Goal: Task Accomplishment & Management: Complete application form

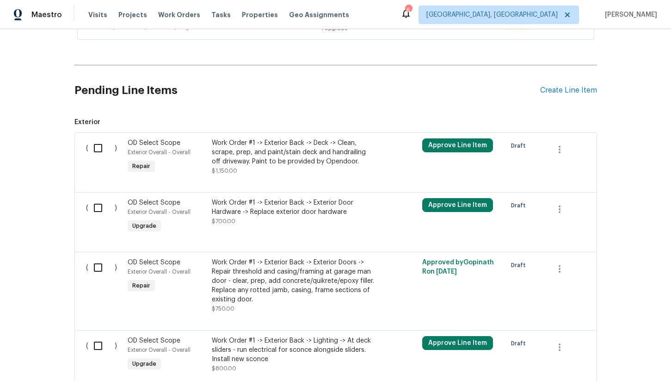
scroll to position [485, 0]
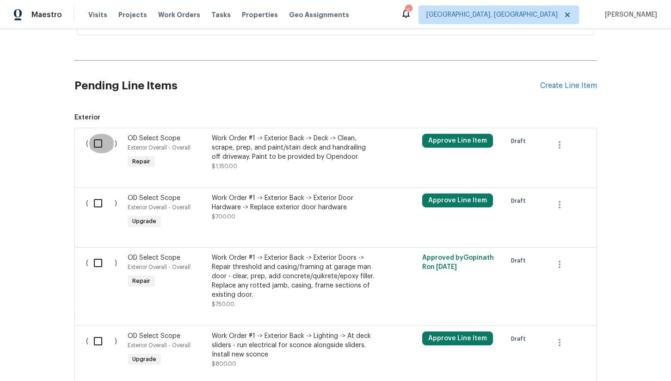
click at [99, 136] on input "checkbox" at bounding box center [101, 143] width 26 height 19
checkbox input "true"
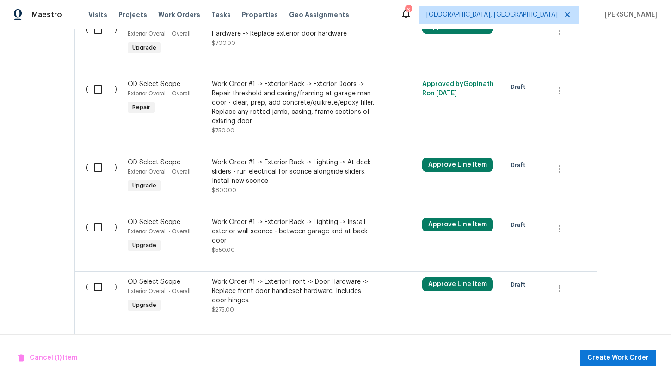
scroll to position [663, 0]
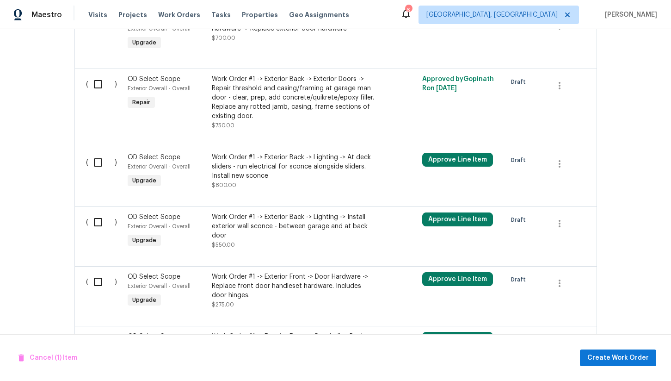
click at [93, 154] on input "checkbox" at bounding box center [101, 162] width 26 height 19
checkbox input "true"
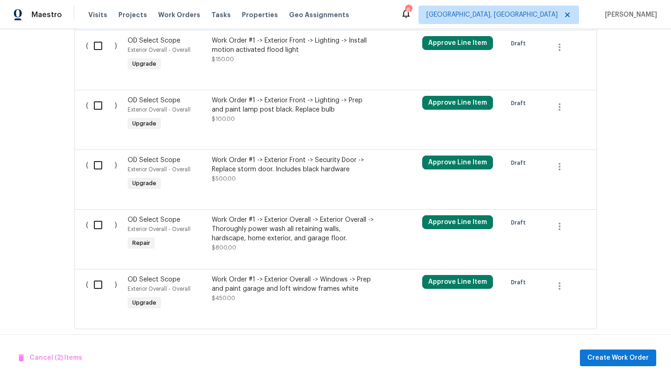
scroll to position [1203, 0]
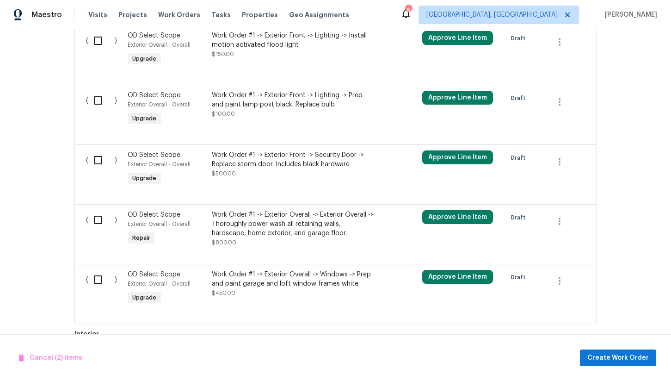
click at [94, 94] on input "checkbox" at bounding box center [101, 100] width 26 height 19
checkbox input "true"
click at [97, 154] on input "checkbox" at bounding box center [101, 159] width 26 height 19
checkbox input "true"
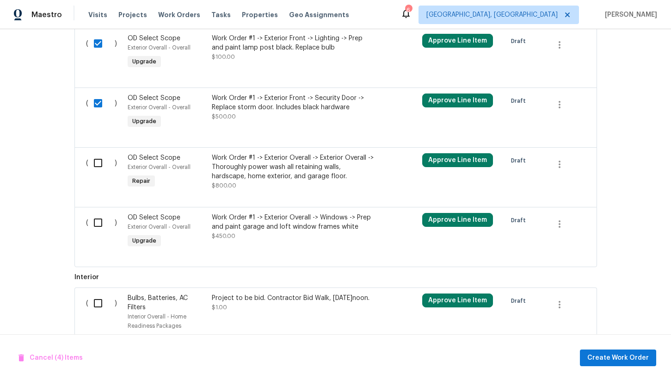
scroll to position [1267, 0]
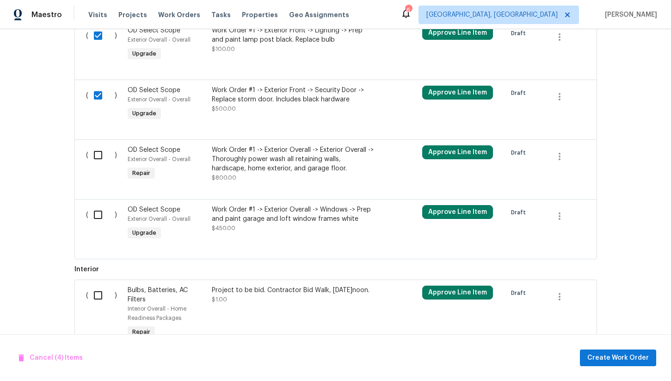
click at [95, 148] on input "checkbox" at bounding box center [101, 154] width 26 height 19
checkbox input "true"
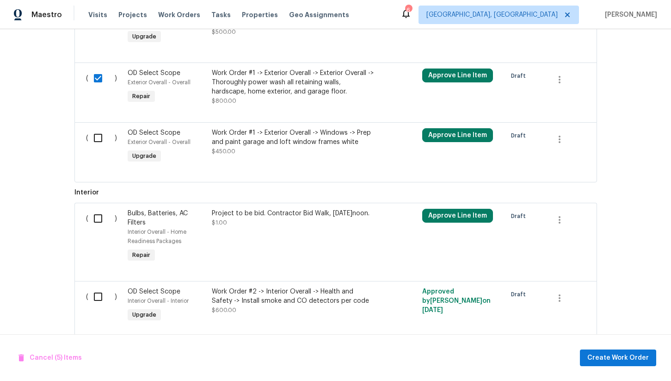
scroll to position [1345, 0]
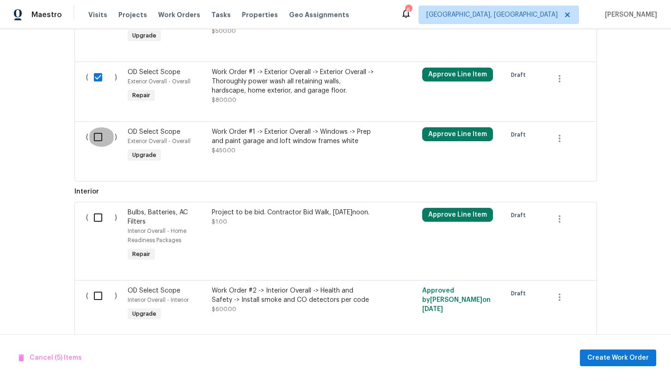
click at [98, 133] on input "checkbox" at bounding box center [101, 136] width 26 height 19
checkbox input "true"
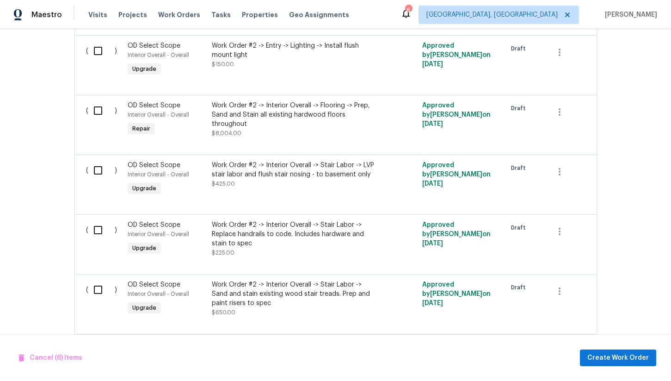
scroll to position [2111, 0]
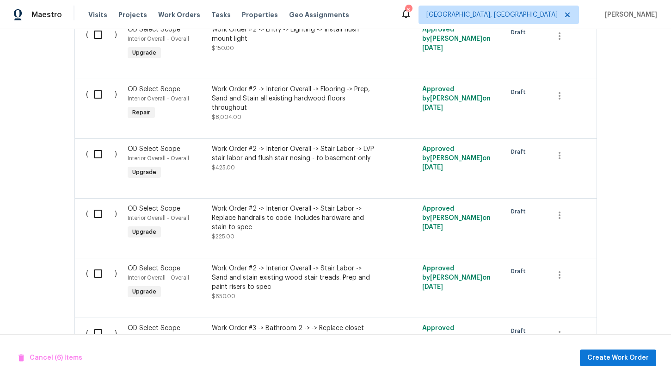
click at [99, 91] on input "checkbox" at bounding box center [101, 94] width 26 height 19
checkbox input "true"
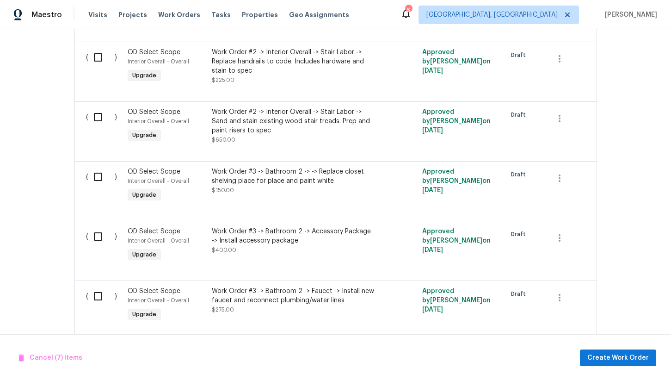
scroll to position [2269, 0]
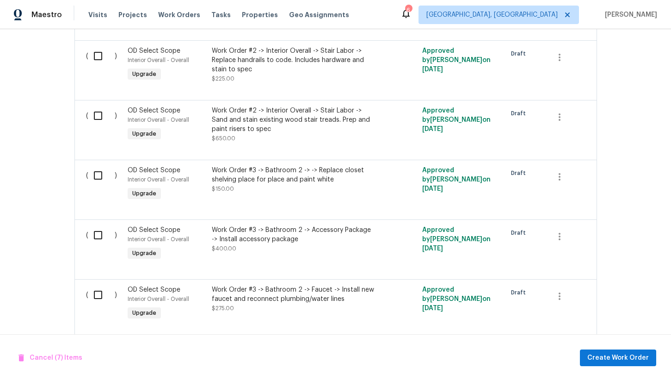
click at [98, 115] on input "checkbox" at bounding box center [101, 115] width 26 height 19
checkbox input "true"
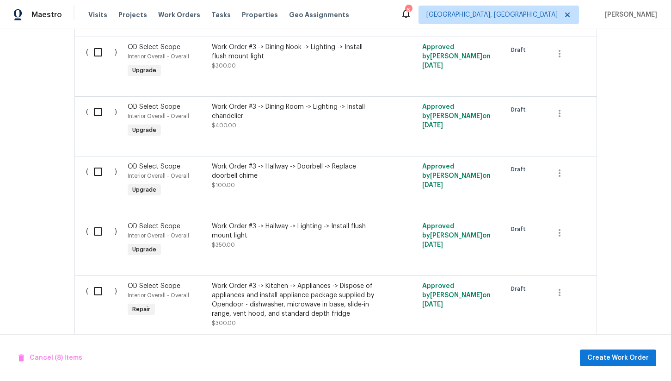
scroll to position [2766, 0]
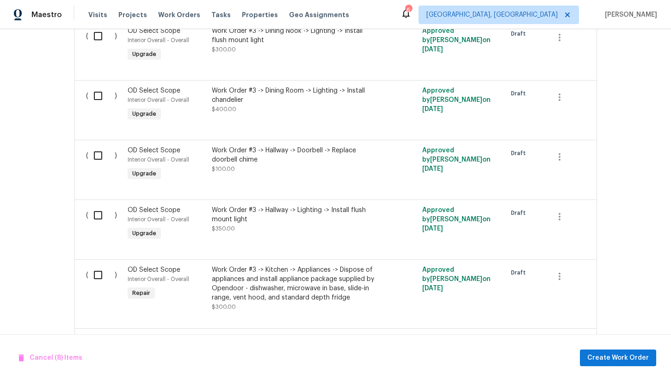
click at [94, 97] on input "checkbox" at bounding box center [101, 95] width 26 height 19
checkbox input "true"
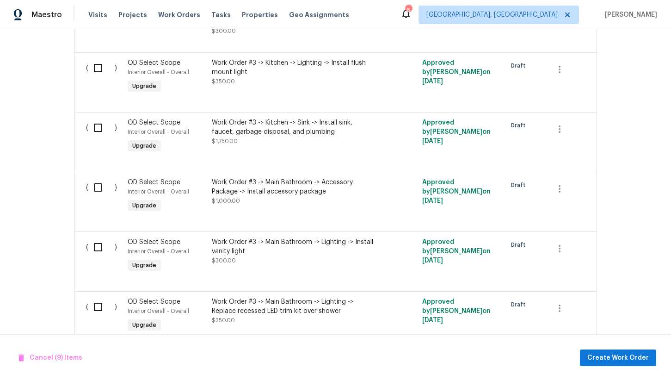
scroll to position [3045, 0]
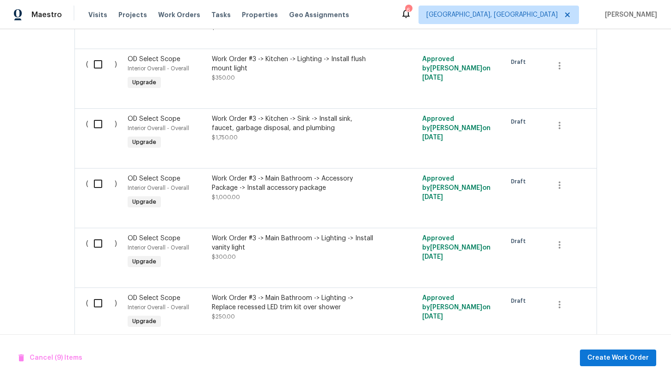
click at [98, 66] on input "checkbox" at bounding box center [101, 64] width 26 height 19
checkbox input "true"
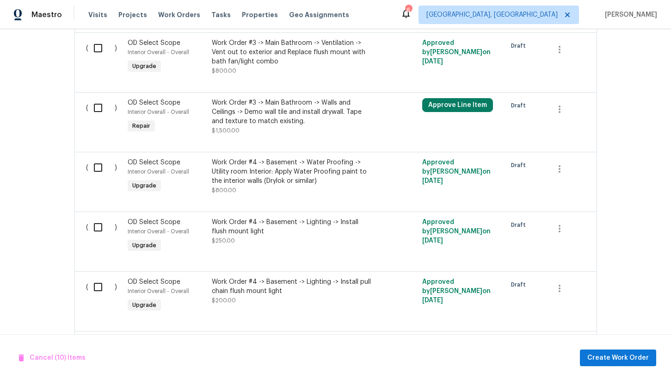
scroll to position [3600, 0]
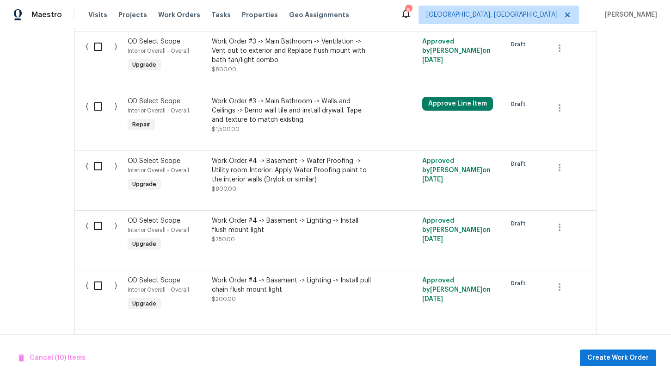
click at [97, 109] on input "checkbox" at bounding box center [101, 106] width 26 height 19
checkbox input "true"
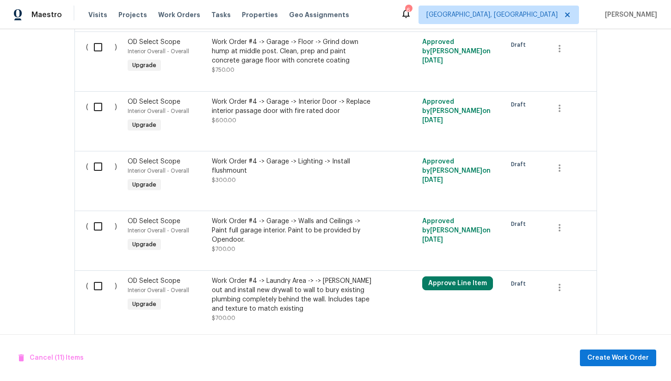
scroll to position [4743, 0]
click at [98, 115] on input "checkbox" at bounding box center [101, 105] width 26 height 19
checkbox input "true"
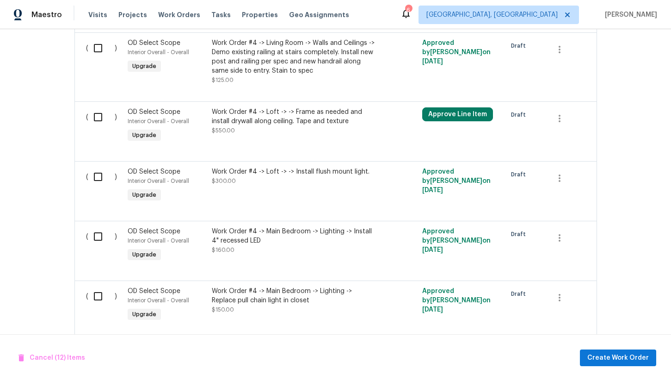
scroll to position [5352, 0]
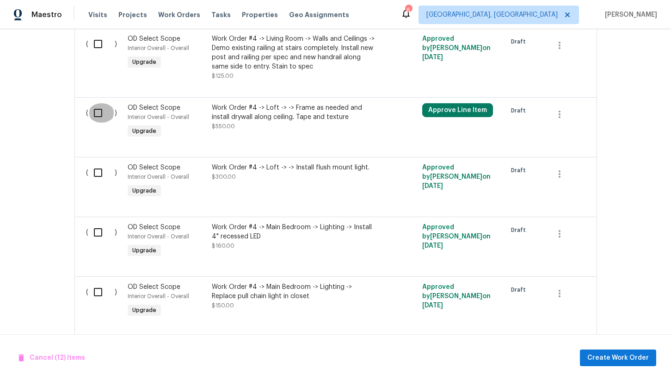
click at [96, 123] on input "checkbox" at bounding box center [101, 112] width 26 height 19
checkbox input "true"
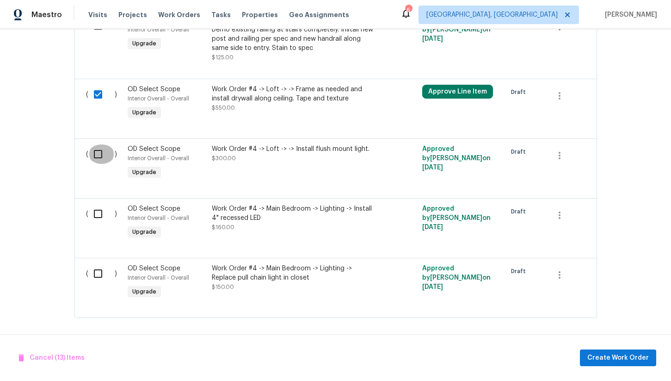
click at [99, 155] on input "checkbox" at bounding box center [101, 153] width 26 height 19
checkbox input "true"
click at [618, 358] on span "Create Work Order" at bounding box center [618, 358] width 62 height 12
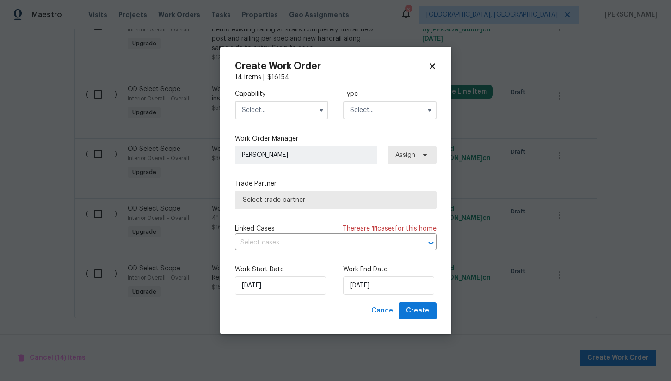
checkbox input "false"
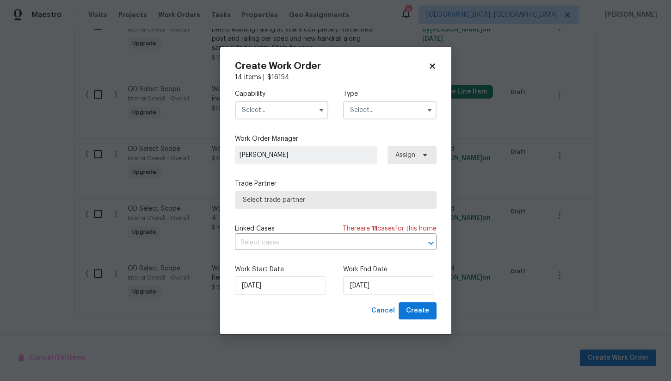
checkbox input "false"
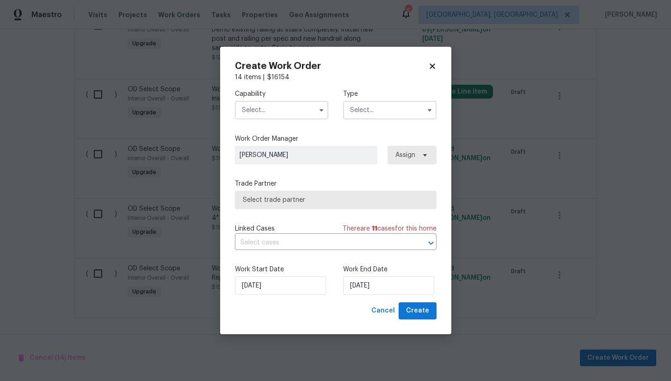
checkbox input "false"
click at [272, 112] on input "text" at bounding box center [281, 110] width 93 height 19
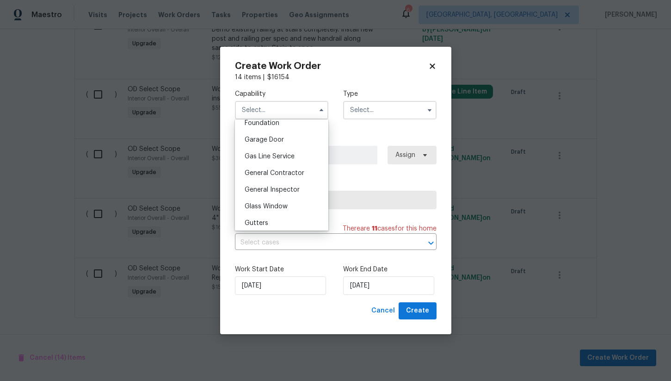
scroll to position [401, 0]
click at [285, 166] on div "General Contractor" at bounding box center [281, 170] width 89 height 17
type input "General Contractor"
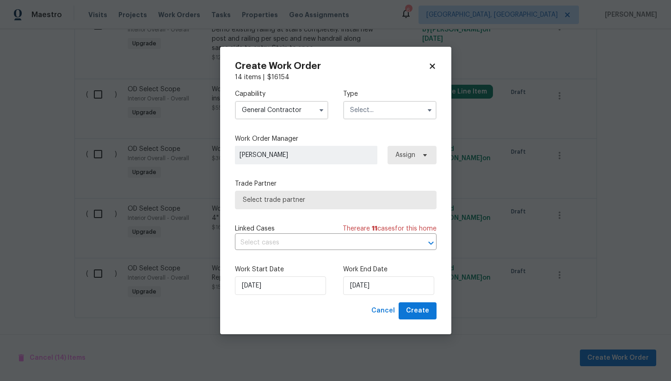
click at [363, 113] on input "text" at bounding box center [389, 110] width 93 height 19
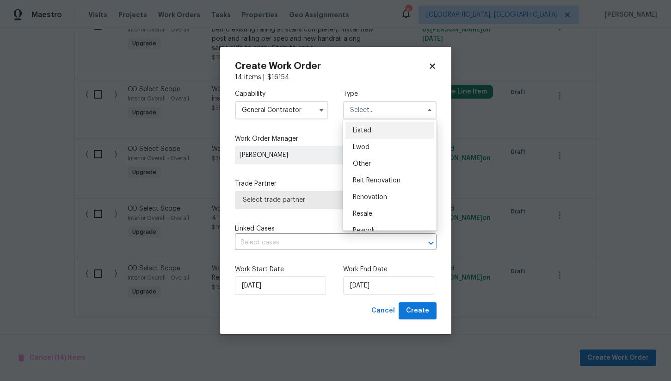
scroll to position [110, 0]
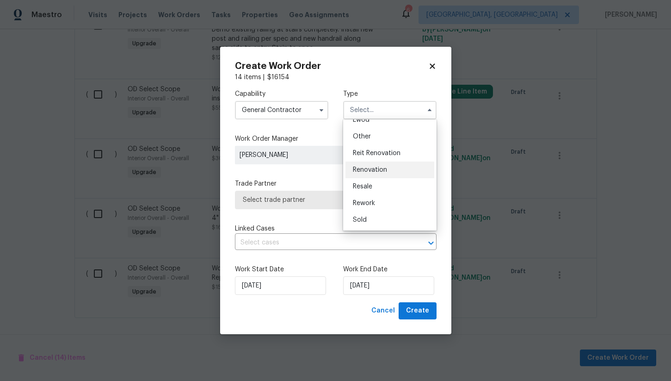
click at [384, 170] on span "Renovation" at bounding box center [370, 170] width 34 height 6
type input "Renovation"
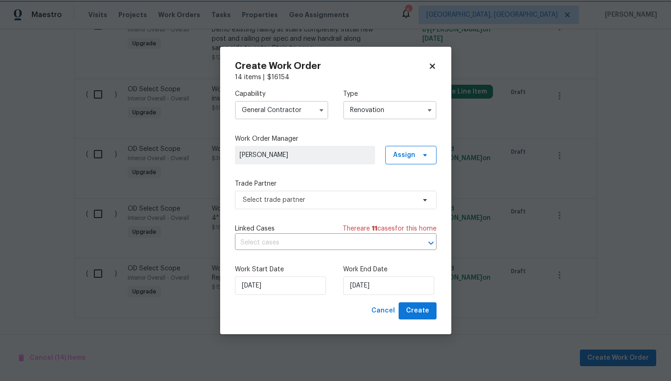
scroll to position [0, 0]
click at [271, 200] on span "Select trade partner" at bounding box center [329, 199] width 173 height 9
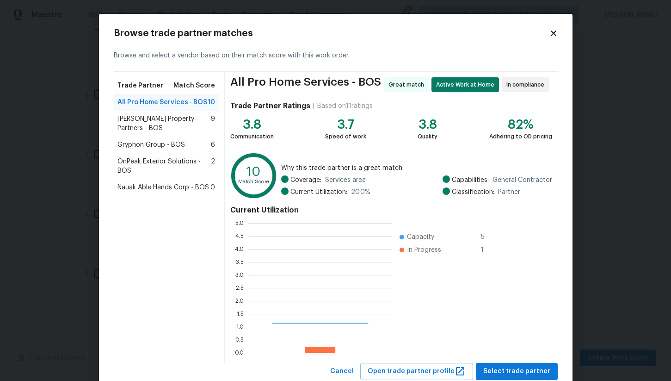
scroll to position [130, 144]
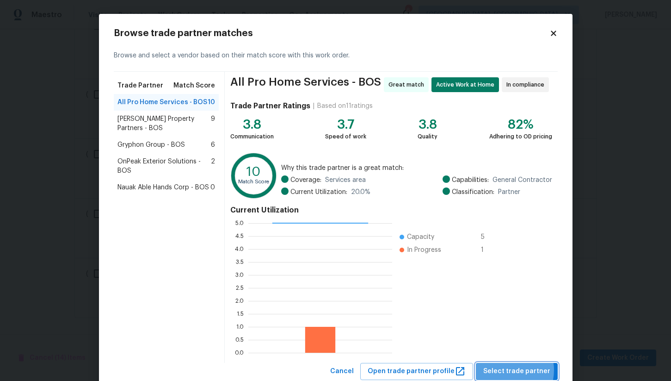
click at [509, 370] on span "Select trade partner" at bounding box center [516, 371] width 67 height 12
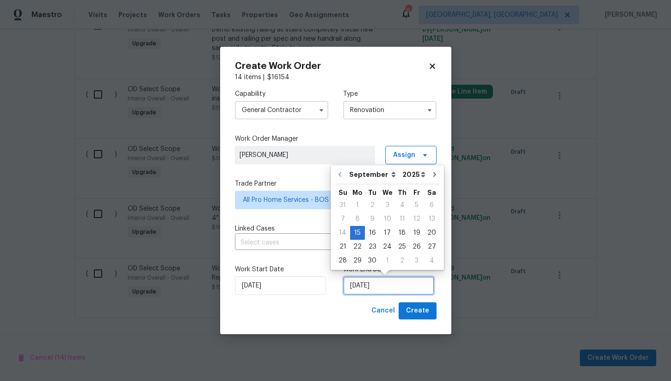
click at [384, 291] on input "9/15/2025" at bounding box center [388, 285] width 91 height 19
click at [356, 246] on div "22" at bounding box center [357, 246] width 15 height 13
type input "9/22/2025"
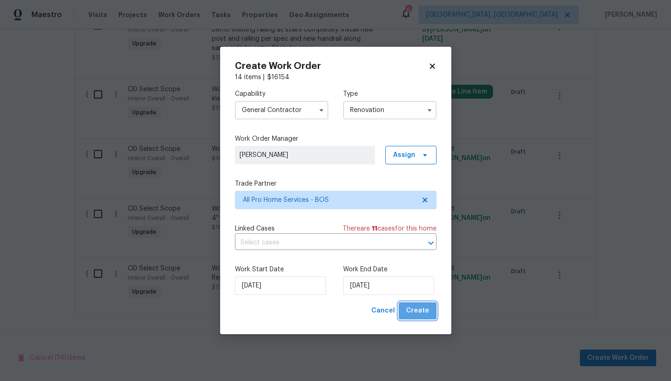
click at [421, 312] on span "Create" at bounding box center [417, 311] width 23 height 12
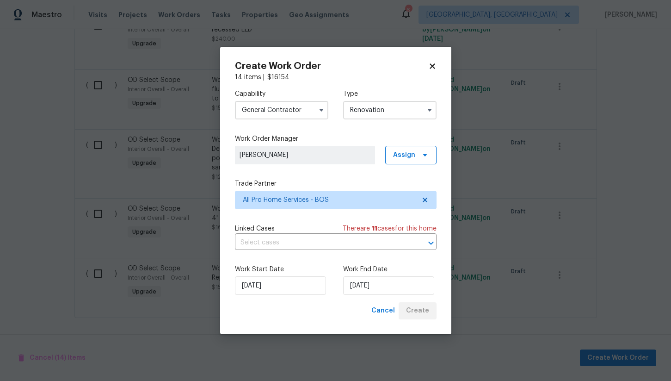
scroll to position [4575, 0]
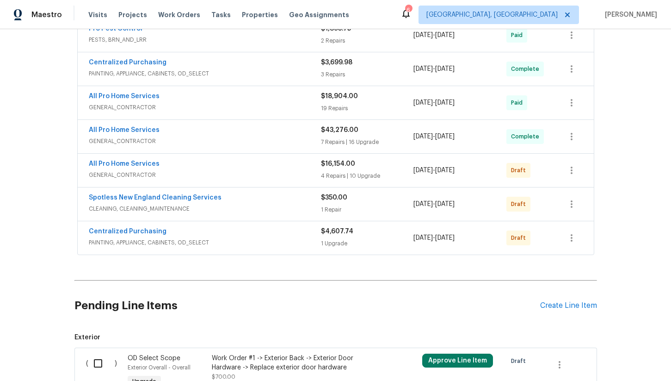
scroll to position [323, 0]
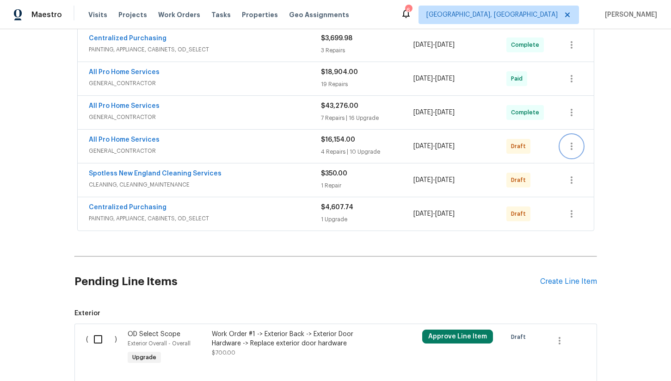
click at [569, 141] on icon "button" at bounding box center [571, 146] width 11 height 11
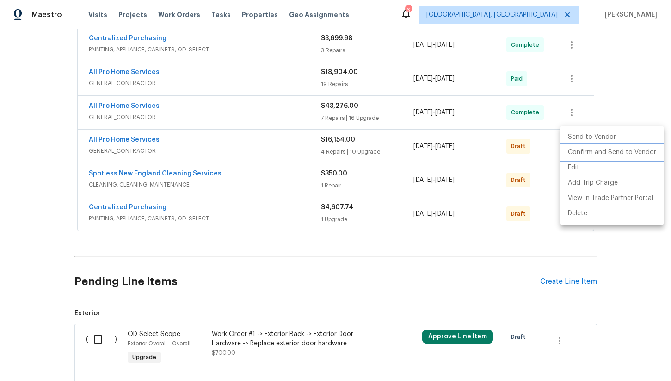
click at [587, 152] on li "Confirm and Send to Vendor" at bounding box center [612, 152] width 103 height 15
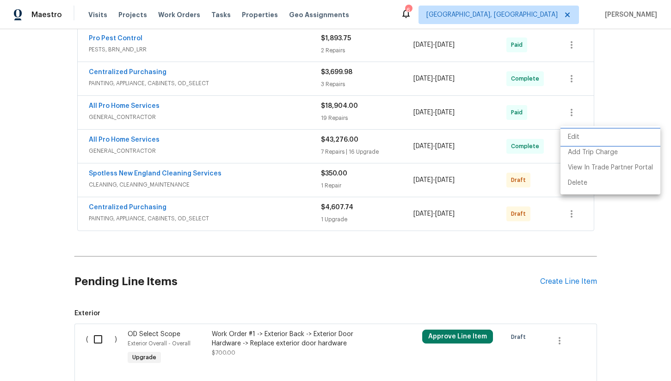
scroll to position [154, 0]
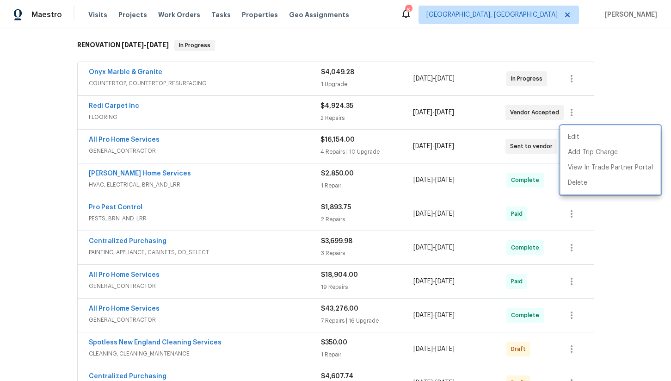
click at [49, 112] on div at bounding box center [335, 190] width 671 height 381
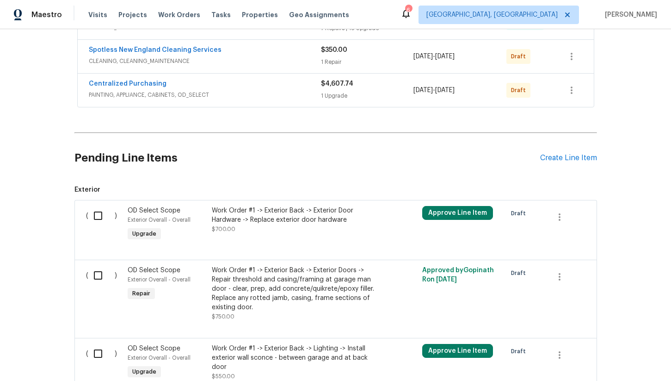
scroll to position [451, 0]
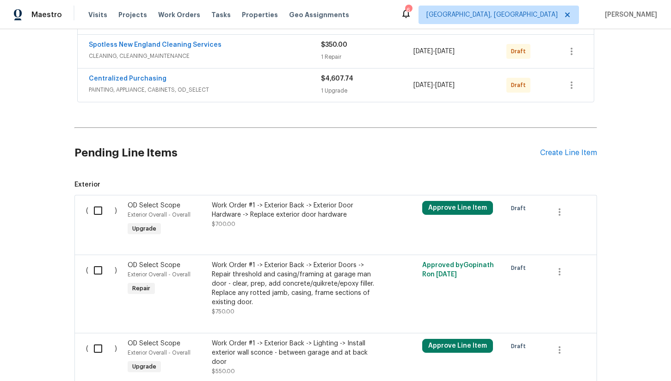
click at [97, 203] on input "checkbox" at bounding box center [101, 210] width 26 height 19
checkbox input "true"
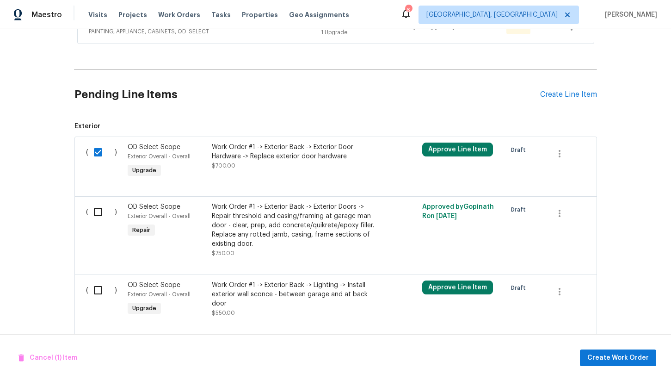
scroll to position [533, 0]
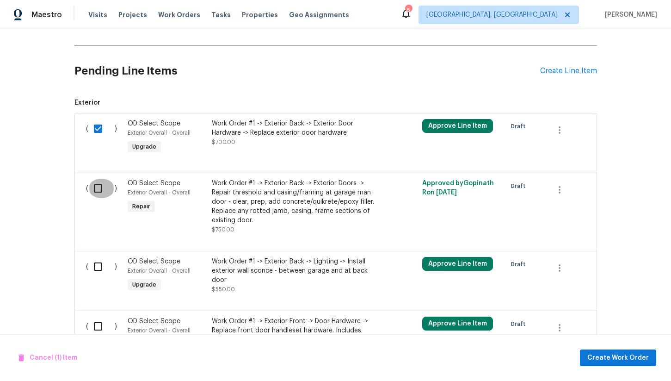
click at [98, 184] on input "checkbox" at bounding box center [101, 188] width 26 height 19
checkbox input "true"
click at [99, 257] on input "checkbox" at bounding box center [101, 266] width 26 height 19
checkbox input "true"
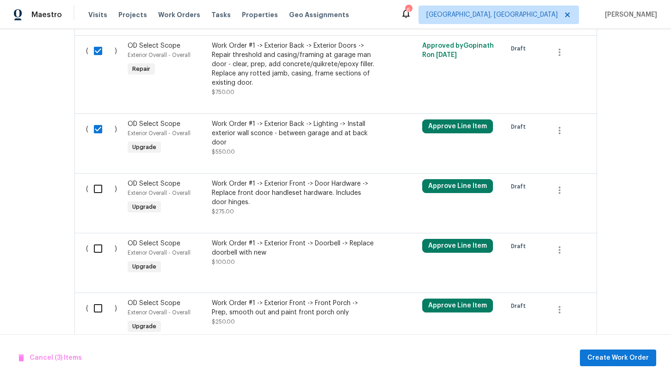
scroll to position [694, 0]
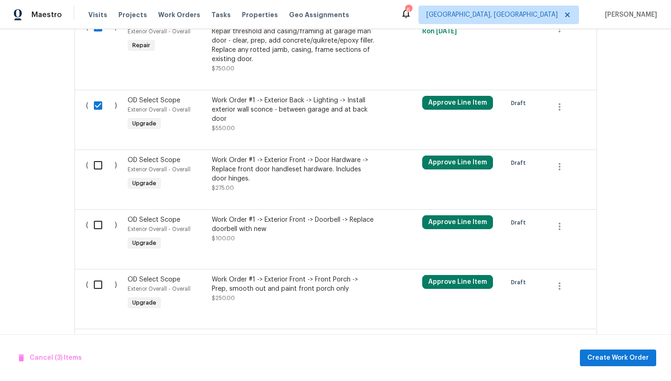
click at [98, 160] on input "checkbox" at bounding box center [101, 164] width 26 height 19
checkbox input "true"
click at [99, 216] on input "checkbox" at bounding box center [101, 224] width 26 height 19
checkbox input "true"
click at [99, 276] on input "checkbox" at bounding box center [101, 284] width 26 height 19
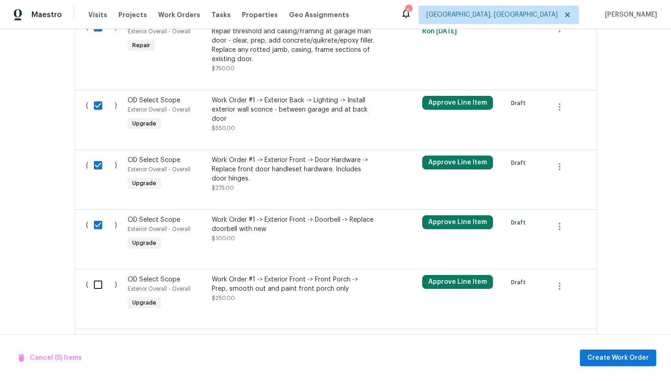
checkbox input "true"
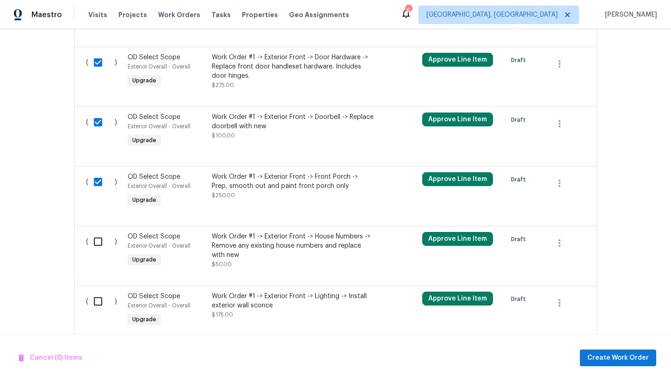
scroll to position [831, 0]
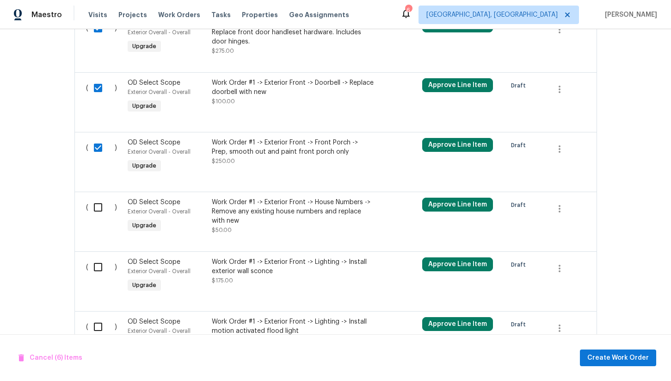
click at [100, 199] on input "checkbox" at bounding box center [101, 207] width 26 height 19
checkbox input "true"
click at [98, 259] on input "checkbox" at bounding box center [101, 266] width 26 height 19
checkbox input "true"
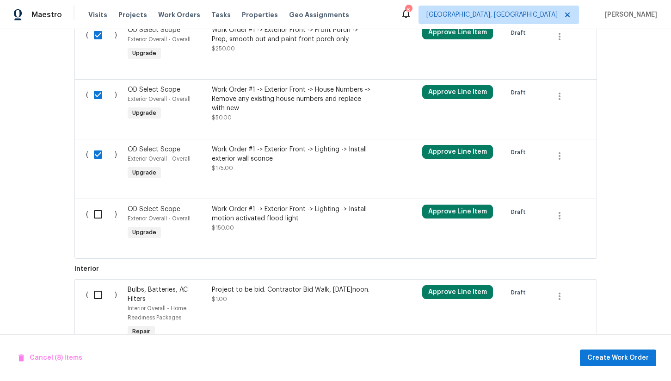
scroll to position [953, 0]
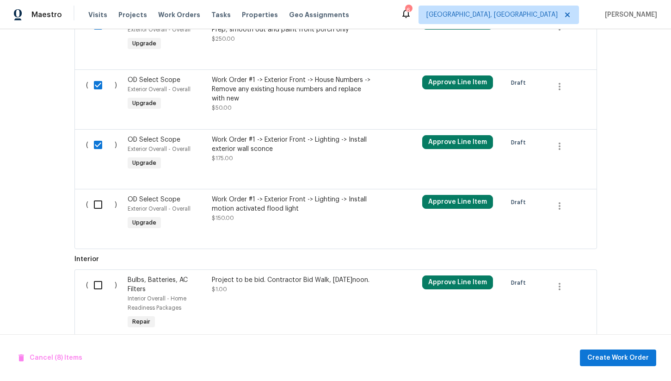
click at [97, 199] on input "checkbox" at bounding box center [101, 204] width 26 height 19
checkbox input "true"
click at [95, 276] on input "checkbox" at bounding box center [101, 284] width 26 height 19
checkbox input "true"
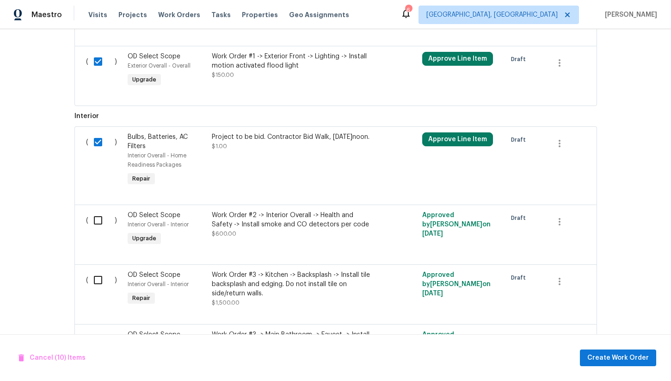
scroll to position [1109, 0]
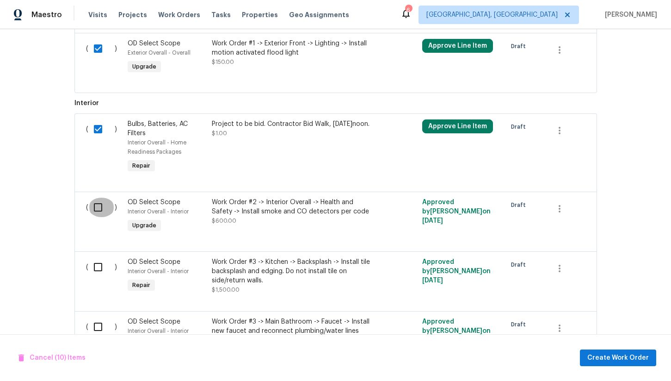
click at [98, 202] on input "checkbox" at bounding box center [101, 207] width 26 height 19
checkbox input "true"
click at [98, 119] on input "checkbox" at bounding box center [101, 128] width 26 height 19
checkbox input "false"
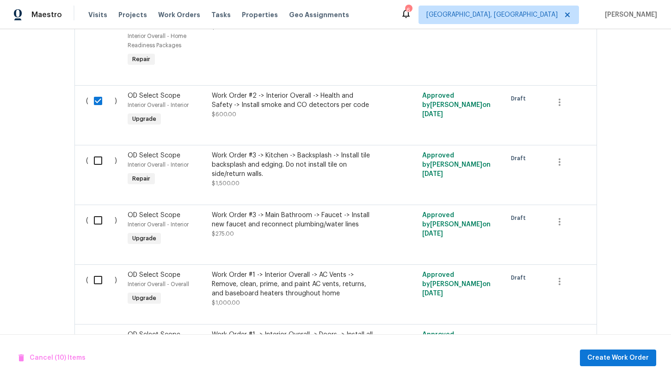
scroll to position [1218, 0]
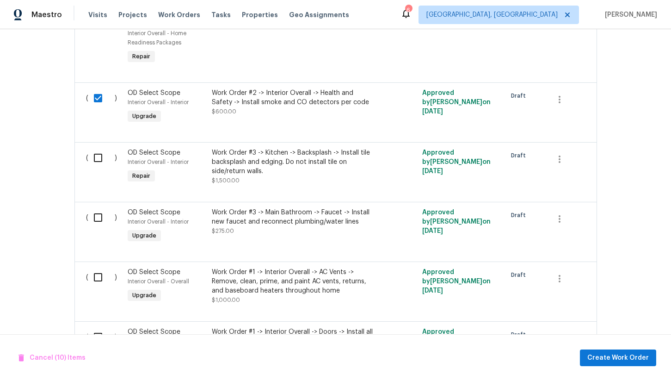
click at [98, 150] on input "checkbox" at bounding box center [101, 157] width 26 height 19
checkbox input "true"
click at [99, 215] on input "checkbox" at bounding box center [101, 217] width 26 height 19
checkbox input "true"
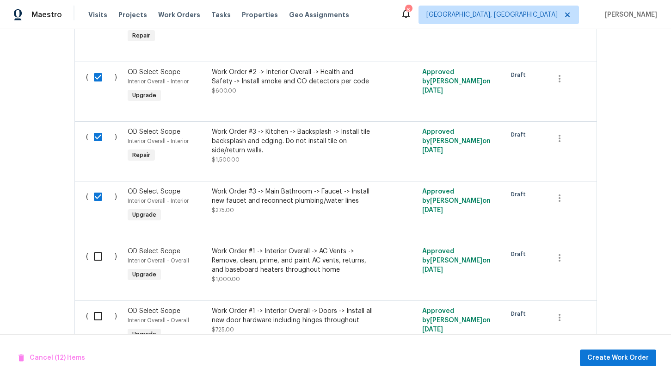
click at [95, 247] on input "checkbox" at bounding box center [101, 256] width 26 height 19
checkbox input "true"
click at [98, 309] on input "checkbox" at bounding box center [101, 315] width 26 height 19
checkbox input "true"
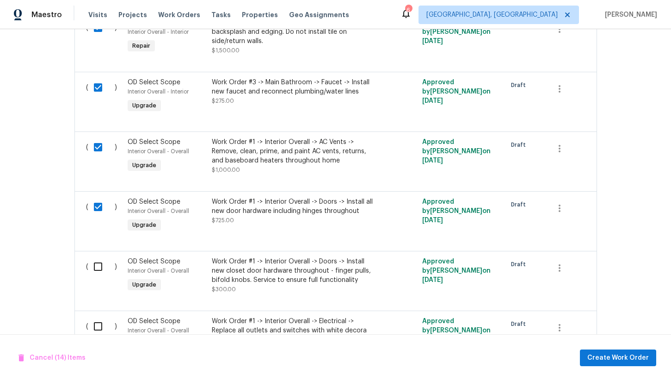
scroll to position [1373, 0]
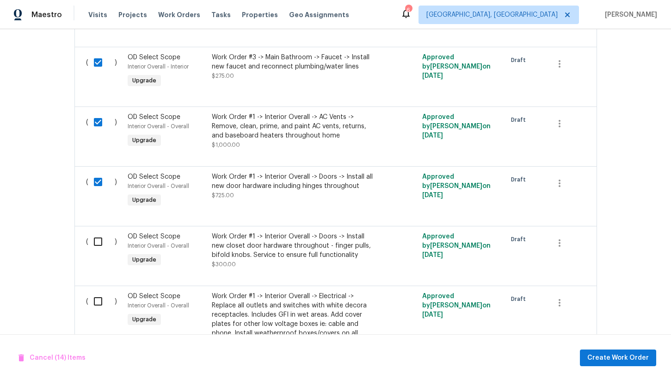
click at [103, 233] on input "checkbox" at bounding box center [101, 241] width 26 height 19
checkbox input "true"
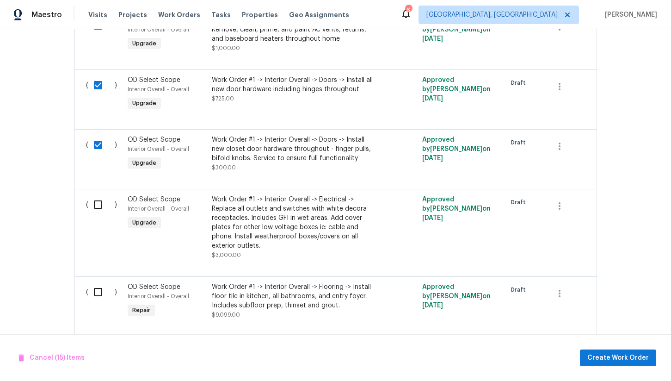
scroll to position [1505, 0]
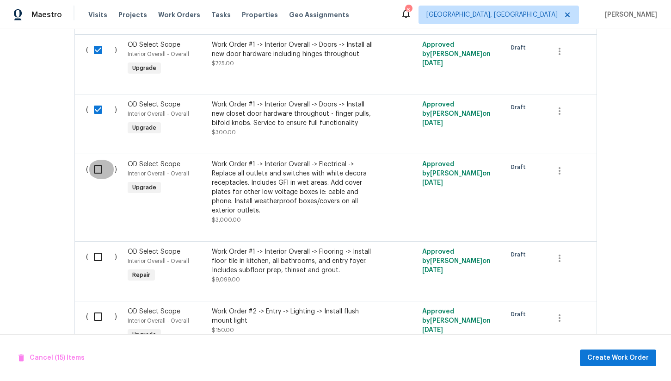
click at [101, 170] on input "checkbox" at bounding box center [101, 169] width 26 height 19
checkbox input "true"
click at [98, 249] on input "checkbox" at bounding box center [101, 256] width 26 height 19
checkbox input "true"
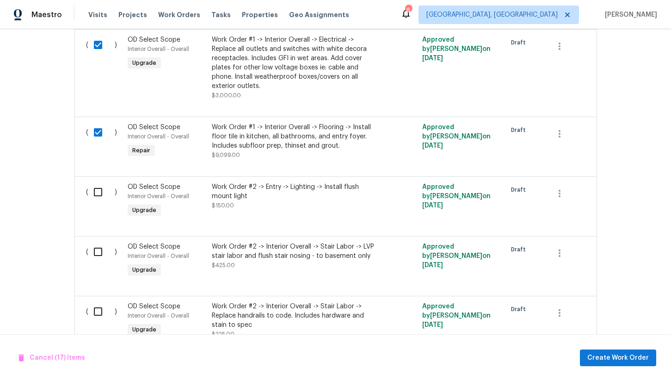
scroll to position [1640, 0]
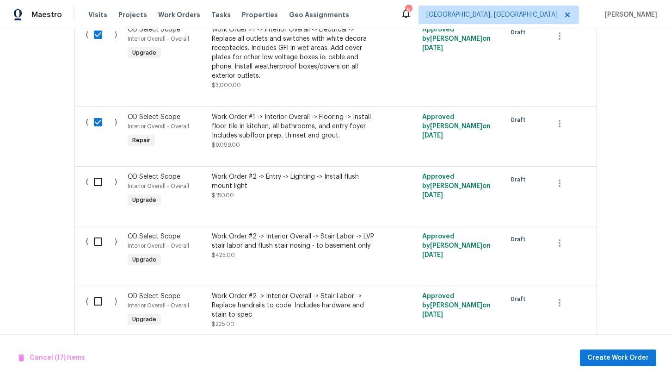
click at [97, 177] on input "checkbox" at bounding box center [101, 181] width 26 height 19
checkbox input "true"
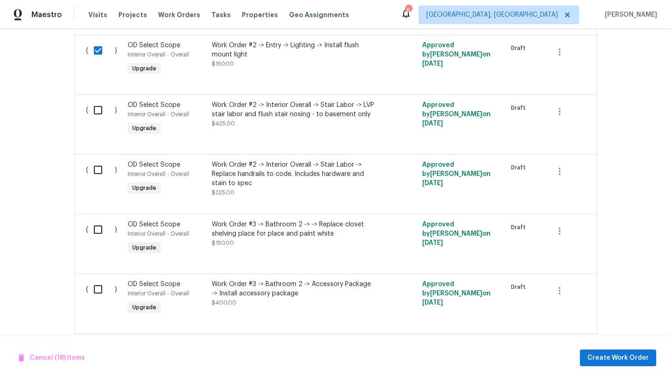
scroll to position [1778, 0]
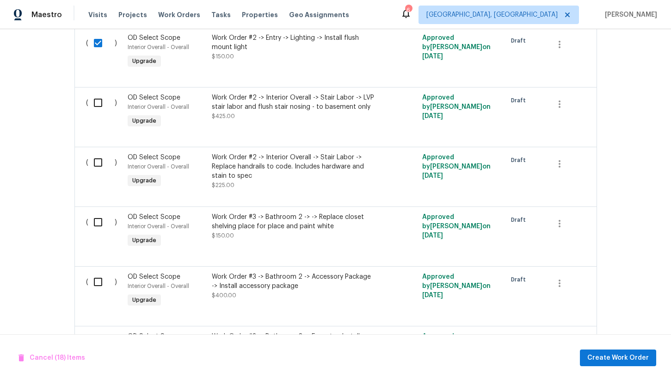
click at [95, 160] on input "checkbox" at bounding box center [101, 162] width 26 height 19
checkbox input "true"
click at [99, 221] on input "checkbox" at bounding box center [101, 221] width 26 height 19
checkbox input "true"
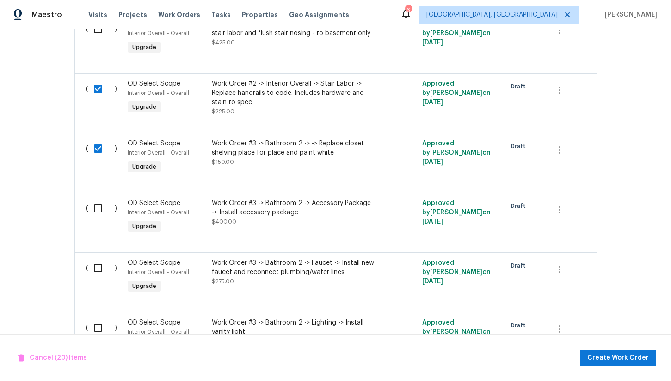
scroll to position [1871, 0]
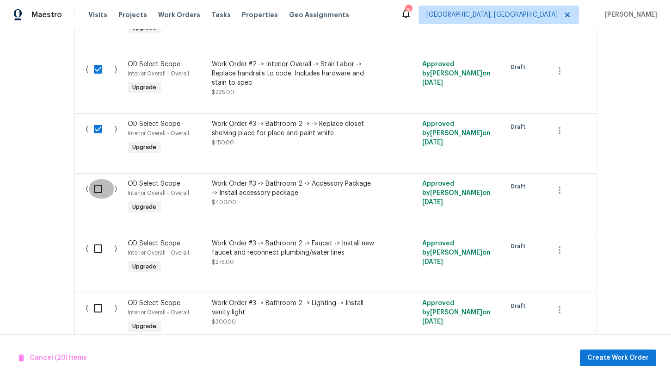
click at [99, 193] on input "checkbox" at bounding box center [101, 188] width 26 height 19
checkbox input "true"
click at [99, 245] on input "checkbox" at bounding box center [101, 248] width 26 height 19
checkbox input "true"
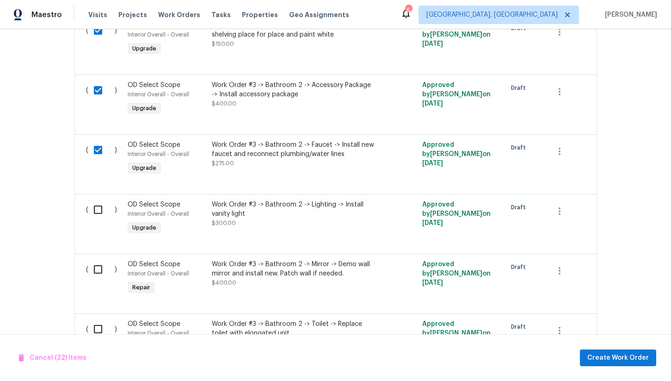
scroll to position [1982, 0]
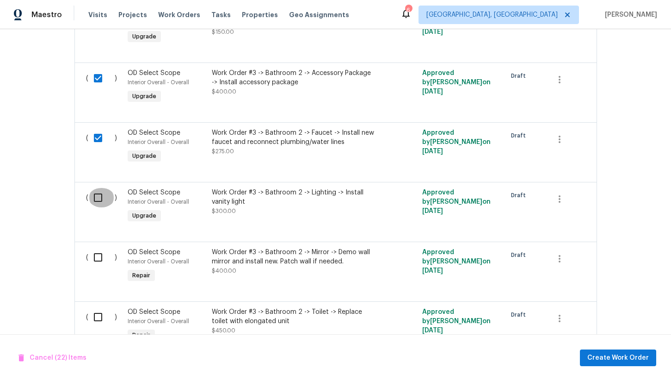
click at [98, 192] on input "checkbox" at bounding box center [101, 197] width 26 height 19
checkbox input "true"
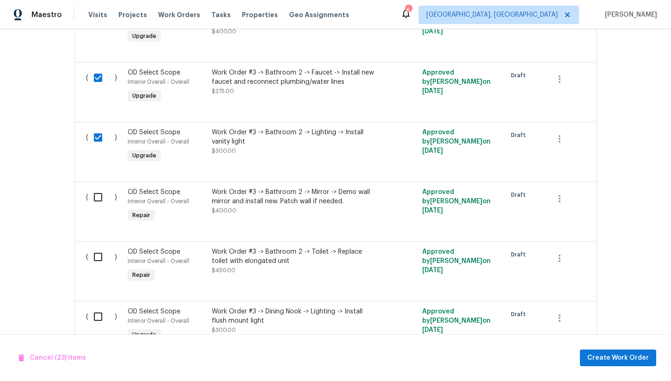
scroll to position [2061, 0]
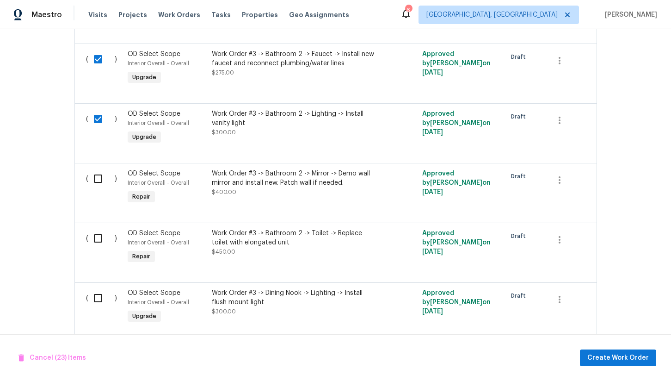
click at [101, 174] on input "checkbox" at bounding box center [101, 178] width 26 height 19
checkbox input "true"
click at [98, 236] on input "checkbox" at bounding box center [101, 237] width 26 height 19
checkbox input "true"
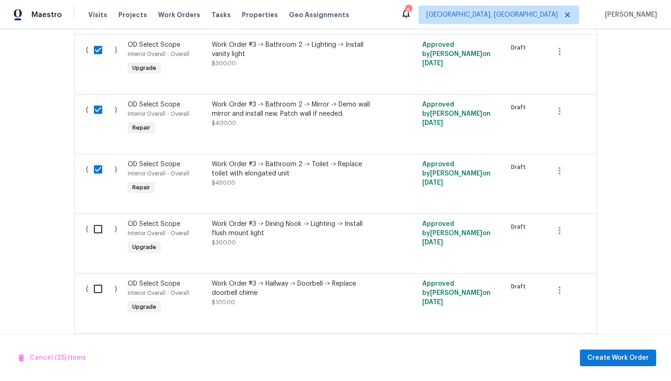
scroll to position [2153, 0]
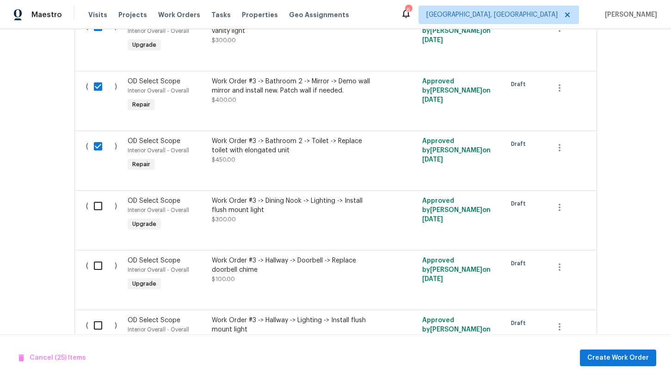
click at [99, 204] on input "checkbox" at bounding box center [101, 205] width 26 height 19
checkbox input "true"
click at [102, 266] on input "checkbox" at bounding box center [101, 265] width 26 height 19
checkbox input "true"
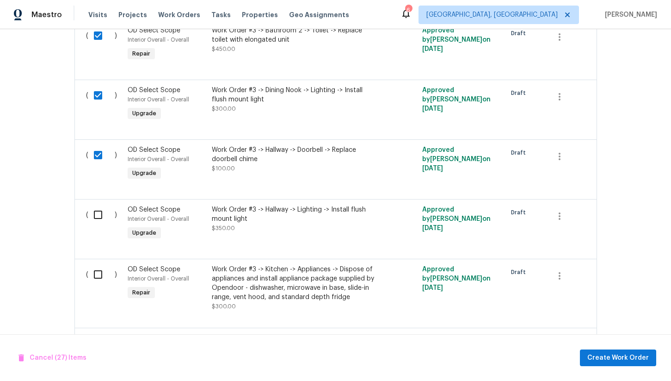
scroll to position [2266, 0]
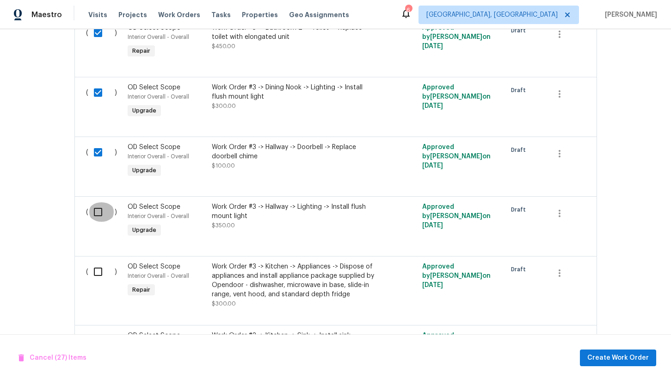
click at [98, 213] on input "checkbox" at bounding box center [101, 211] width 26 height 19
checkbox input "true"
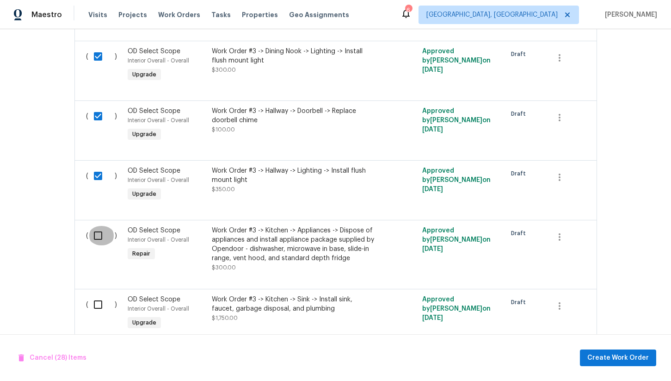
click at [99, 237] on input "checkbox" at bounding box center [101, 235] width 26 height 19
checkbox input "true"
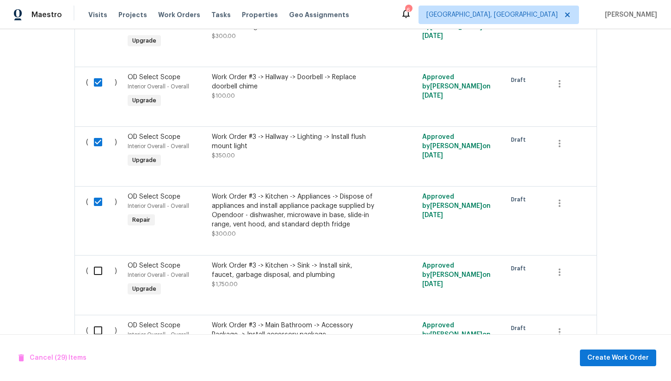
scroll to position [2336, 0]
click at [100, 269] on input "checkbox" at bounding box center [101, 269] width 26 height 19
checkbox input "true"
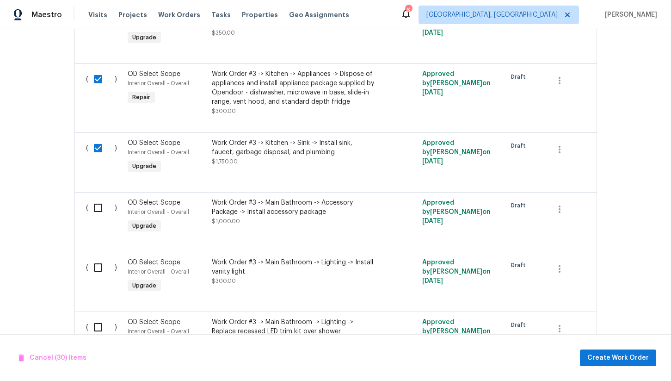
scroll to position [2461, 0]
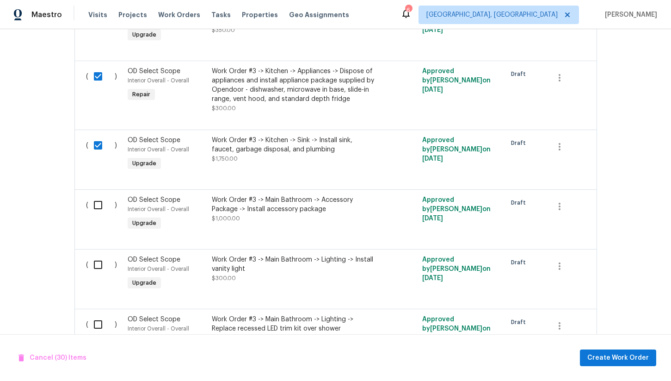
click at [102, 204] on input "checkbox" at bounding box center [101, 204] width 26 height 19
checkbox input "true"
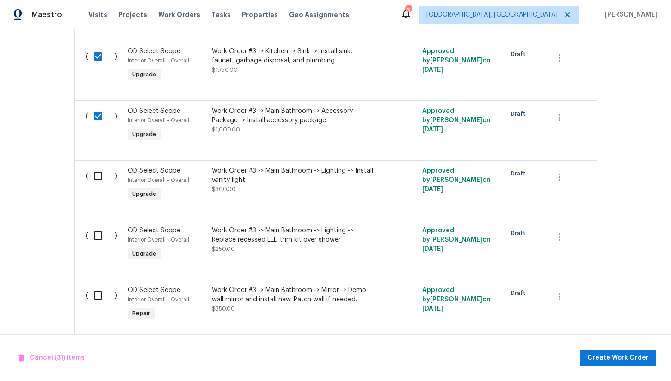
click at [94, 172] on input "checkbox" at bounding box center [101, 175] width 26 height 19
checkbox input "true"
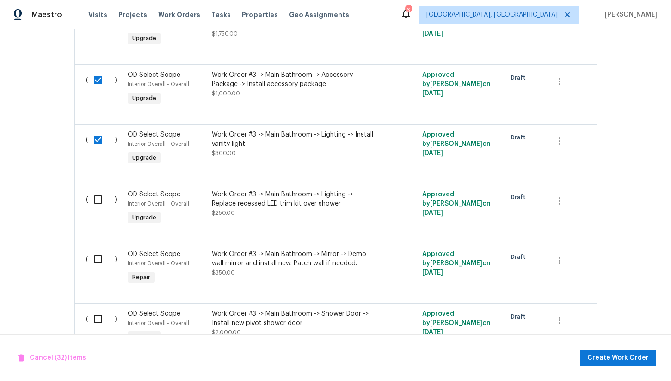
scroll to position [2600, 0]
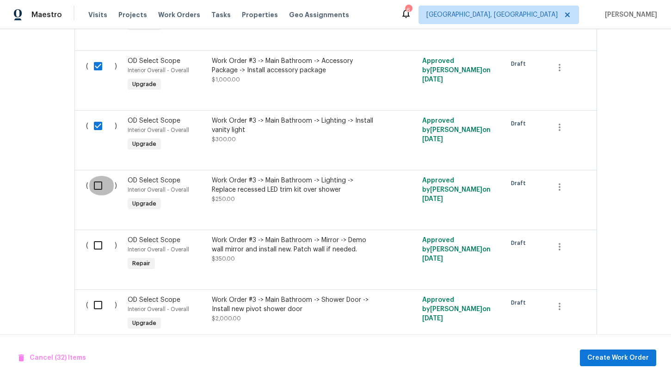
click at [98, 187] on input "checkbox" at bounding box center [101, 185] width 26 height 19
checkbox input "true"
click at [98, 245] on input "checkbox" at bounding box center [101, 244] width 26 height 19
checkbox input "true"
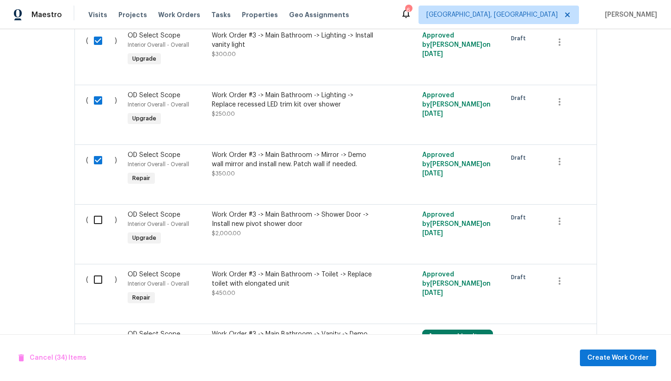
scroll to position [2693, 0]
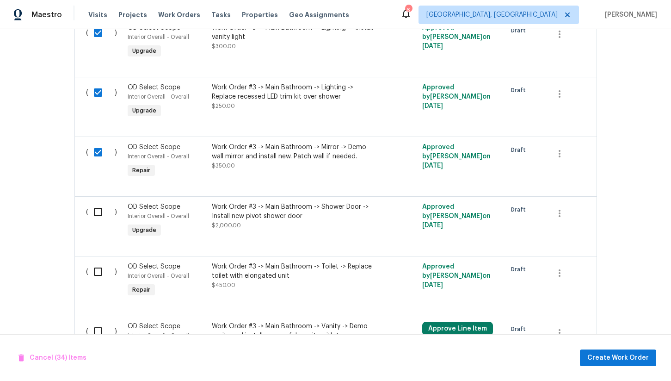
click at [103, 215] on input "checkbox" at bounding box center [101, 211] width 26 height 19
checkbox input "true"
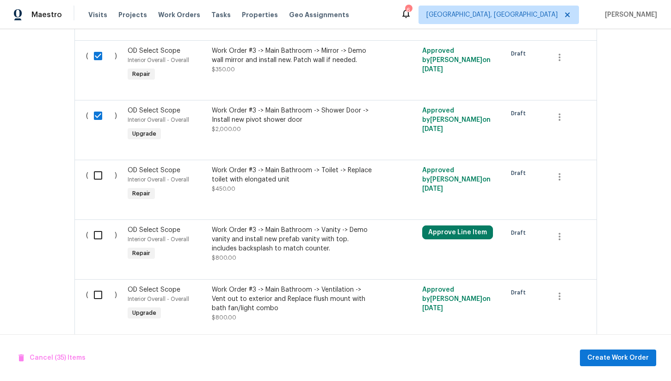
scroll to position [2790, 0]
click at [99, 178] on input "checkbox" at bounding box center [101, 174] width 26 height 19
checkbox input "true"
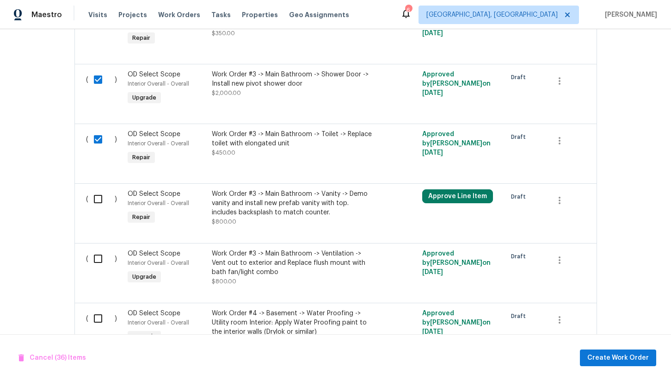
scroll to position [2826, 0]
click at [97, 191] on input "checkbox" at bounding box center [101, 197] width 26 height 19
checkbox input "true"
click at [97, 254] on input "checkbox" at bounding box center [101, 257] width 26 height 19
checkbox input "true"
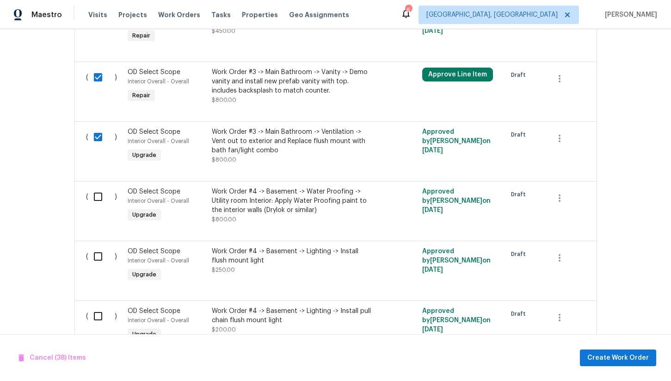
scroll to position [2949, 0]
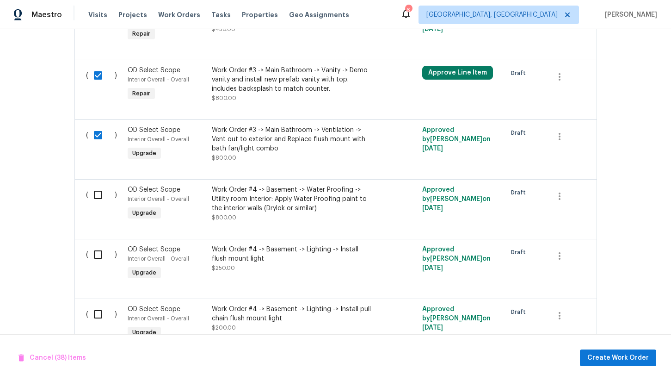
click at [96, 203] on input "checkbox" at bounding box center [101, 194] width 26 height 19
checkbox input "true"
click at [96, 259] on input "checkbox" at bounding box center [101, 254] width 26 height 19
checkbox input "true"
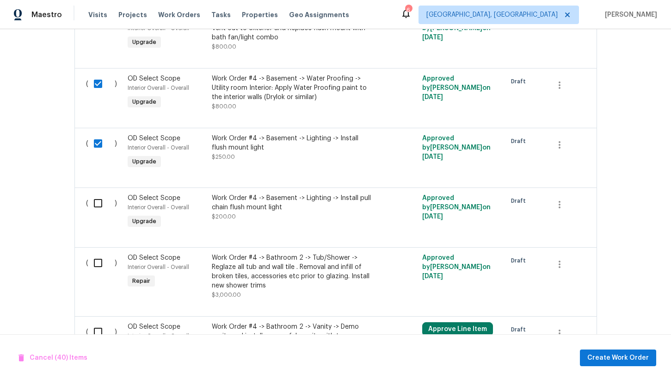
scroll to position [3091, 0]
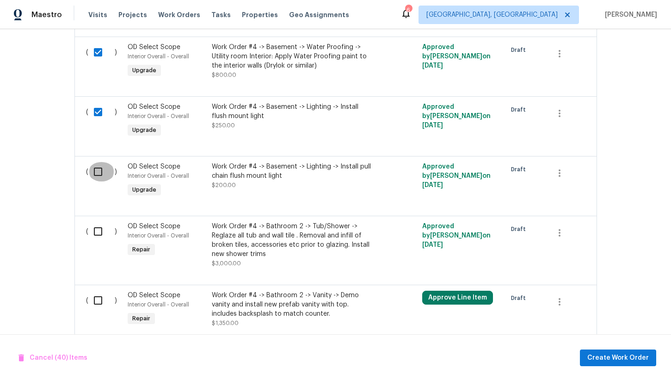
click at [99, 178] on input "checkbox" at bounding box center [101, 171] width 26 height 19
checkbox input "true"
click at [101, 240] on input "checkbox" at bounding box center [101, 231] width 26 height 19
checkbox input "true"
click at [97, 300] on input "checkbox" at bounding box center [101, 299] width 26 height 19
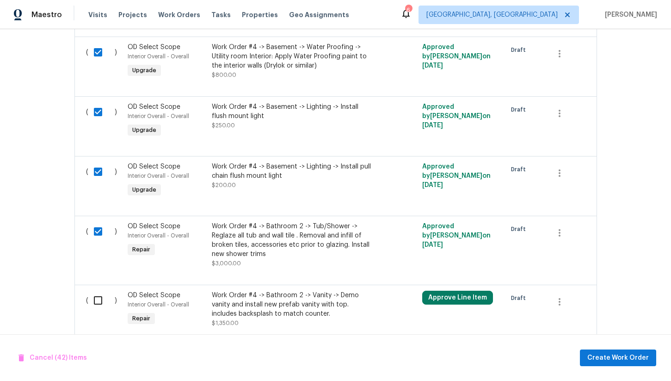
checkbox input "true"
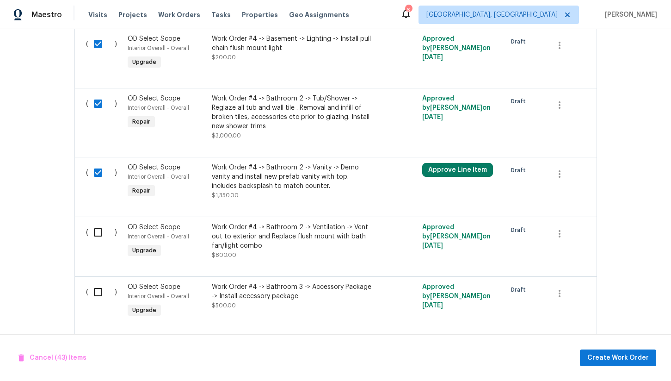
scroll to position [3228, 0]
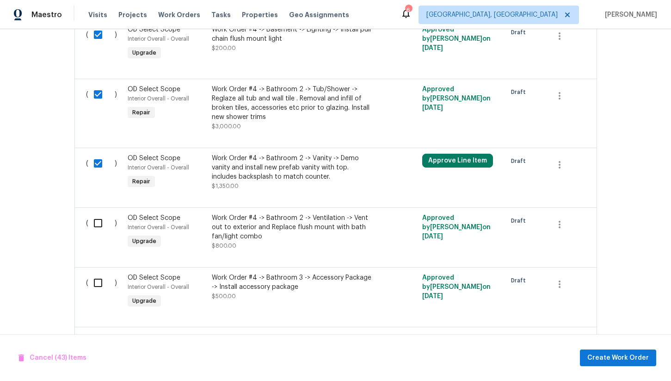
click at [97, 210] on div "( ) OD Select Scope Interior Overall - Overall Upgrade Work Order #4 -> Bathroo…" at bounding box center [335, 237] width 523 height 60
click at [98, 224] on input "checkbox" at bounding box center [101, 222] width 26 height 19
checkbox input "true"
click at [98, 284] on input "checkbox" at bounding box center [101, 282] width 26 height 19
checkbox input "true"
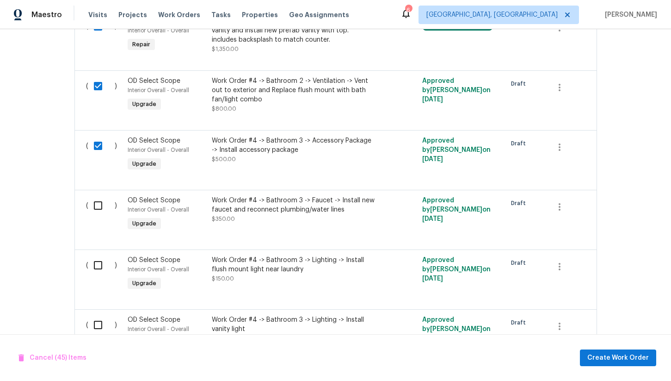
scroll to position [3395, 0]
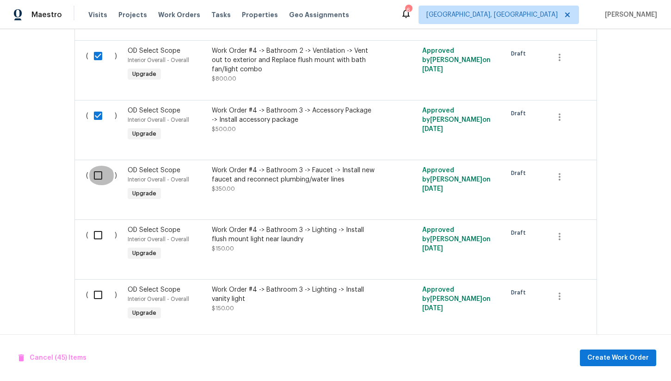
click at [98, 176] on input "checkbox" at bounding box center [101, 175] width 26 height 19
checkbox input "true"
click at [97, 230] on input "checkbox" at bounding box center [101, 234] width 26 height 19
checkbox input "true"
click at [93, 298] on input "checkbox" at bounding box center [101, 294] width 26 height 19
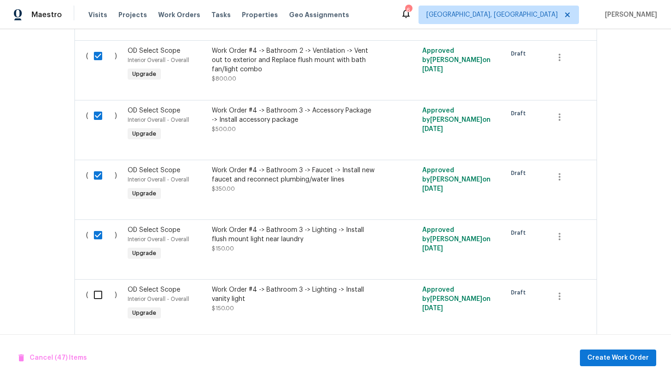
checkbox input "true"
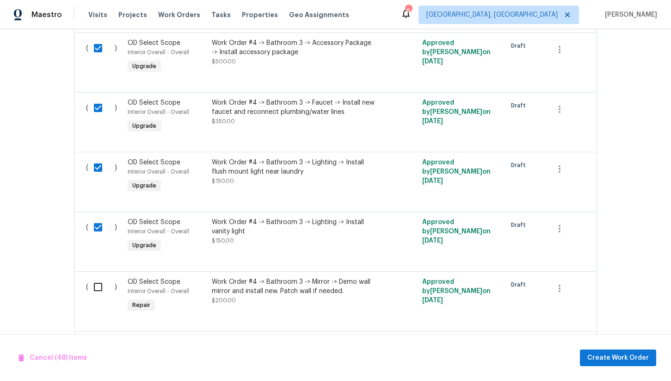
scroll to position [3543, 0]
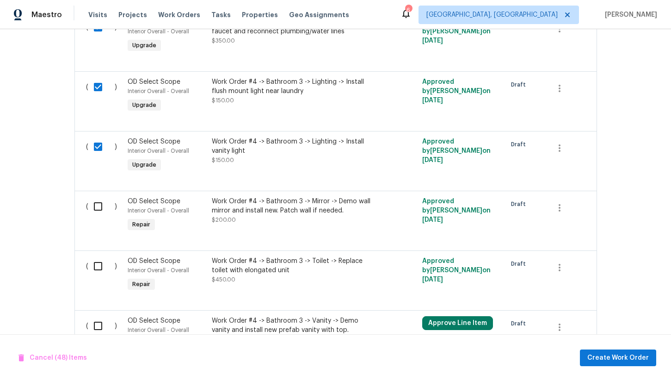
click at [97, 203] on input "checkbox" at bounding box center [101, 206] width 26 height 19
checkbox input "true"
click at [94, 267] on input "checkbox" at bounding box center [101, 265] width 26 height 19
checkbox input "true"
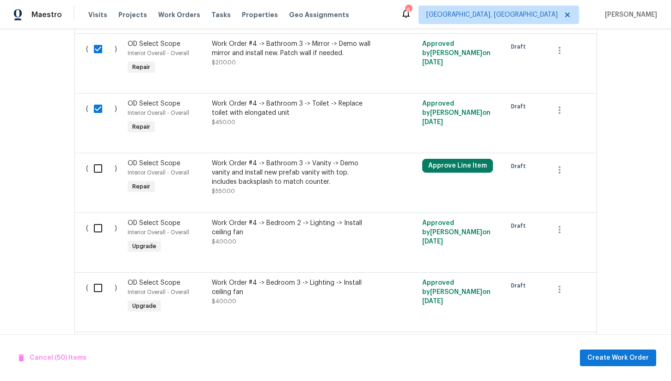
scroll to position [3703, 0]
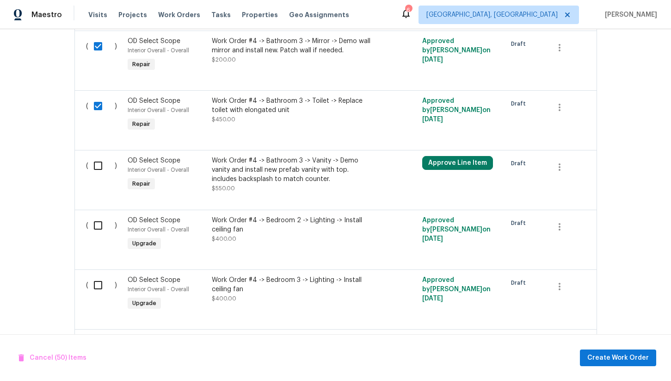
click at [105, 174] on input "checkbox" at bounding box center [101, 165] width 26 height 19
checkbox input "true"
click at [101, 231] on input "checkbox" at bounding box center [101, 225] width 26 height 19
checkbox input "true"
click at [99, 280] on input "checkbox" at bounding box center [101, 284] width 26 height 19
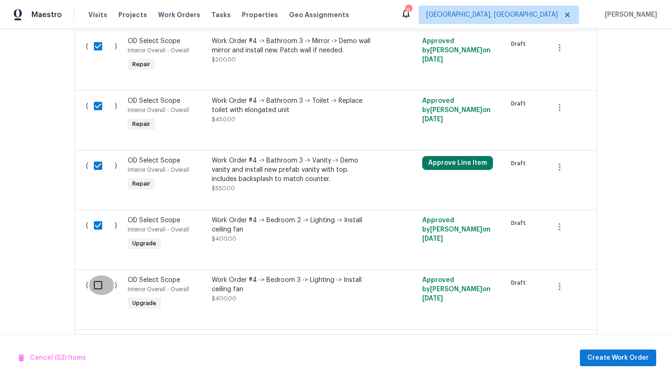
checkbox input "true"
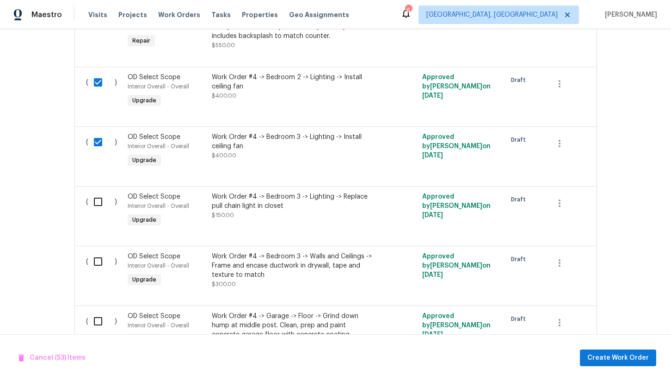
scroll to position [3855, 0]
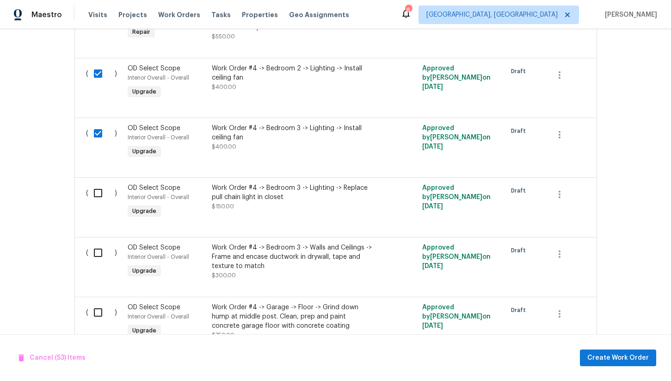
click at [99, 198] on input "checkbox" at bounding box center [101, 192] width 26 height 19
checkbox input "true"
click at [99, 255] on input "checkbox" at bounding box center [101, 252] width 26 height 19
checkbox input "true"
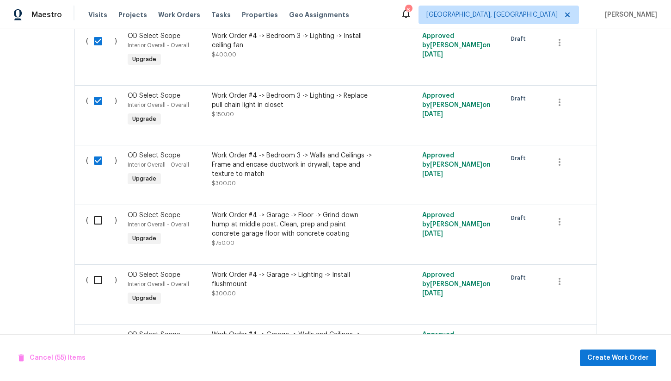
scroll to position [3954, 0]
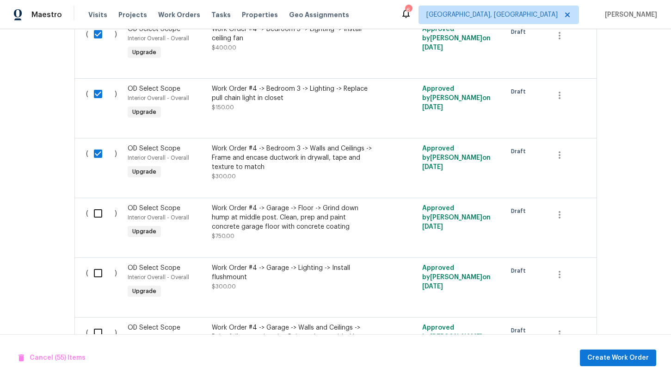
click at [99, 222] on input "checkbox" at bounding box center [101, 213] width 26 height 19
checkbox input "true"
click at [98, 273] on input "checkbox" at bounding box center [101, 272] width 26 height 19
checkbox input "true"
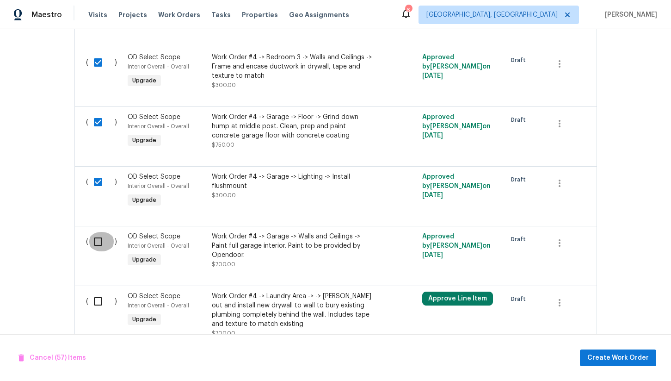
click at [96, 242] on input "checkbox" at bounding box center [101, 241] width 26 height 19
checkbox input "true"
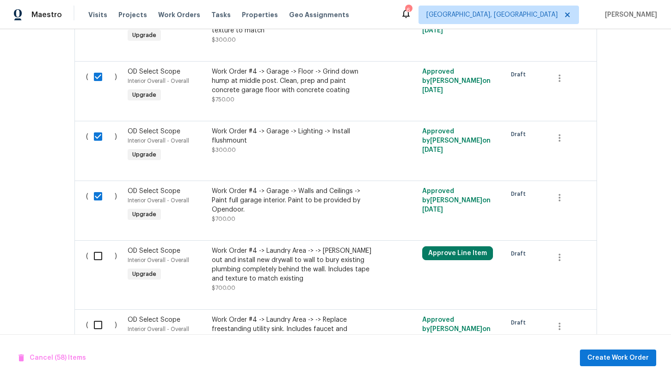
scroll to position [4106, 0]
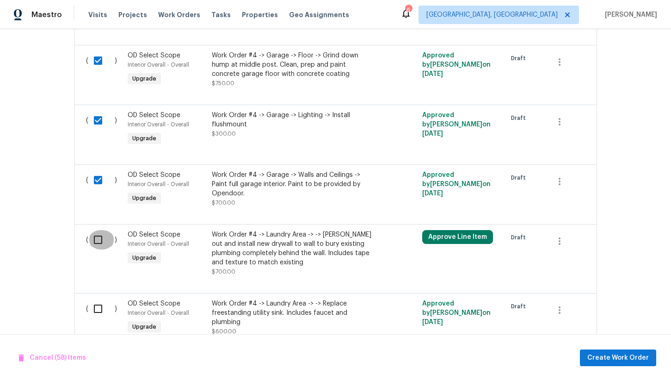
click at [98, 245] on input "checkbox" at bounding box center [101, 239] width 26 height 19
checkbox input "true"
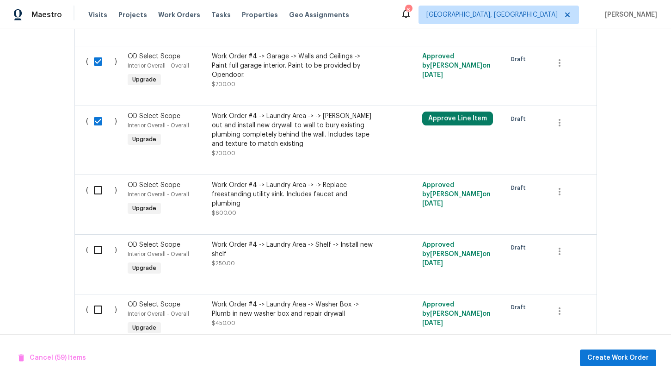
scroll to position [4254, 0]
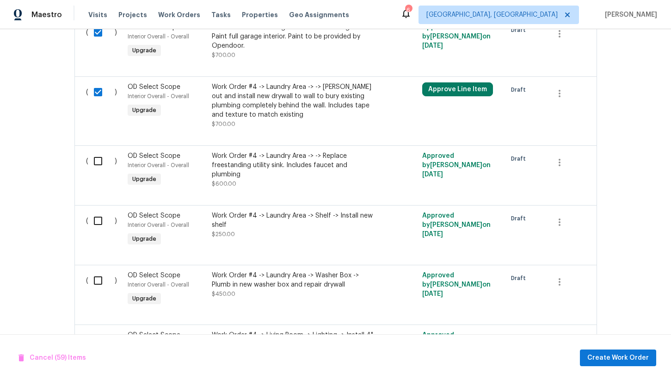
click at [98, 166] on input "checkbox" at bounding box center [101, 160] width 26 height 19
checkbox input "true"
click at [96, 226] on input "checkbox" at bounding box center [101, 220] width 26 height 19
checkbox input "true"
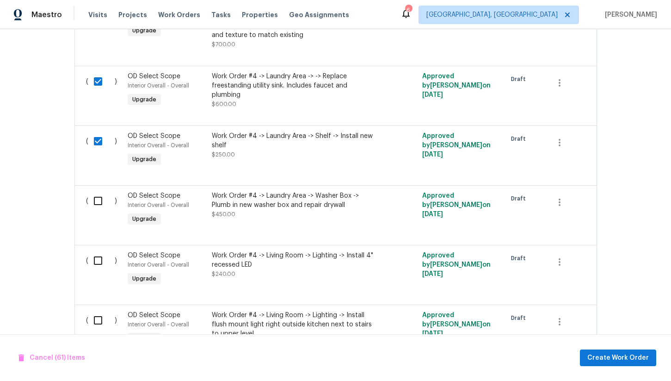
scroll to position [4353, 0]
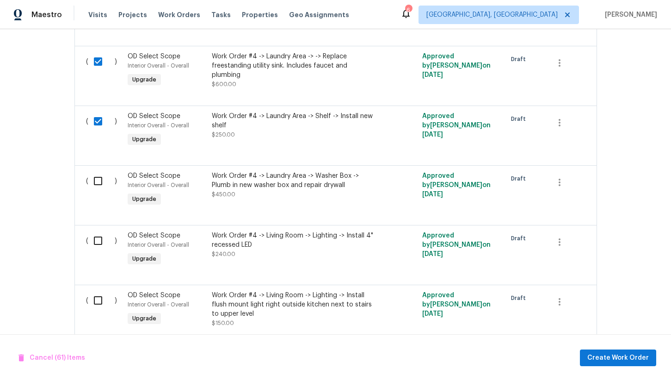
click at [101, 188] on input "checkbox" at bounding box center [101, 180] width 26 height 19
checkbox input "true"
click at [99, 250] on input "checkbox" at bounding box center [101, 240] width 26 height 19
checkbox input "true"
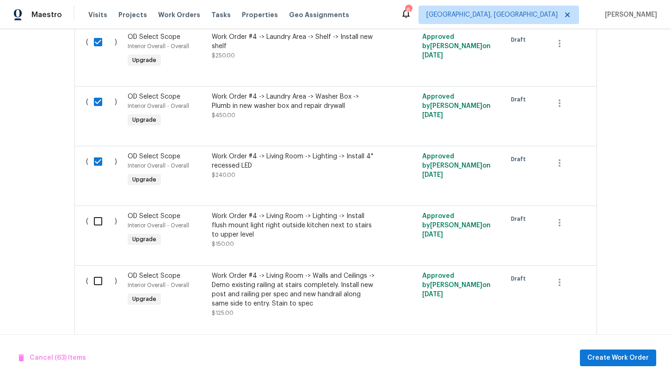
scroll to position [4489, 0]
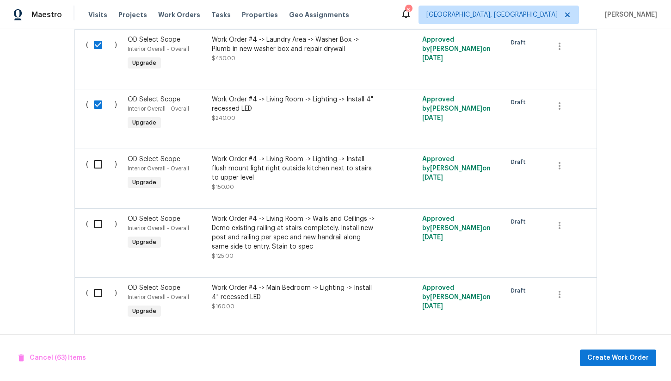
click at [98, 174] on input "checkbox" at bounding box center [101, 163] width 26 height 19
checkbox input "true"
click at [98, 228] on input "checkbox" at bounding box center [101, 223] width 26 height 19
checkbox input "true"
click at [98, 292] on input "checkbox" at bounding box center [101, 292] width 26 height 19
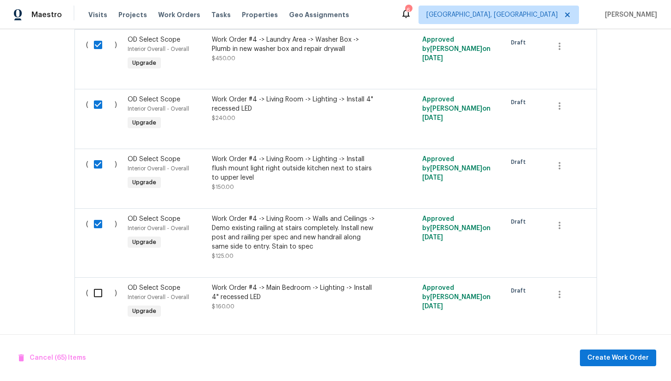
checkbox input "true"
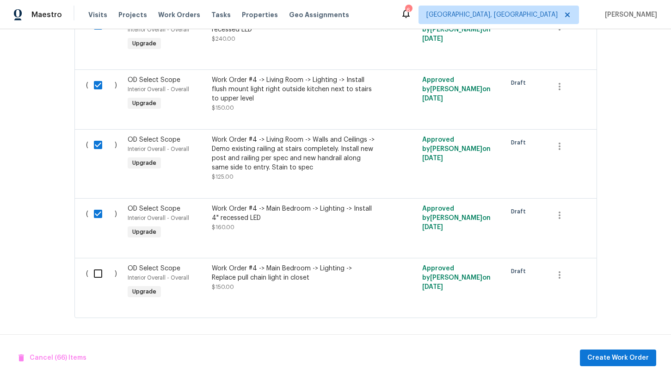
click at [97, 276] on input "checkbox" at bounding box center [101, 273] width 26 height 19
checkbox input "true"
click at [598, 355] on span "Create Work Order" at bounding box center [618, 358] width 62 height 12
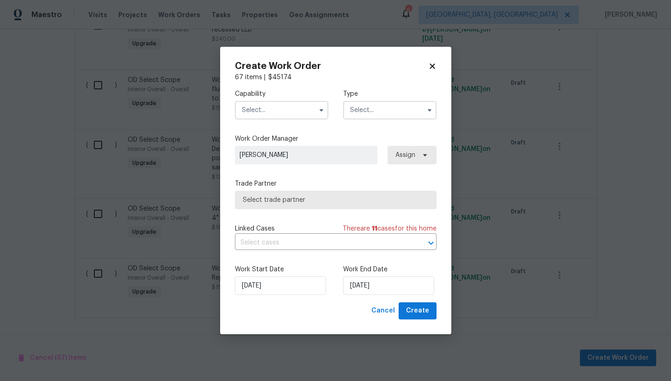
checkbox input "false"
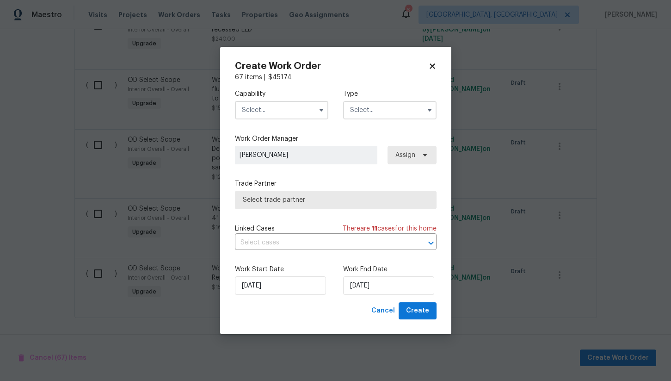
checkbox input "false"
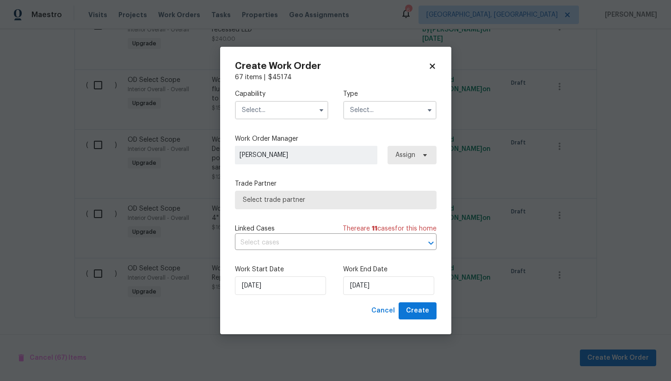
checkbox input "false"
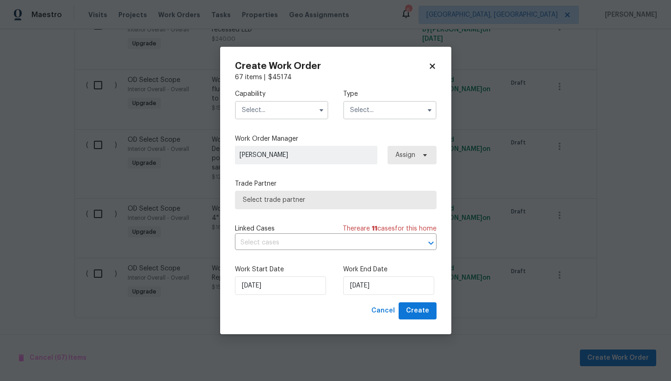
checkbox input "false"
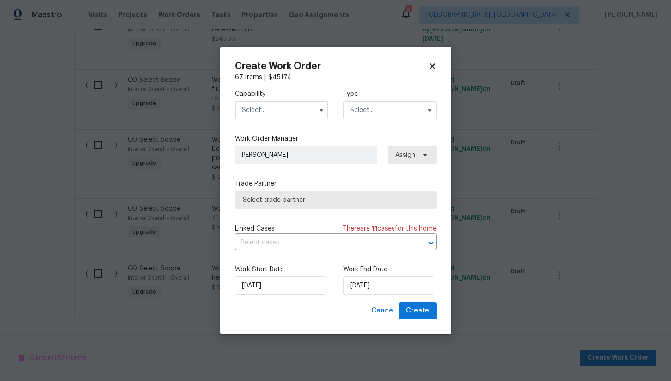
checkbox input "false"
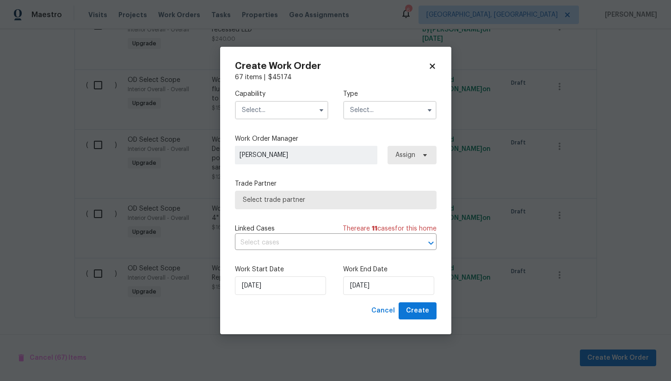
checkbox input "false"
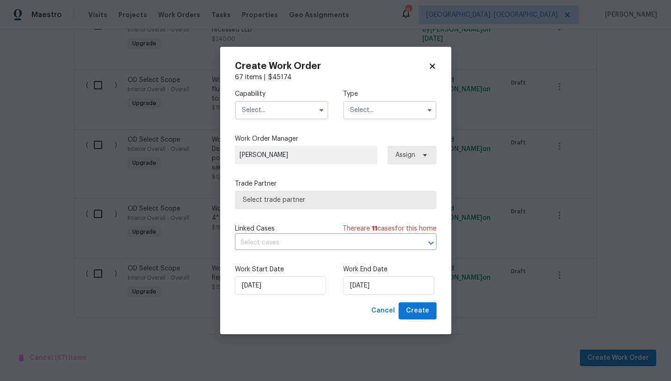
checkbox input "false"
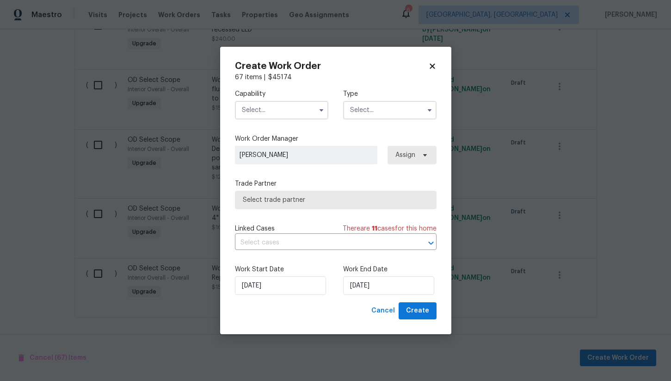
checkbox input "false"
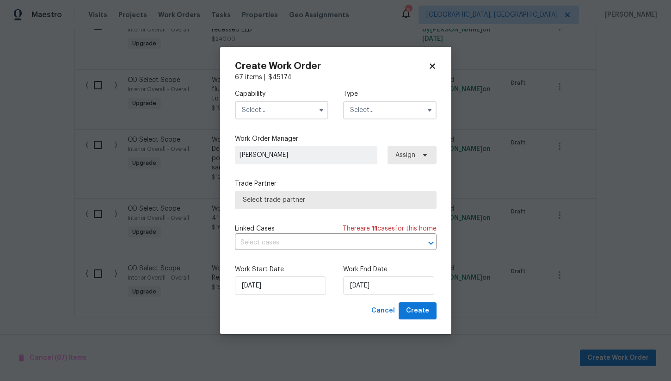
checkbox input "false"
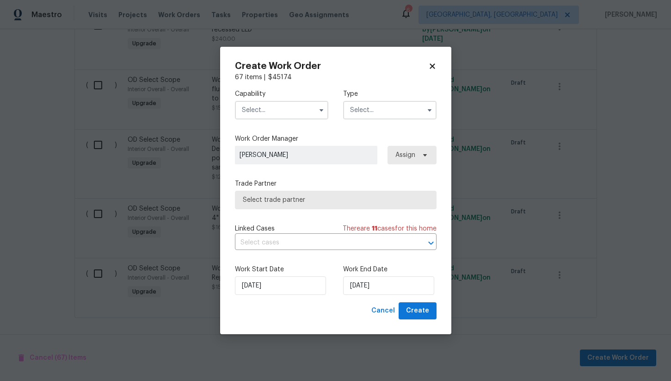
checkbox input "false"
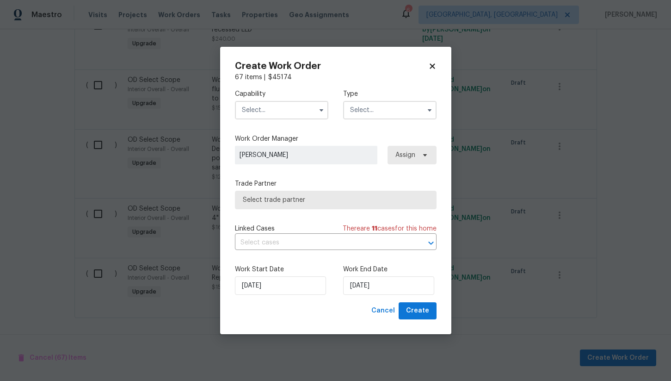
checkbox input "false"
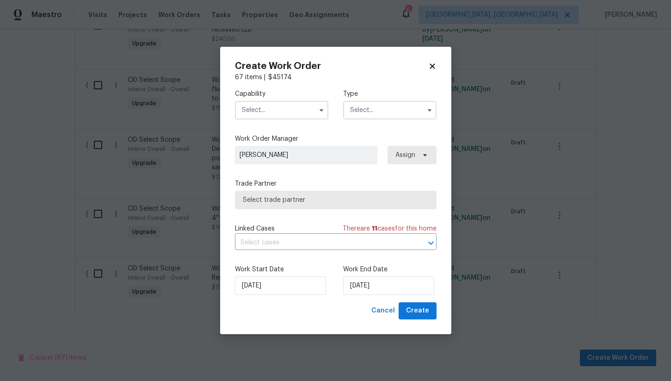
checkbox input "false"
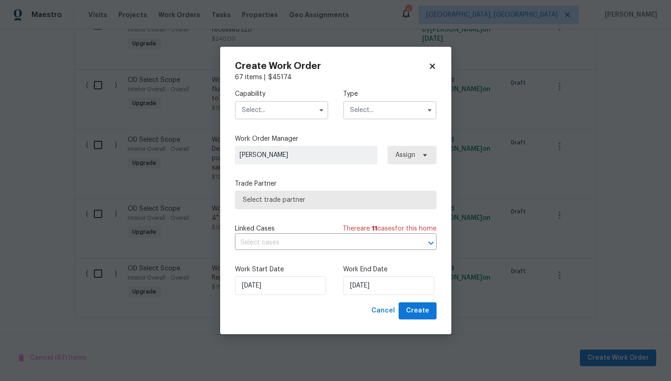
checkbox input "false"
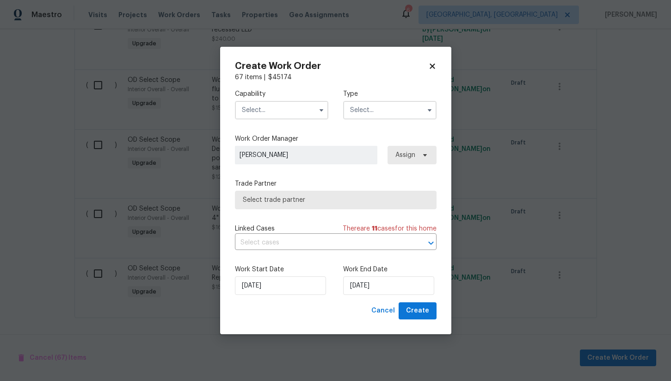
checkbox input "false"
click at [432, 67] on icon at bounding box center [432, 66] width 5 height 5
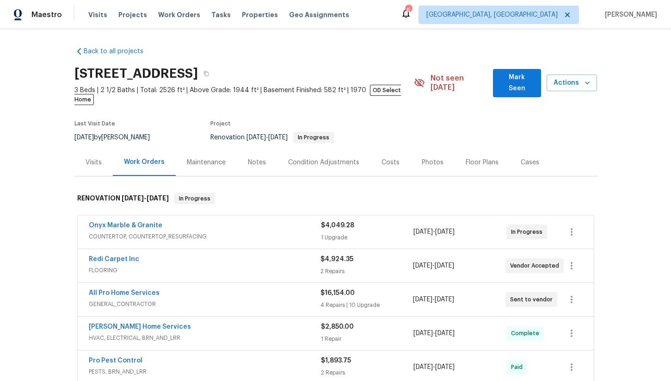
scroll to position [0, 0]
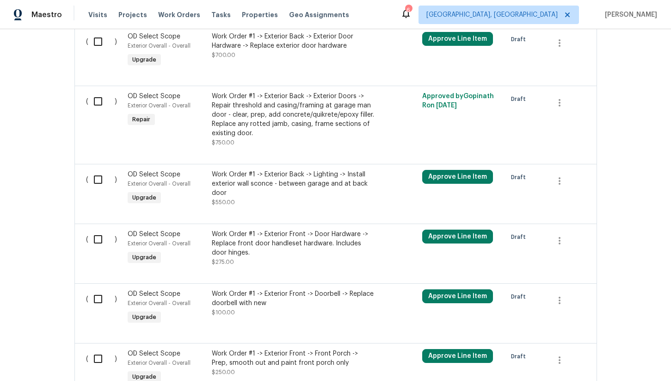
scroll to position [627, 0]
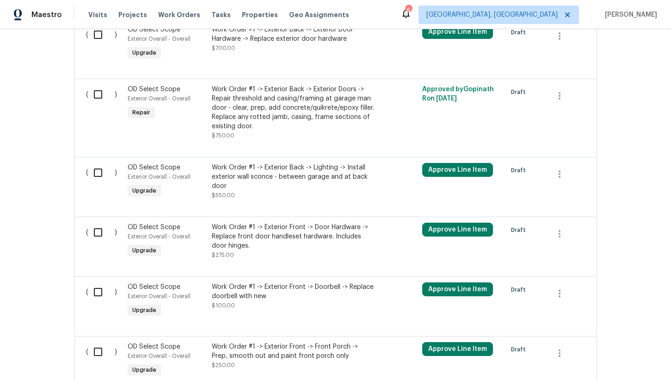
click at [101, 88] on input "checkbox" at bounding box center [101, 94] width 26 height 19
checkbox input "true"
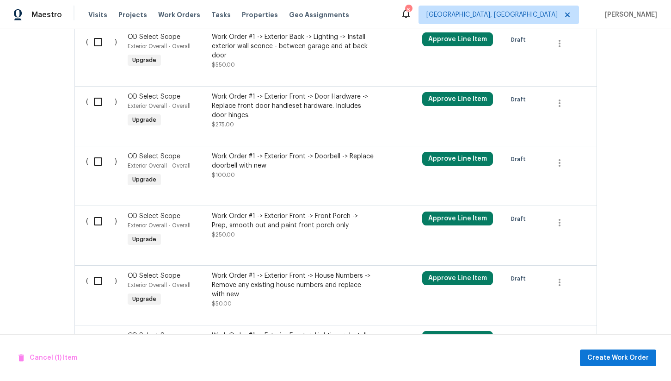
scroll to position [766, 0]
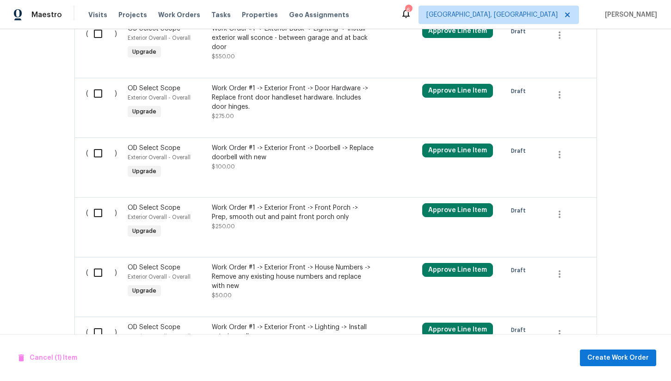
click at [93, 87] on input "checkbox" at bounding box center [101, 93] width 26 height 19
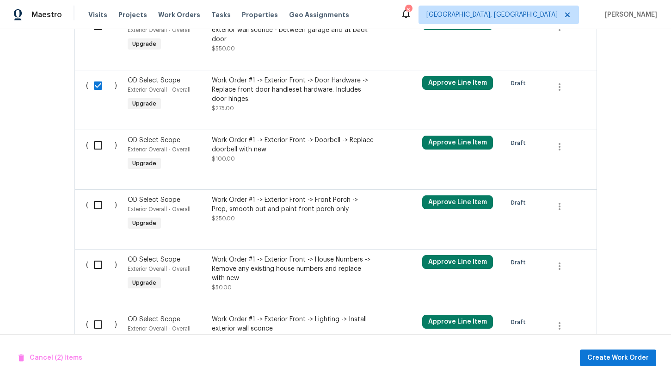
scroll to position [773, 0]
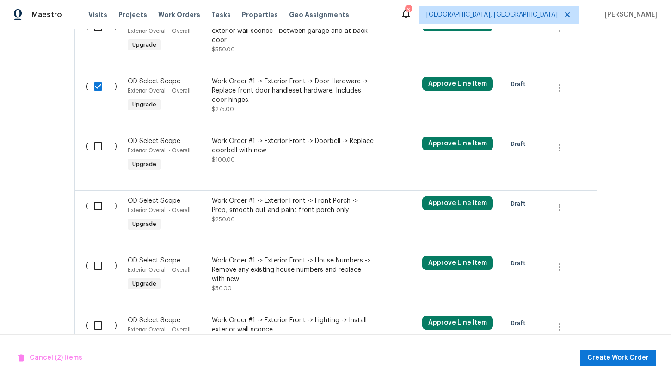
click at [97, 81] on input "checkbox" at bounding box center [101, 86] width 26 height 19
checkbox input "false"
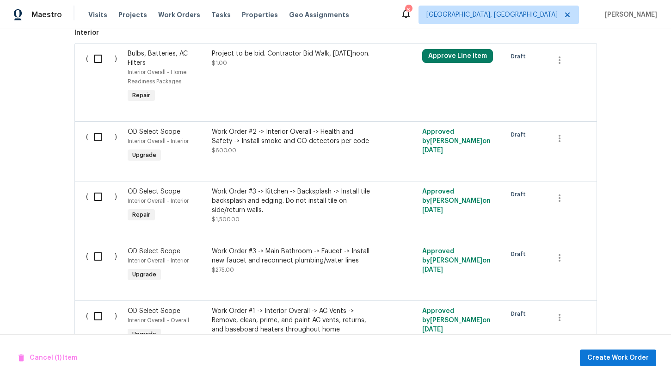
scroll to position [1194, 0]
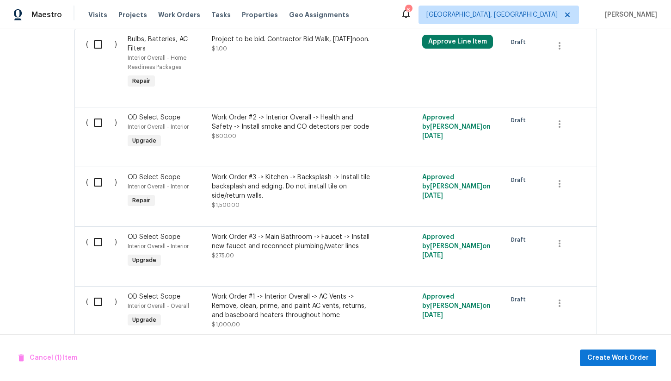
click at [102, 118] on input "checkbox" at bounding box center [101, 122] width 26 height 19
click at [101, 118] on input "checkbox" at bounding box center [101, 122] width 26 height 19
checkbox input "false"
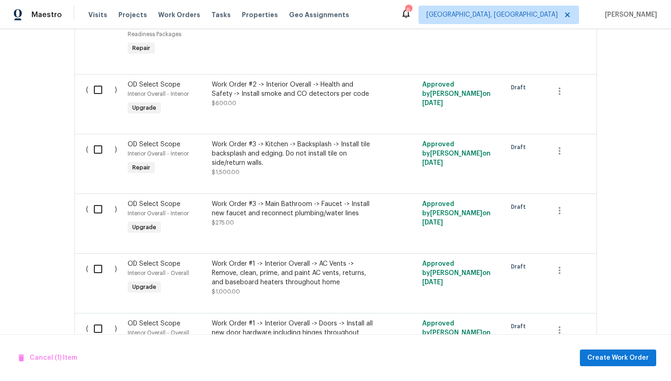
click at [97, 143] on input "checkbox" at bounding box center [101, 149] width 26 height 19
checkbox input "true"
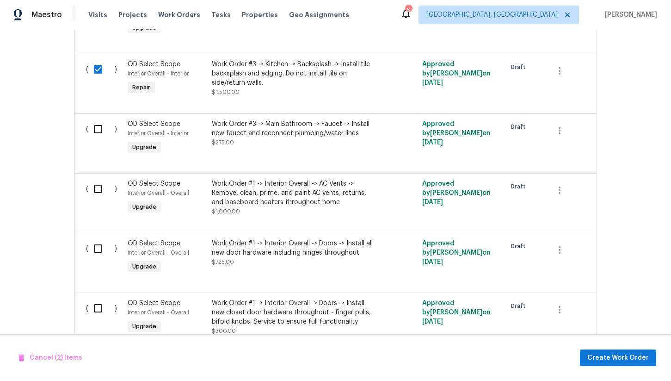
scroll to position [1314, 0]
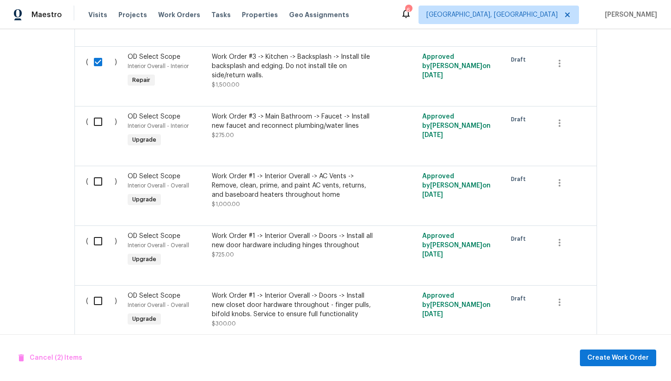
click at [96, 117] on input "checkbox" at bounding box center [101, 121] width 26 height 19
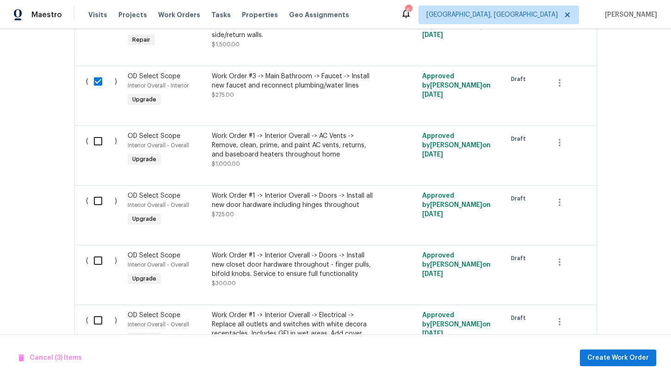
scroll to position [1358, 0]
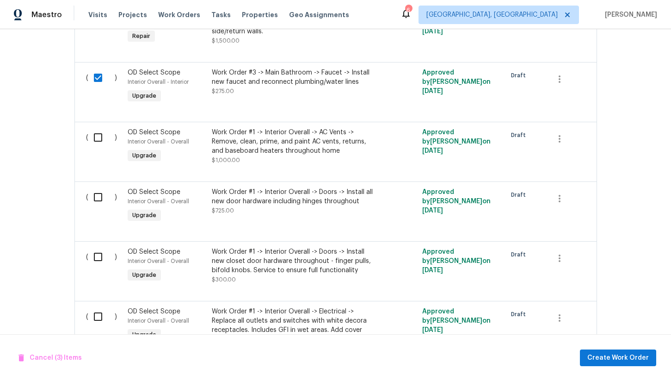
click at [102, 73] on input "checkbox" at bounding box center [101, 77] width 26 height 19
checkbox input "false"
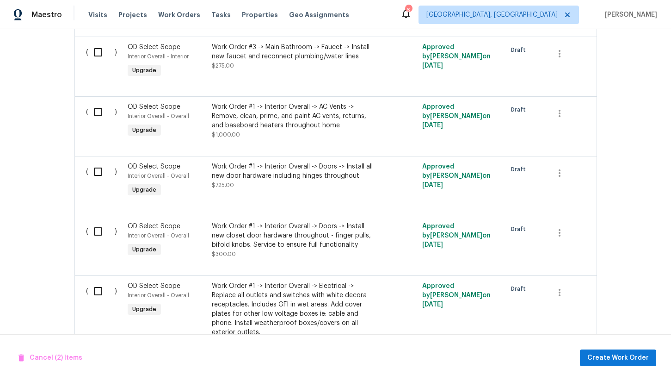
scroll to position [1405, 0]
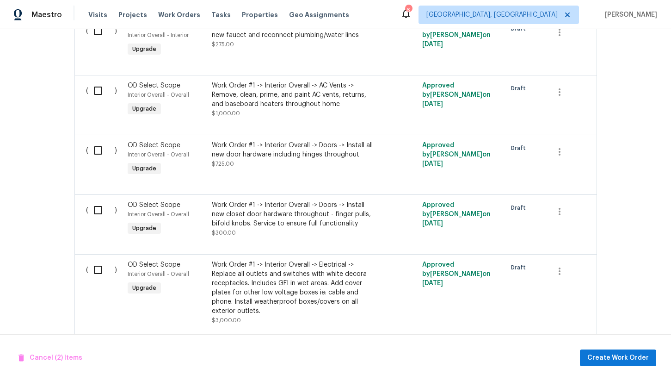
click at [96, 146] on input "checkbox" at bounding box center [101, 150] width 26 height 19
checkbox input "true"
click at [95, 81] on input "checkbox" at bounding box center [101, 90] width 26 height 19
checkbox input "true"
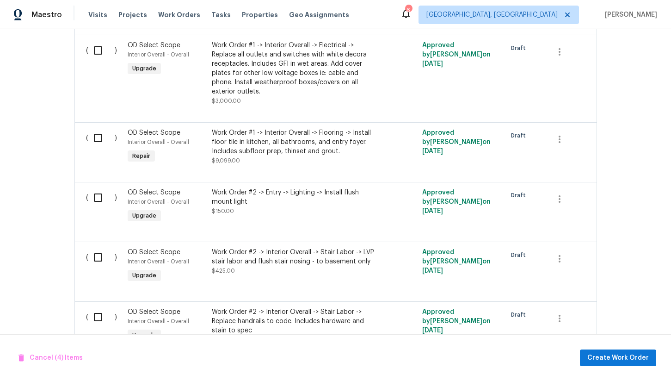
scroll to position [1650, 0]
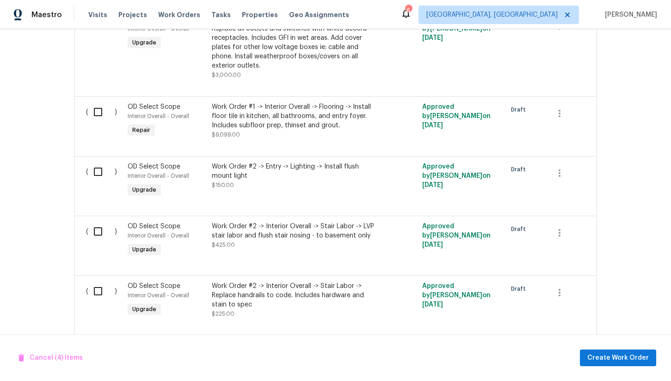
click at [98, 109] on input "checkbox" at bounding box center [101, 111] width 26 height 19
checkbox input "true"
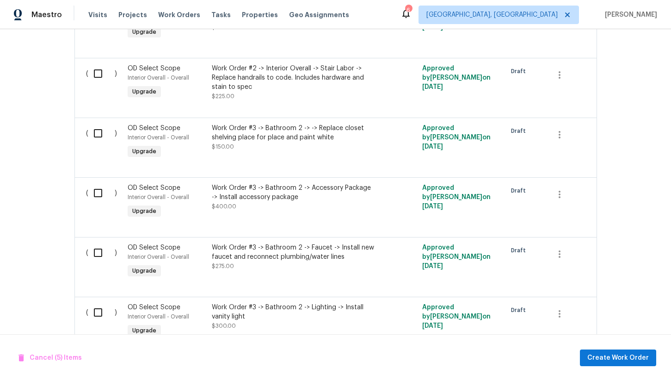
scroll to position [1868, 0]
click at [96, 129] on input "checkbox" at bounding box center [101, 132] width 26 height 19
checkbox input "true"
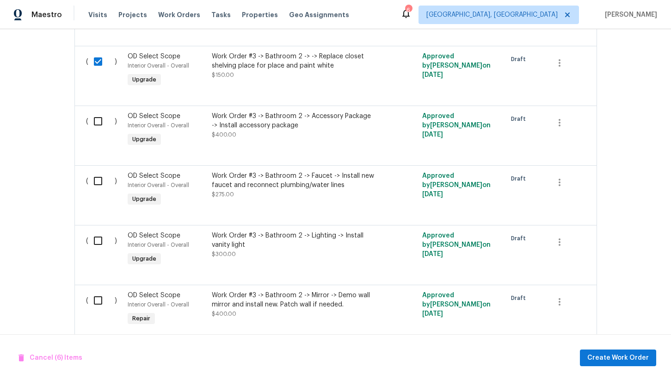
scroll to position [1959, 0]
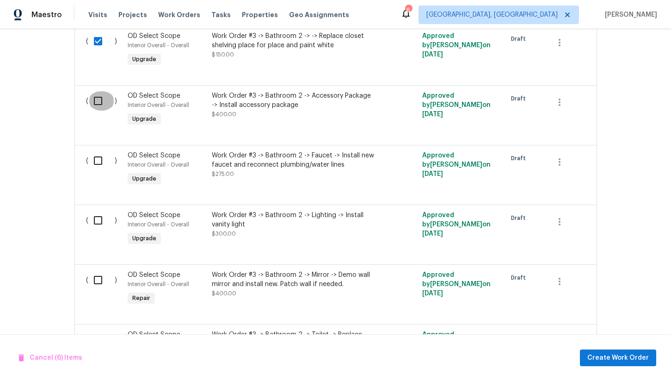
click at [98, 99] on input "checkbox" at bounding box center [101, 100] width 26 height 19
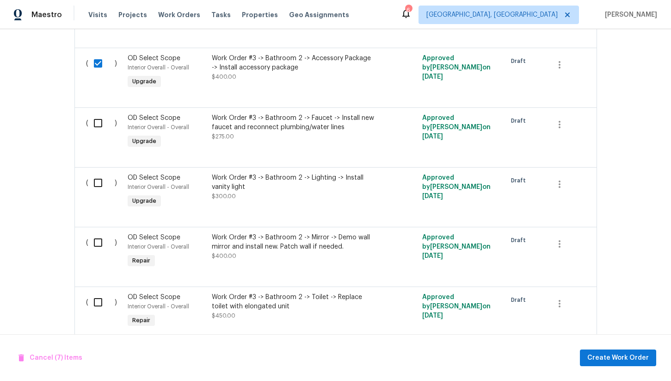
scroll to position [2006, 0]
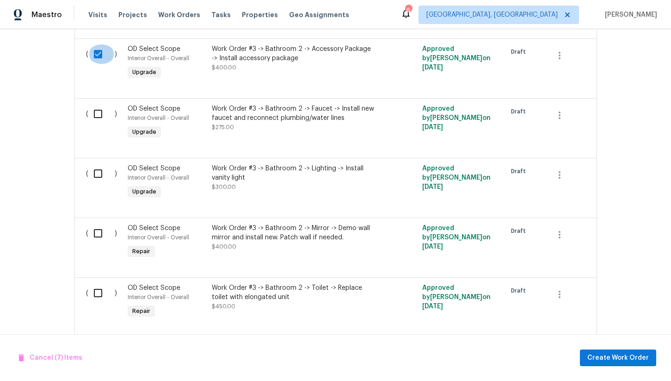
click at [98, 51] on input "checkbox" at bounding box center [101, 53] width 26 height 19
checkbox input "false"
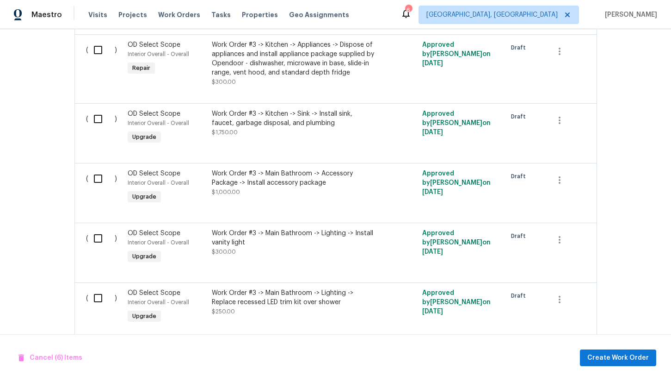
scroll to position [2506, 0]
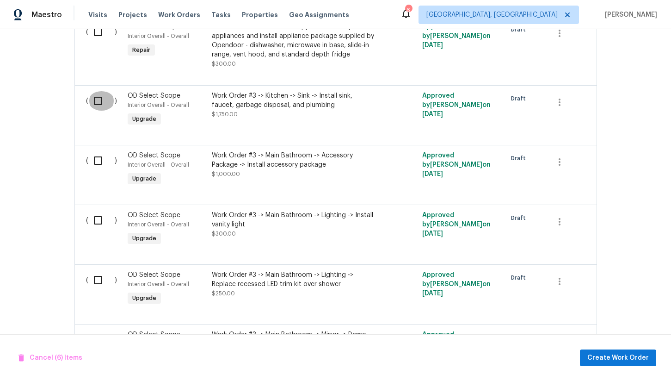
click at [99, 100] on input "checkbox" at bounding box center [101, 100] width 26 height 19
checkbox input "true"
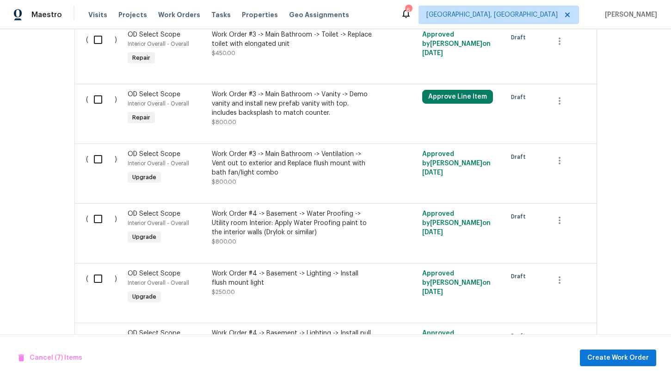
scroll to position [2926, 0]
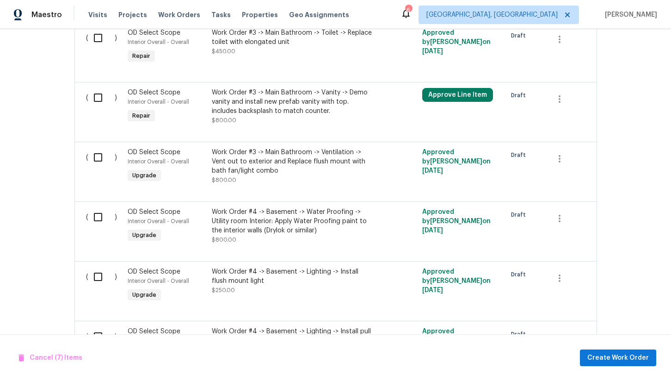
click at [97, 97] on input "checkbox" at bounding box center [101, 97] width 26 height 19
checkbox input "true"
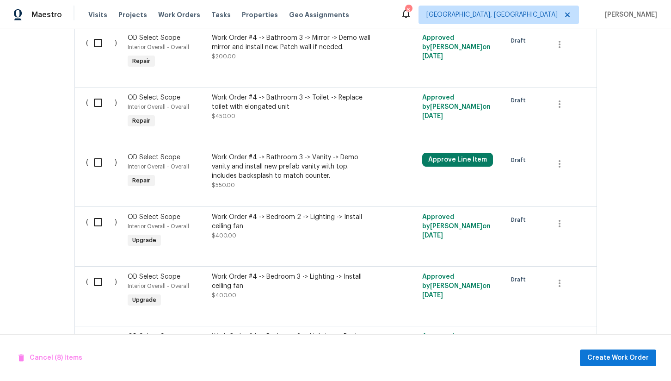
scroll to position [3712, 0]
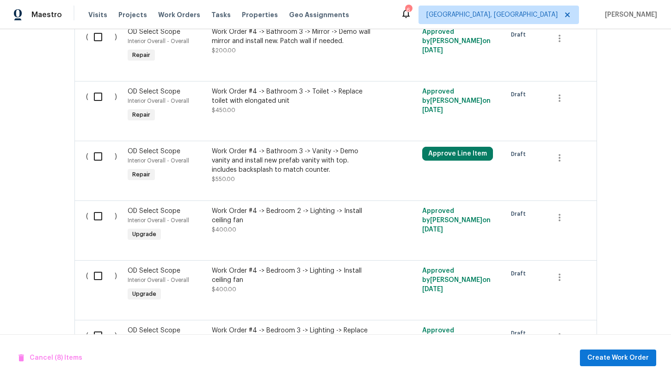
click at [96, 157] on input "checkbox" at bounding box center [101, 156] width 26 height 19
checkbox input "true"
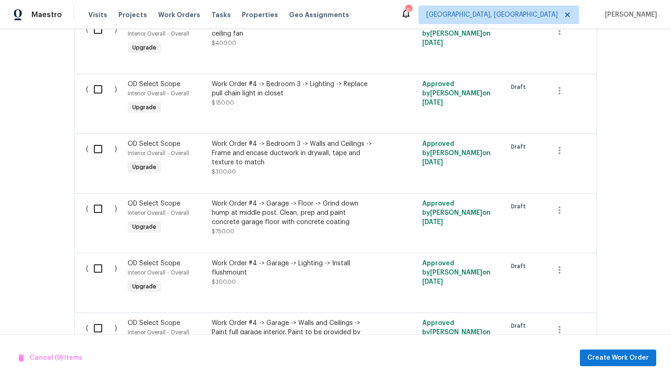
scroll to position [3964, 0]
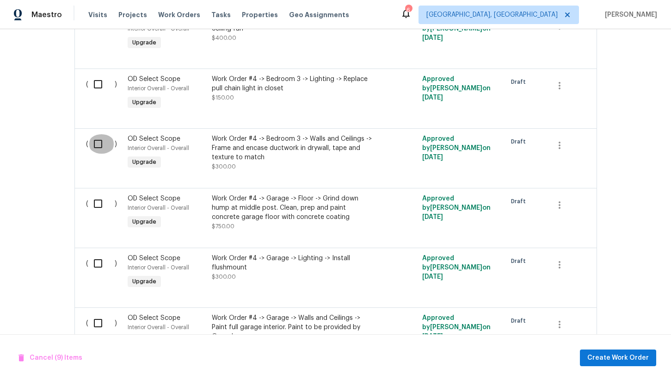
click at [99, 150] on input "checkbox" at bounding box center [101, 143] width 26 height 19
checkbox input "true"
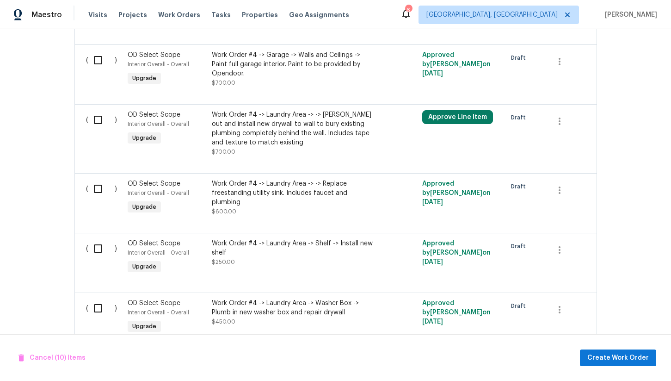
scroll to position [4231, 0]
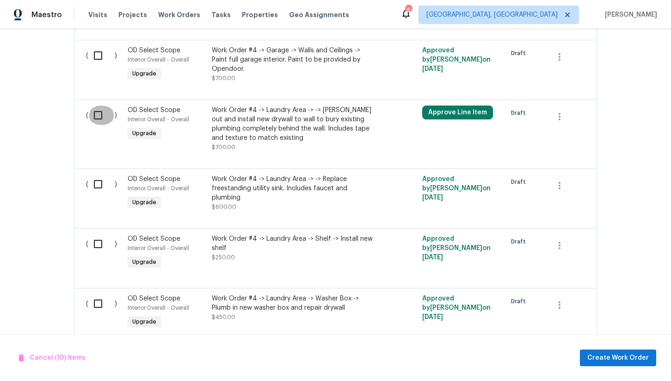
click at [99, 122] on input "checkbox" at bounding box center [101, 114] width 26 height 19
checkbox input "true"
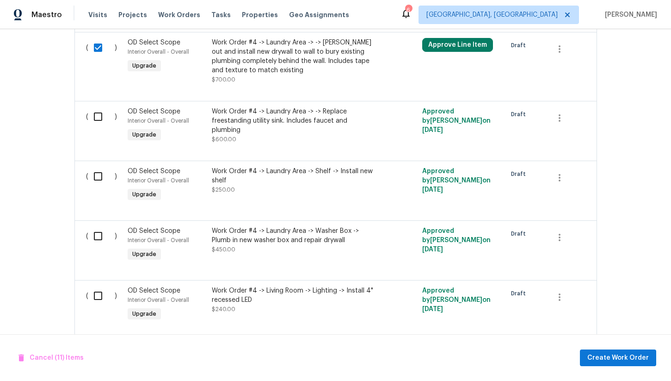
scroll to position [4323, 0]
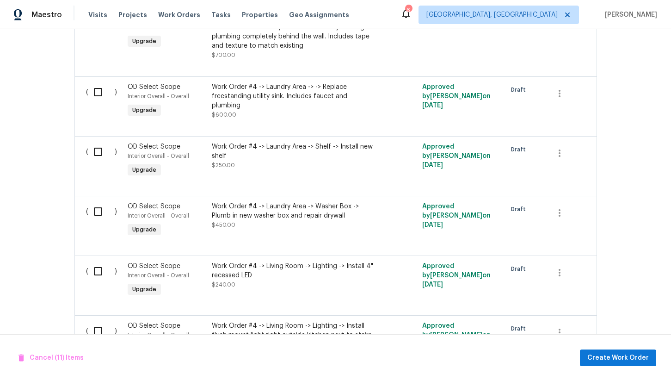
click at [98, 98] on input "checkbox" at bounding box center [101, 91] width 26 height 19
checkbox input "true"
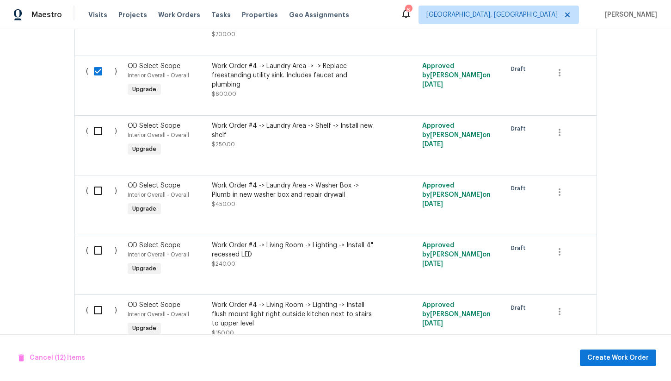
scroll to position [4356, 0]
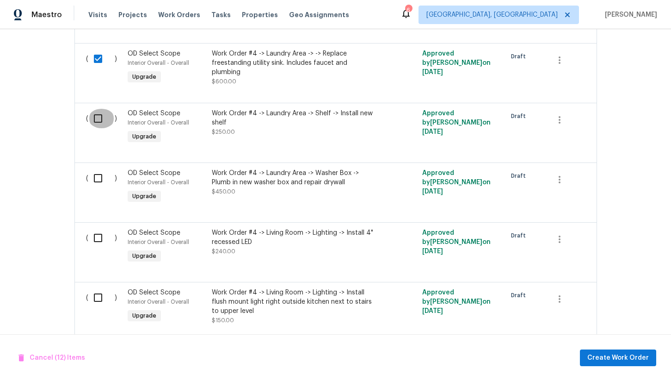
click at [97, 126] on input "checkbox" at bounding box center [101, 118] width 26 height 19
checkbox input "true"
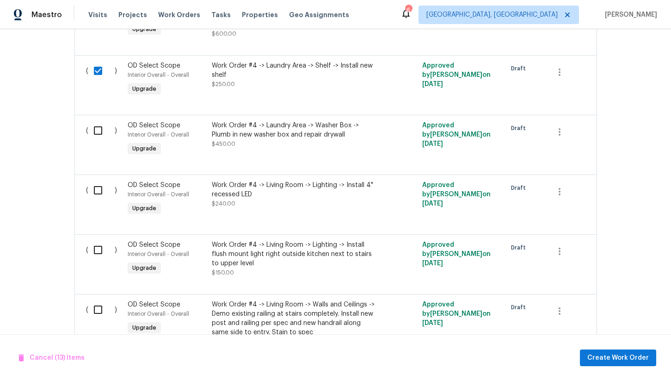
scroll to position [4408, 0]
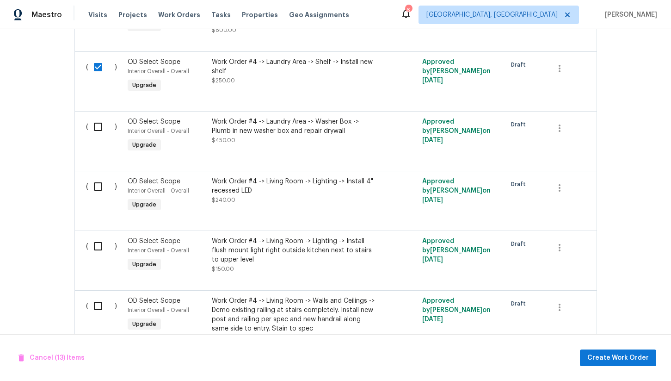
click at [96, 129] on input "checkbox" at bounding box center [101, 126] width 26 height 19
checkbox input "true"
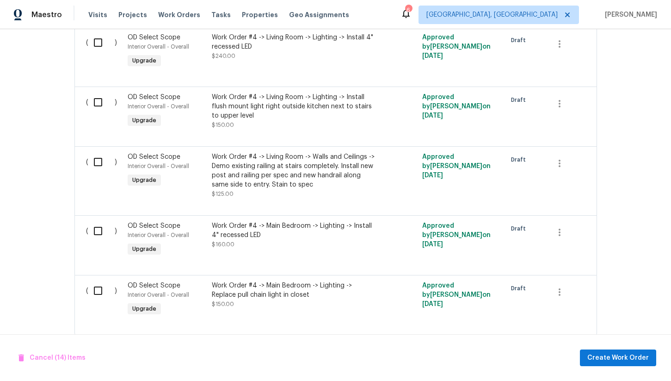
scroll to position [4575, 0]
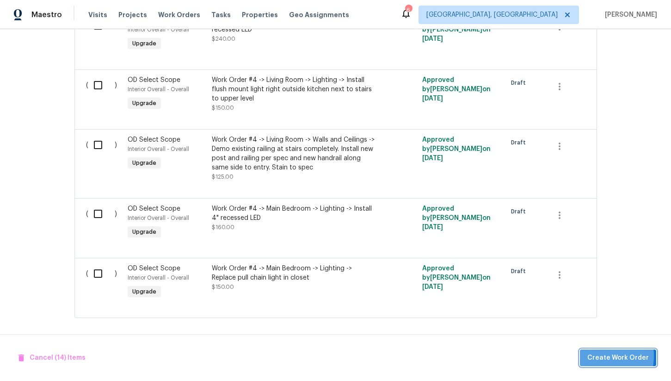
click at [590, 355] on button "Create Work Order" at bounding box center [618, 357] width 76 height 17
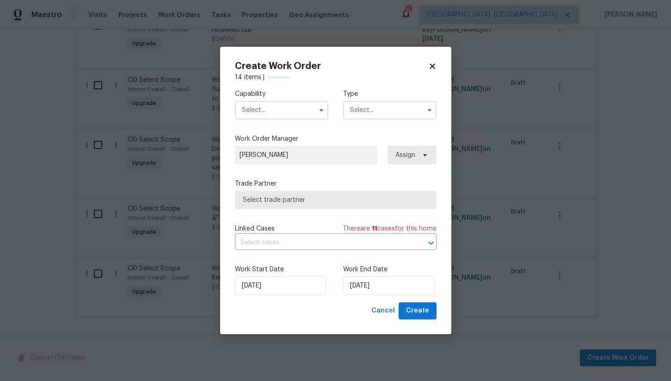
checkbox input "false"
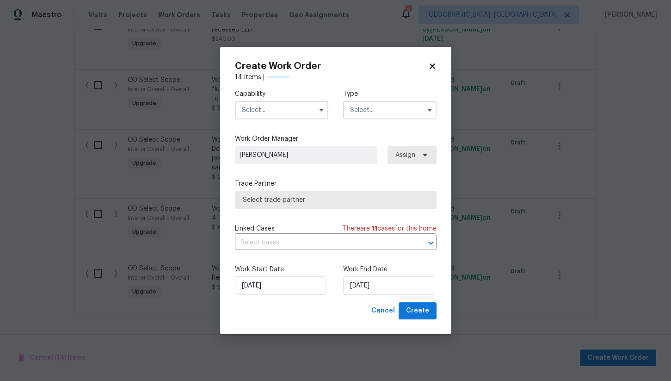
checkbox input "false"
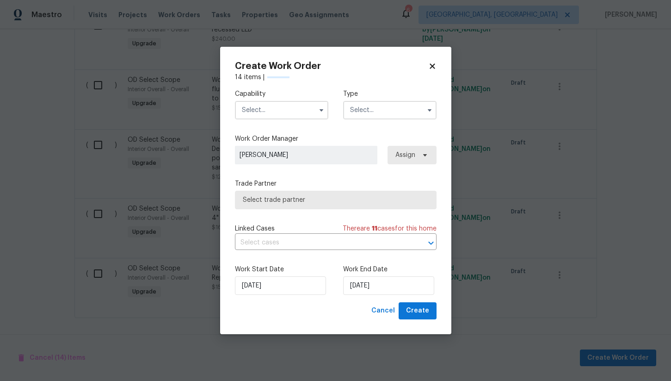
checkbox input "false"
click at [282, 110] on input "text" at bounding box center [281, 110] width 93 height 19
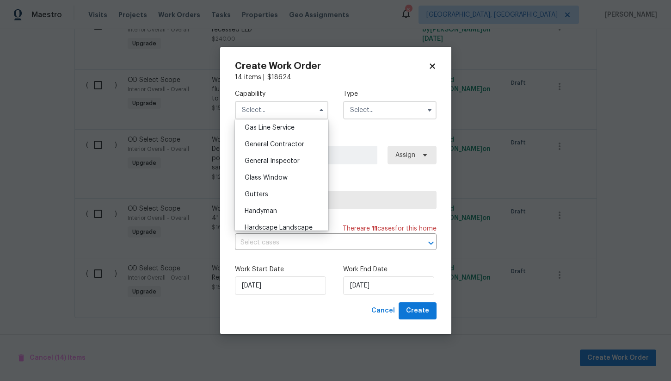
scroll to position [428, 0]
click at [294, 142] on span "General Contractor" at bounding box center [275, 144] width 60 height 6
type input "General Contractor"
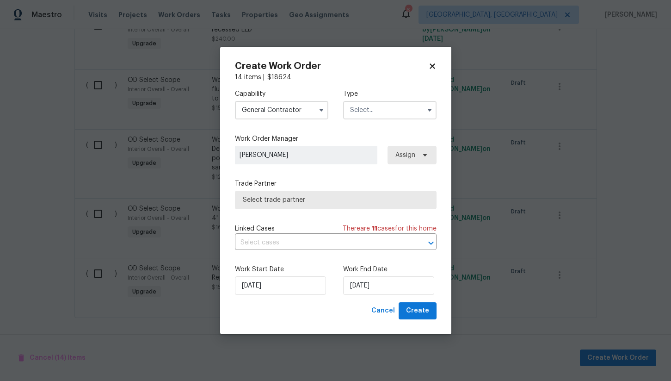
click at [358, 109] on input "text" at bounding box center [389, 110] width 93 height 19
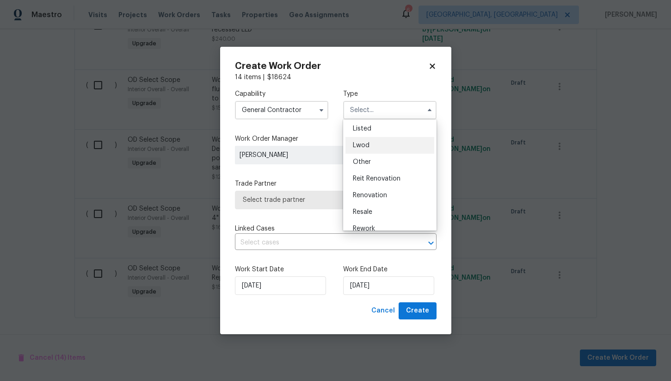
scroll to position [110, 0]
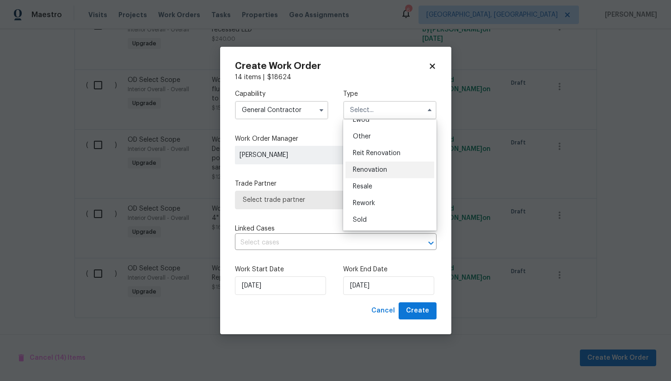
click at [380, 173] on div "Renovation" at bounding box center [390, 169] width 89 height 17
type input "Renovation"
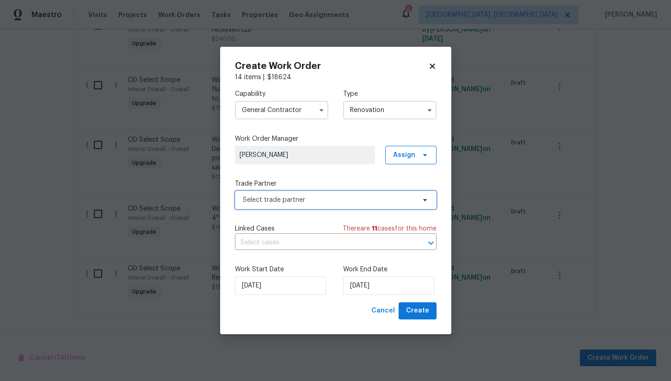
click at [276, 202] on span "Select trade partner" at bounding box center [329, 199] width 173 height 9
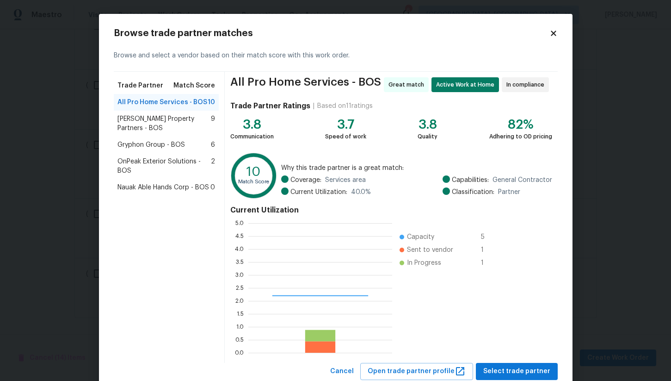
scroll to position [130, 144]
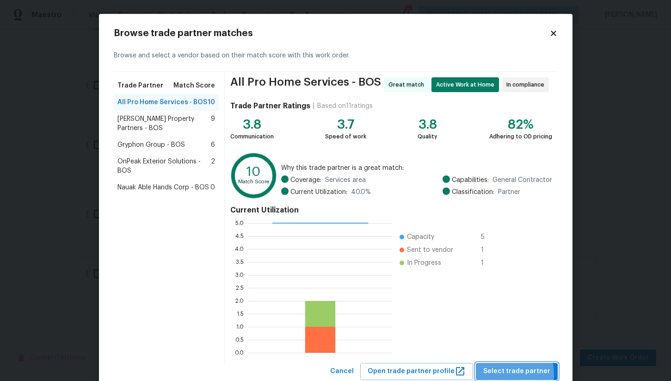
click at [514, 373] on span "Select trade partner" at bounding box center [516, 371] width 67 height 12
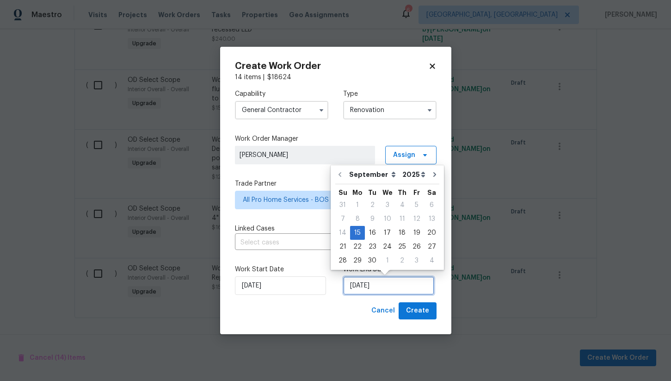
click at [370, 283] on input "[DATE]" at bounding box center [388, 285] width 91 height 19
click at [358, 259] on div "29" at bounding box center [357, 260] width 15 height 13
click at [376, 286] on input "9/29/2025" at bounding box center [388, 285] width 91 height 19
click at [327, 297] on div "Work Start Date 9/15/2025 Work End Date 9/29/2025" at bounding box center [336, 279] width 202 height 45
click at [355, 292] on input "9/29/2025" at bounding box center [388, 285] width 91 height 19
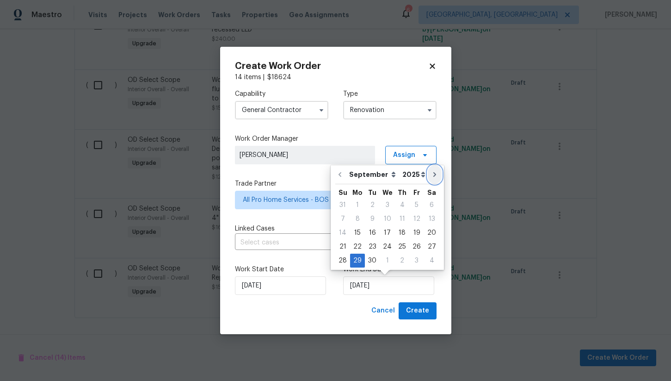
click at [429, 179] on button "Go to next month" at bounding box center [435, 174] width 14 height 19
type input "10/29/2025"
select select "9"
click at [340, 173] on icon "Go to previous month" at bounding box center [339, 174] width 3 height 5
type input "9/29/2025"
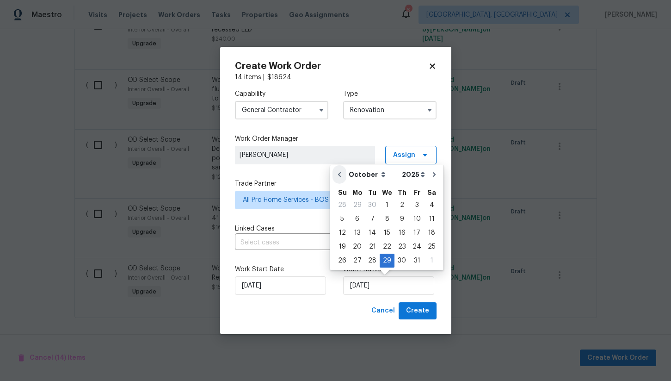
select select "8"
click at [357, 262] on div "29" at bounding box center [357, 260] width 15 height 13
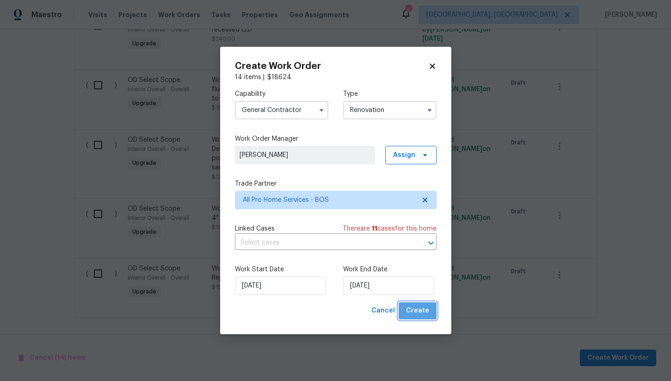
click at [424, 311] on span "Create" at bounding box center [417, 311] width 23 height 12
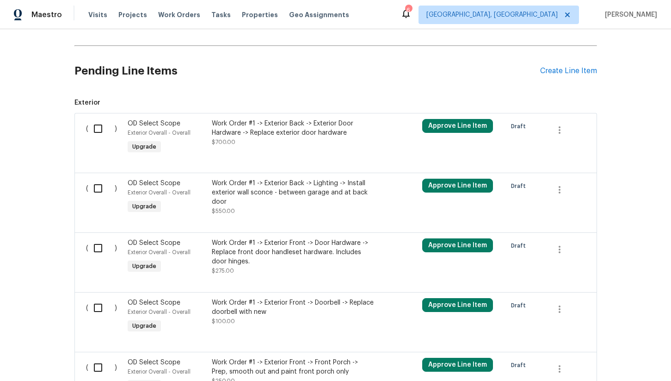
scroll to position [573, 0]
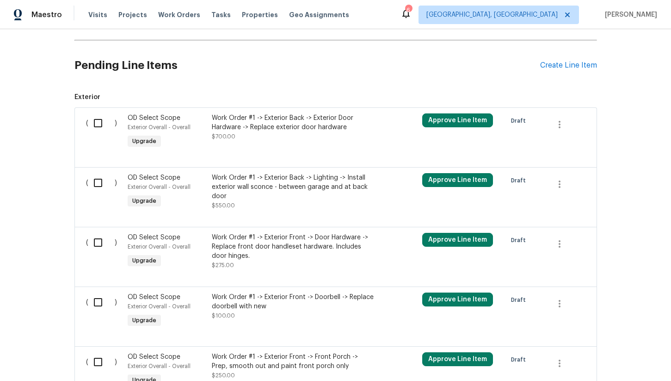
click at [99, 116] on input "checkbox" at bounding box center [101, 122] width 26 height 19
checkbox input "true"
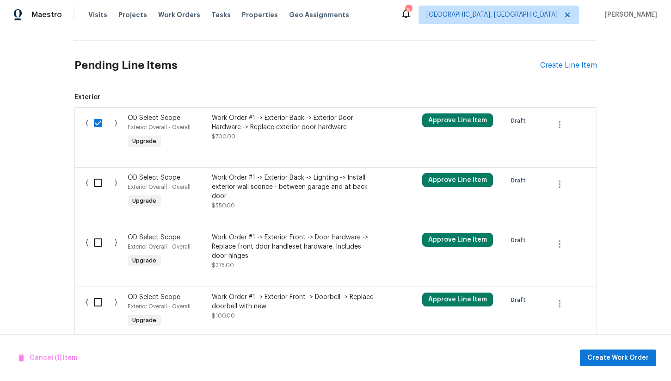
click at [99, 178] on input "checkbox" at bounding box center [101, 182] width 26 height 19
checkbox input "true"
click at [99, 233] on input "checkbox" at bounding box center [101, 242] width 26 height 19
checkbox input "true"
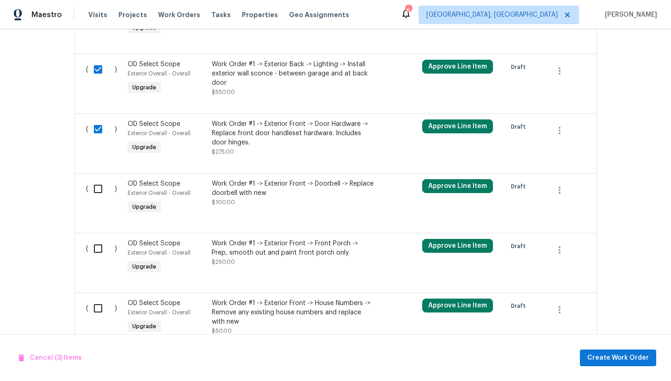
click at [94, 179] on input "checkbox" at bounding box center [101, 188] width 26 height 19
checkbox input "true"
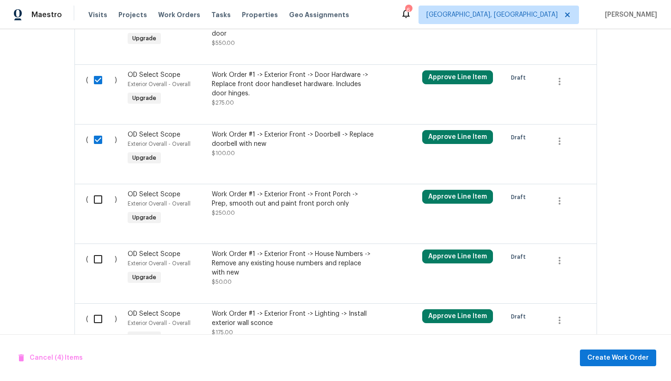
scroll to position [752, 0]
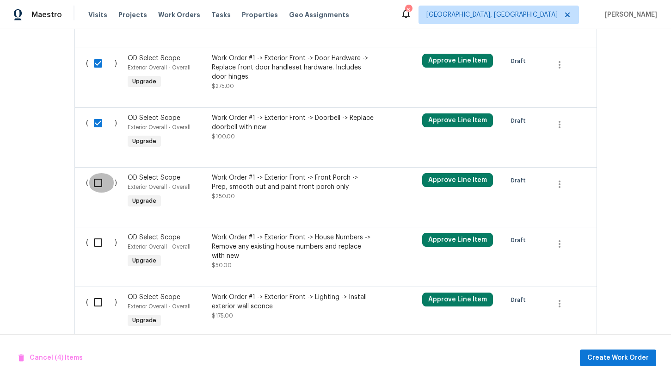
click at [100, 173] on input "checkbox" at bounding box center [101, 182] width 26 height 19
checkbox input "true"
click at [99, 237] on input "checkbox" at bounding box center [101, 242] width 26 height 19
checkbox input "true"
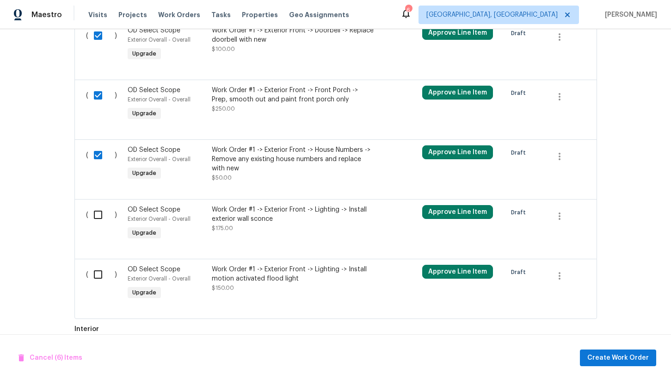
scroll to position [859, 0]
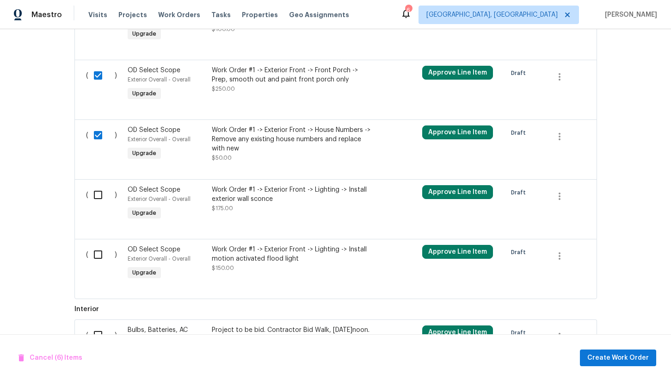
click at [99, 185] on input "checkbox" at bounding box center [101, 194] width 26 height 19
checkbox input "true"
click at [97, 252] on input "checkbox" at bounding box center [101, 254] width 26 height 19
checkbox input "true"
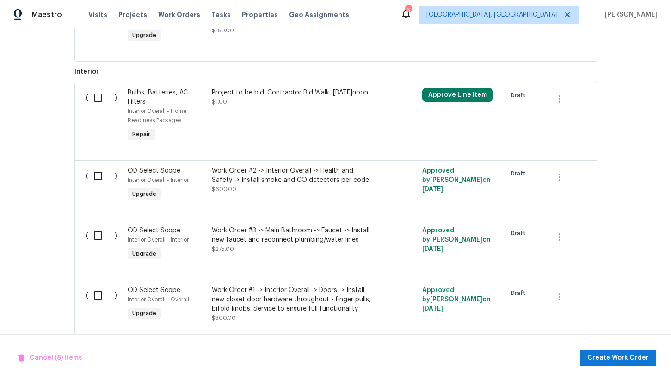
scroll to position [1105, 0]
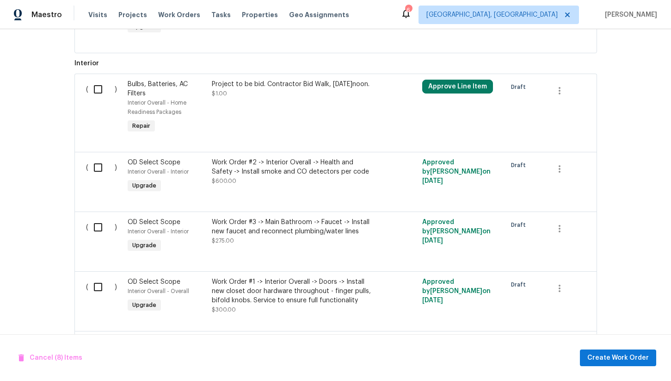
click at [98, 158] on input "checkbox" at bounding box center [101, 167] width 26 height 19
checkbox input "true"
click at [98, 223] on input "checkbox" at bounding box center [101, 226] width 26 height 19
checkbox input "true"
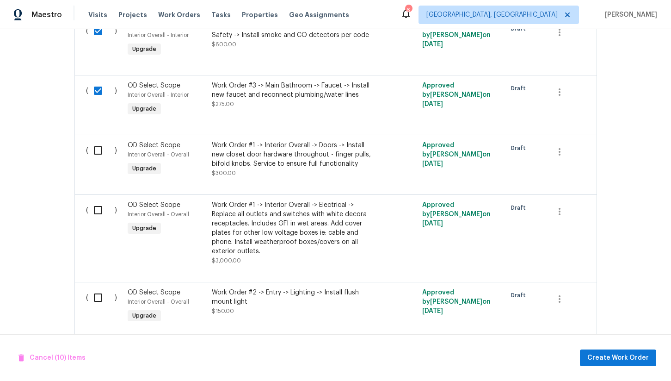
scroll to position [1244, 0]
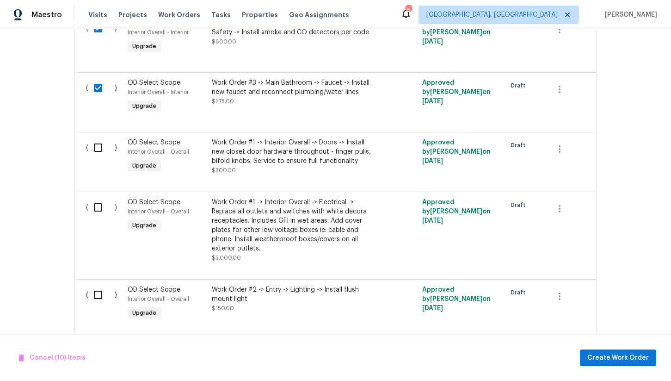
click at [99, 138] on input "checkbox" at bounding box center [101, 147] width 26 height 19
checkbox input "true"
click at [98, 205] on input "checkbox" at bounding box center [101, 207] width 26 height 19
checkbox input "true"
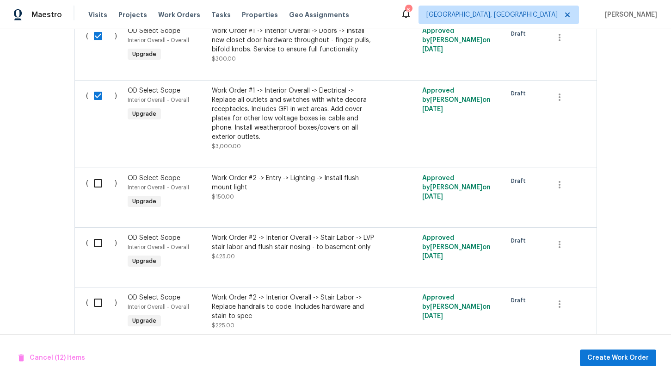
scroll to position [1367, 0]
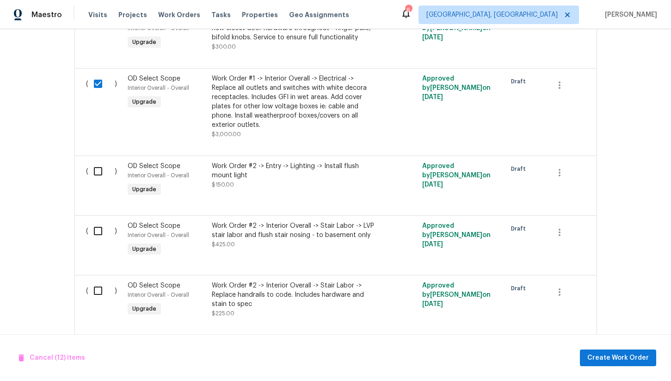
click at [100, 161] on input "checkbox" at bounding box center [101, 170] width 26 height 19
checkbox input "true"
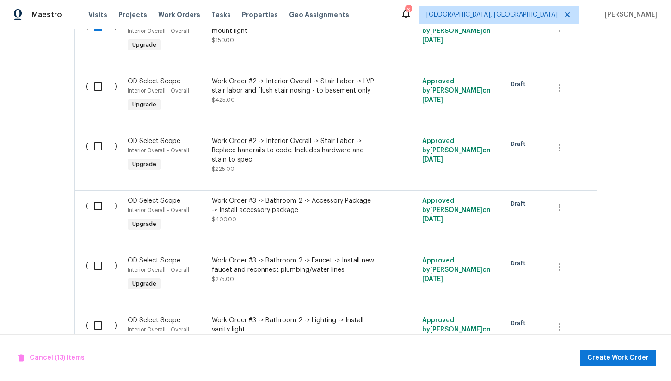
scroll to position [1520, 0]
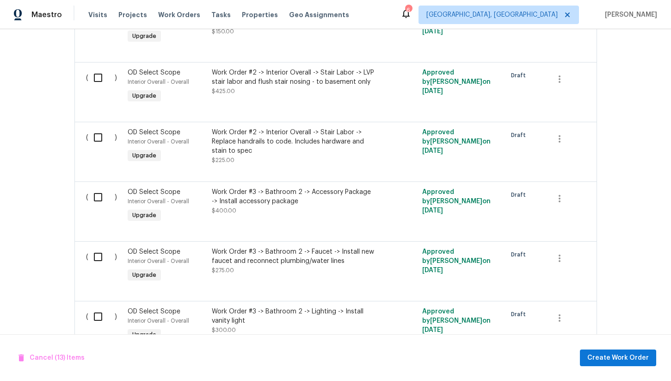
click at [98, 192] on input "checkbox" at bounding box center [101, 196] width 26 height 19
checkbox input "true"
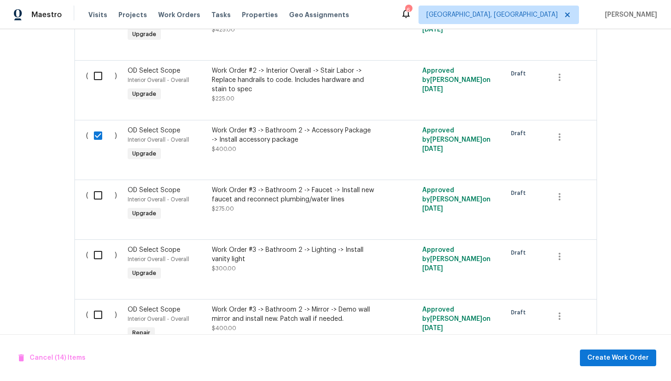
scroll to position [1603, 0]
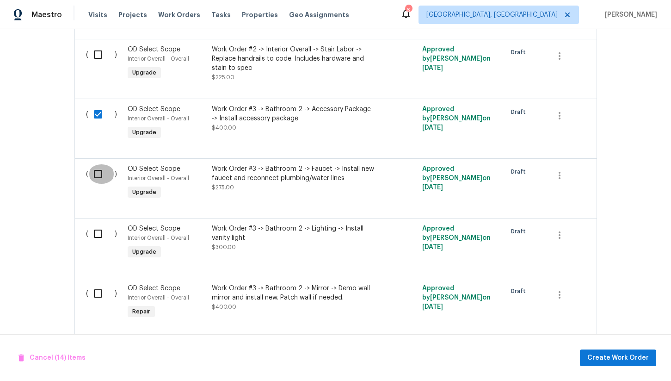
click at [99, 168] on input "checkbox" at bounding box center [101, 173] width 26 height 19
checkbox input "true"
click at [98, 232] on input "checkbox" at bounding box center [101, 233] width 26 height 19
checkbox input "true"
click at [99, 287] on input "checkbox" at bounding box center [101, 293] width 26 height 19
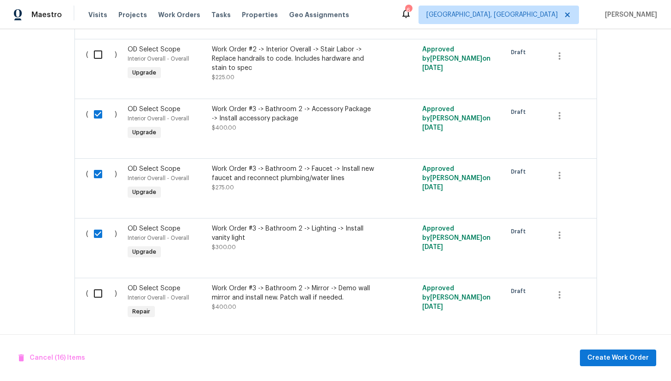
checkbox input "true"
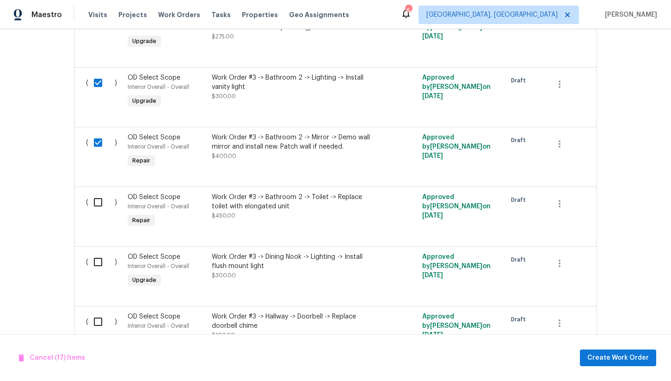
scroll to position [1758, 0]
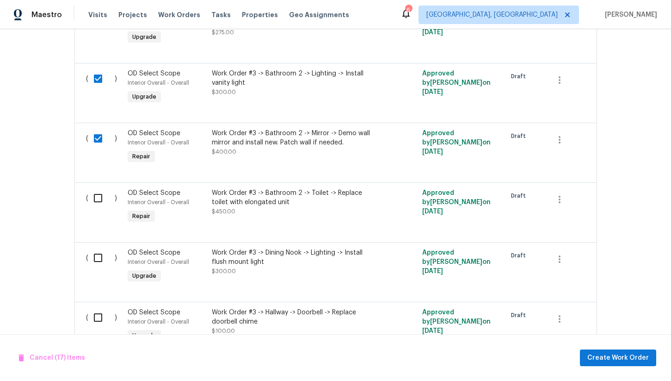
click at [101, 198] on input "checkbox" at bounding box center [101, 197] width 26 height 19
checkbox input "true"
click at [99, 254] on input "checkbox" at bounding box center [101, 257] width 26 height 19
checkbox input "true"
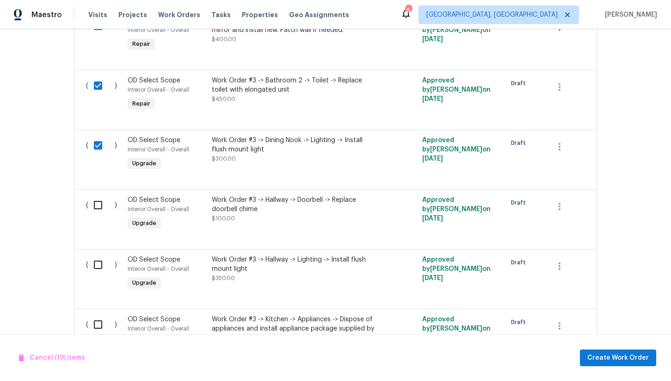
scroll to position [1878, 0]
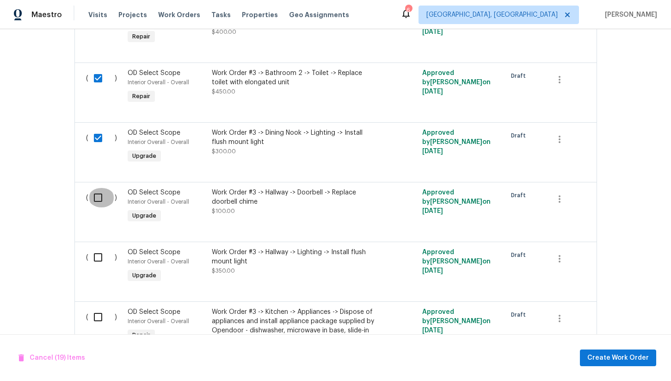
click at [102, 192] on input "checkbox" at bounding box center [101, 197] width 26 height 19
checkbox input "true"
click at [100, 257] on input "checkbox" at bounding box center [101, 256] width 26 height 19
checkbox input "true"
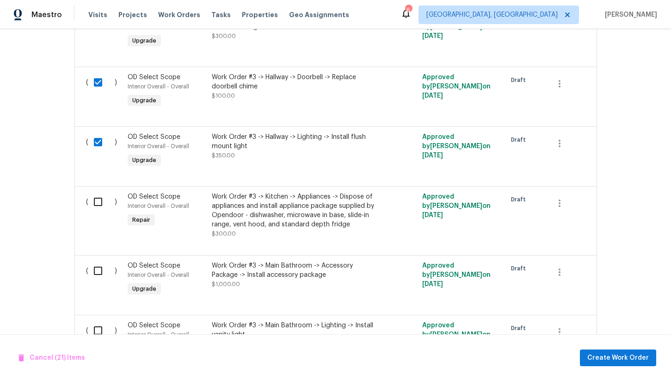
scroll to position [2005, 0]
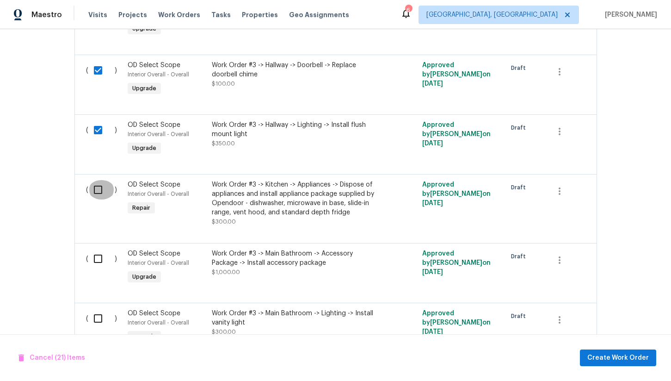
click at [102, 185] on input "checkbox" at bounding box center [101, 189] width 26 height 19
checkbox input "true"
click at [97, 250] on input "checkbox" at bounding box center [101, 258] width 26 height 19
checkbox input "true"
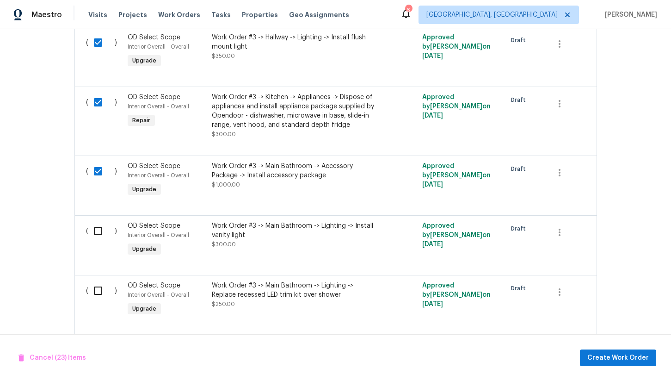
scroll to position [2106, 0]
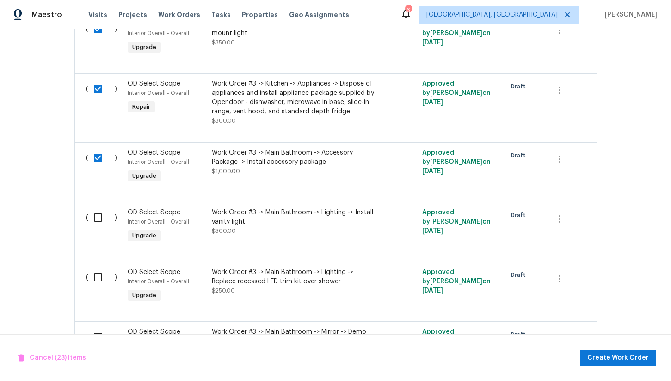
click at [100, 210] on input "checkbox" at bounding box center [101, 217] width 26 height 19
checkbox input "true"
click at [98, 271] on input "checkbox" at bounding box center [101, 276] width 26 height 19
checkbox input "true"
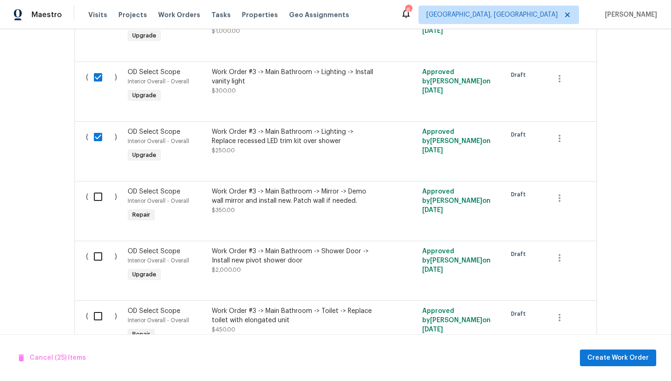
scroll to position [2249, 0]
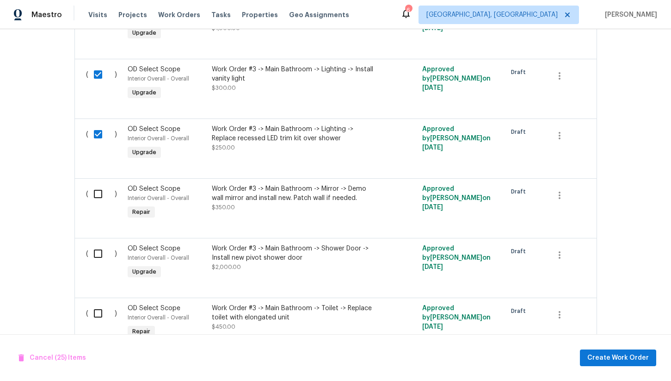
click at [100, 200] on input "checkbox" at bounding box center [101, 193] width 26 height 19
checkbox input "true"
click at [97, 252] on input "checkbox" at bounding box center [101, 253] width 26 height 19
checkbox input "true"
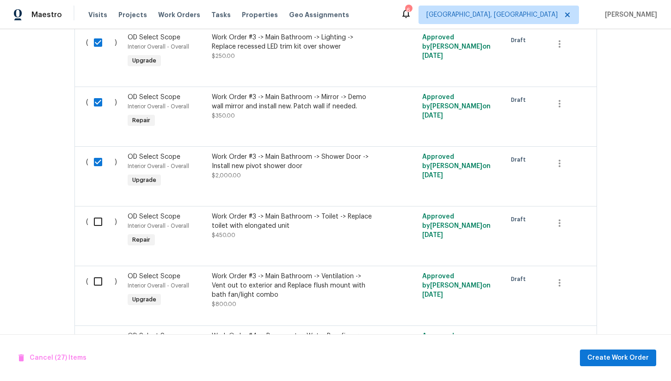
scroll to position [2360, 0]
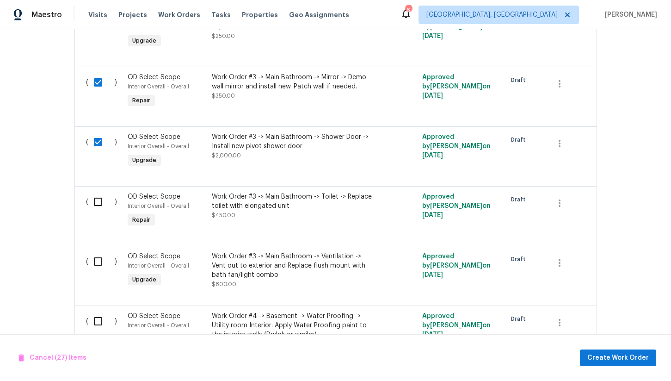
click at [104, 201] on input "checkbox" at bounding box center [101, 201] width 26 height 19
checkbox input "true"
click at [100, 257] on input "checkbox" at bounding box center [101, 261] width 26 height 19
checkbox input "true"
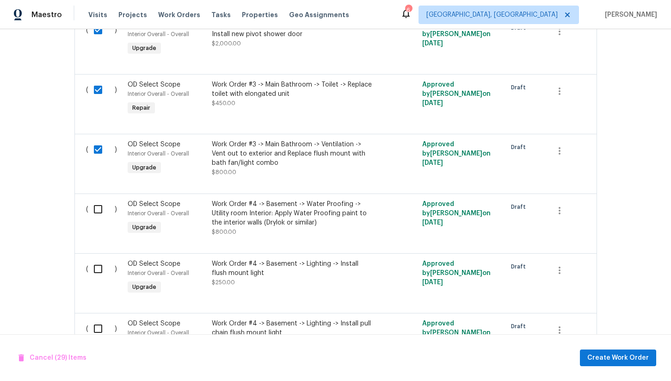
click at [97, 209] on input "checkbox" at bounding box center [101, 208] width 26 height 19
checkbox input "true"
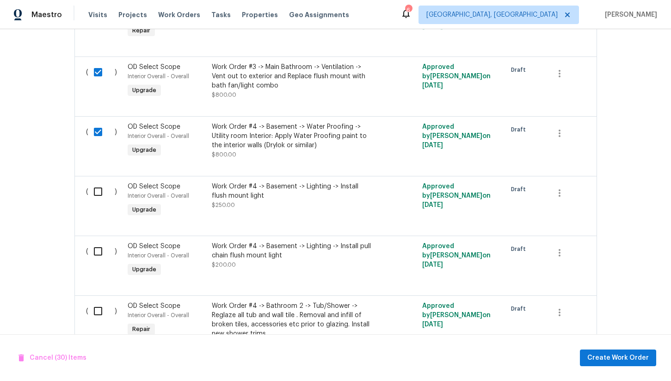
scroll to position [2569, 0]
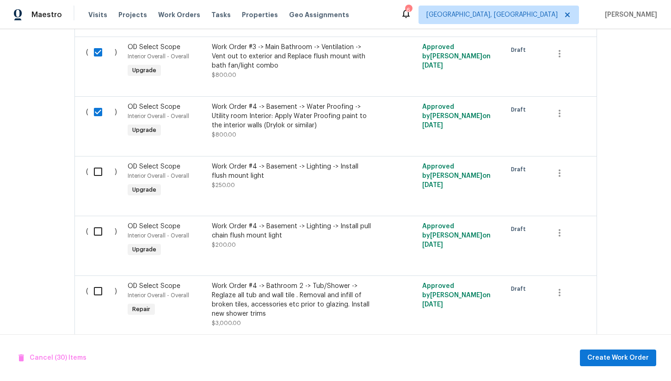
click at [98, 178] on input "checkbox" at bounding box center [101, 171] width 26 height 19
checkbox input "true"
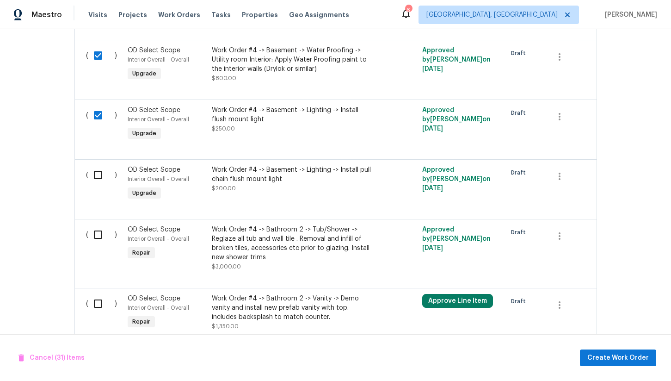
scroll to position [2641, 0]
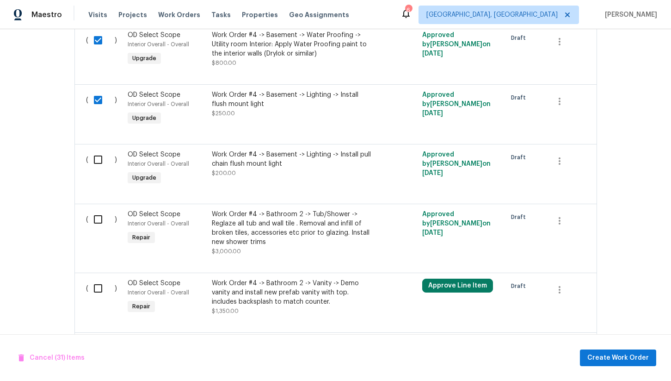
click at [102, 166] on input "checkbox" at bounding box center [101, 159] width 26 height 19
checkbox input "true"
click at [100, 222] on input "checkbox" at bounding box center [101, 219] width 26 height 19
checkbox input "true"
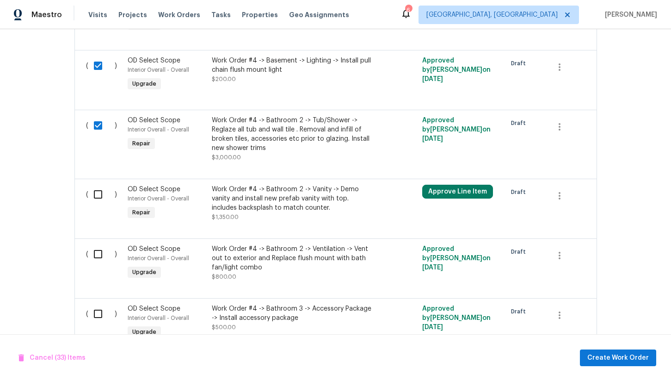
click at [100, 193] on input "checkbox" at bounding box center [101, 194] width 26 height 19
checkbox input "true"
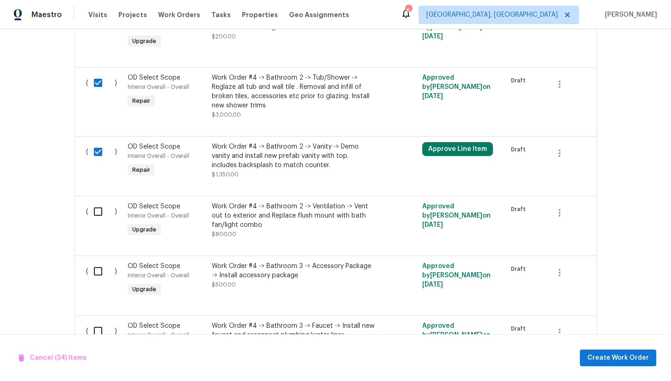
scroll to position [2796, 0]
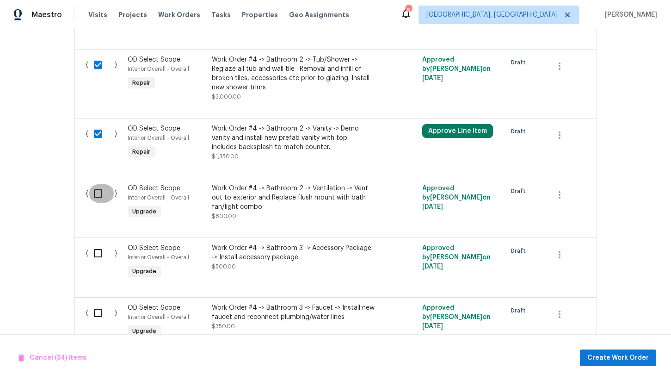
click at [97, 196] on input "checkbox" at bounding box center [101, 193] width 26 height 19
checkbox input "true"
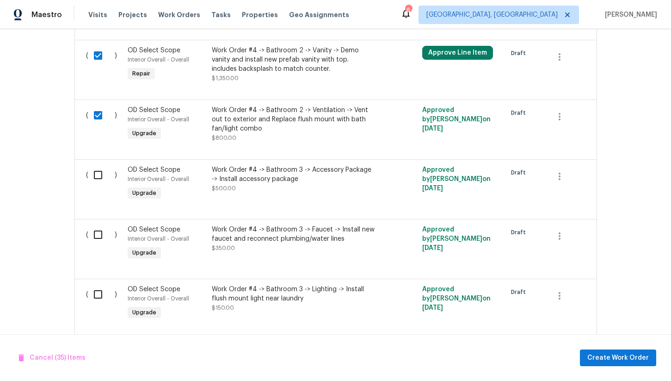
scroll to position [2882, 0]
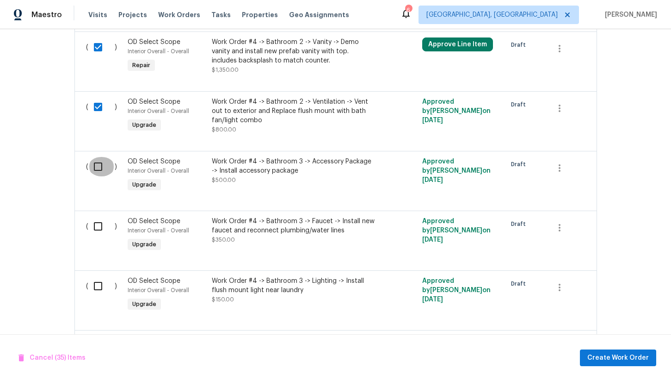
click at [99, 166] on input "checkbox" at bounding box center [101, 166] width 26 height 19
checkbox input "true"
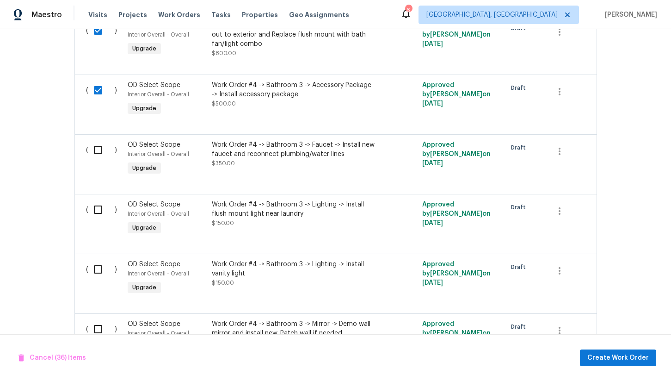
scroll to position [2961, 0]
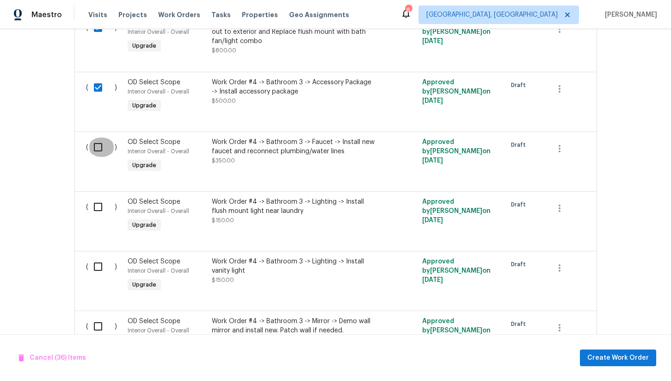
click at [100, 145] on input "checkbox" at bounding box center [101, 146] width 26 height 19
checkbox input "true"
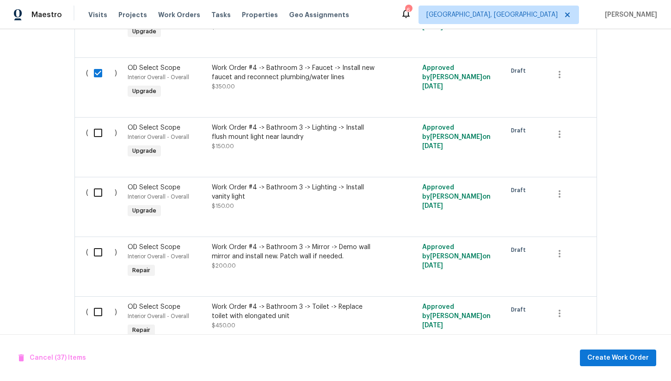
scroll to position [3057, 0]
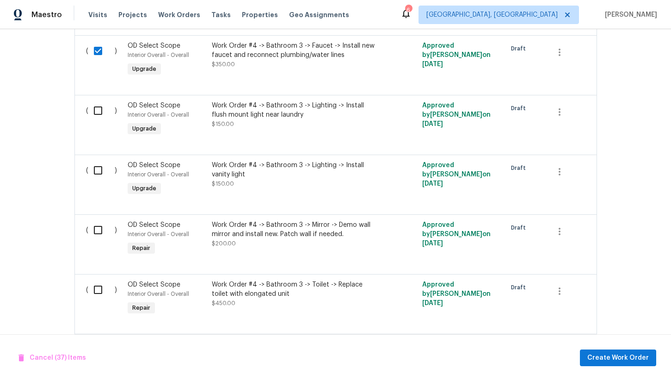
click at [103, 111] on input "checkbox" at bounding box center [101, 110] width 26 height 19
checkbox input "true"
click at [97, 170] on input "checkbox" at bounding box center [101, 170] width 26 height 19
checkbox input "true"
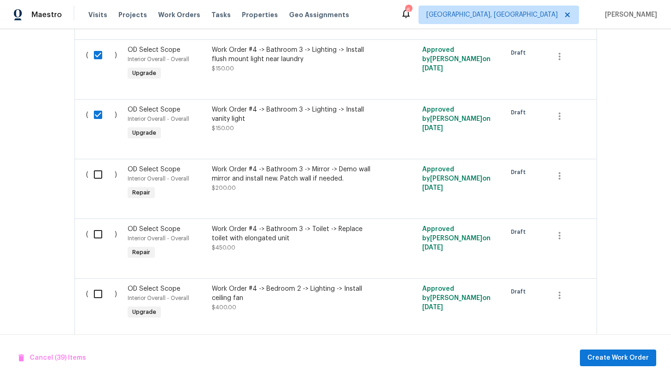
scroll to position [3114, 0]
click at [95, 180] on input "checkbox" at bounding box center [101, 173] width 26 height 19
checkbox input "true"
click at [98, 228] on input "checkbox" at bounding box center [101, 232] width 26 height 19
checkbox input "true"
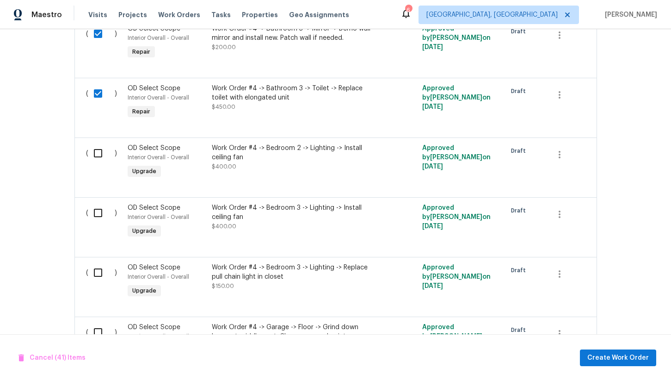
scroll to position [3256, 0]
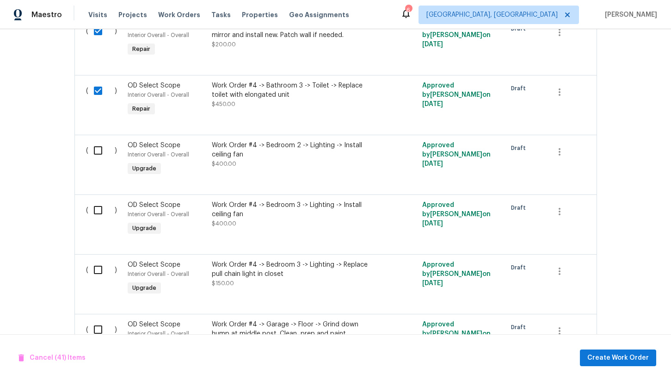
click at [99, 149] on input "checkbox" at bounding box center [101, 150] width 26 height 19
checkbox input "true"
click at [100, 213] on input "checkbox" at bounding box center [101, 209] width 26 height 19
checkbox input "true"
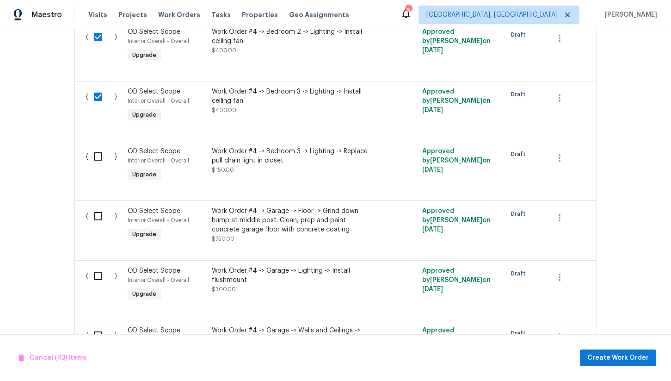
scroll to position [3374, 0]
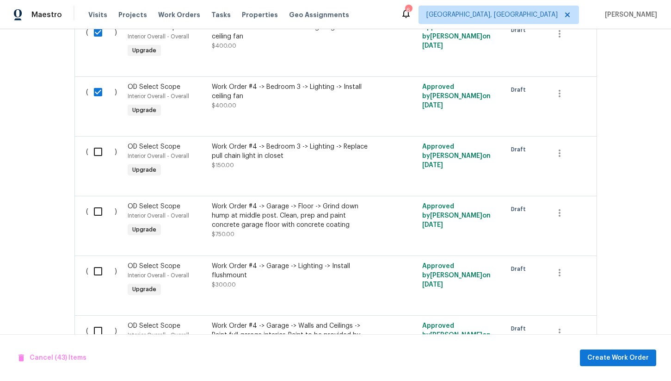
click at [102, 153] on input "checkbox" at bounding box center [101, 151] width 26 height 19
checkbox input "true"
click at [96, 210] on input "checkbox" at bounding box center [101, 211] width 26 height 19
checkbox input "true"
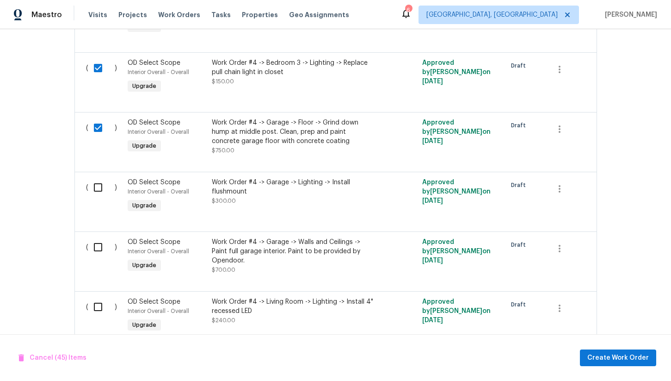
scroll to position [3487, 0]
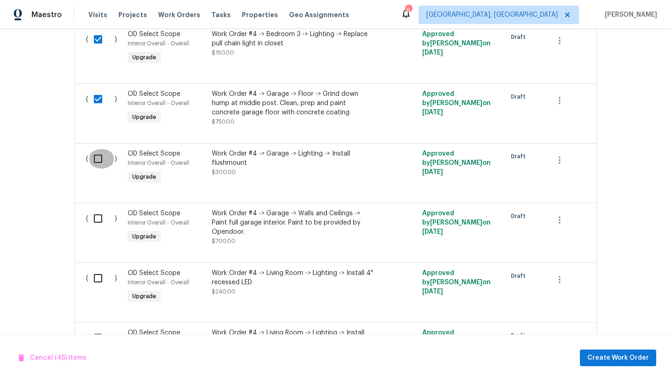
click at [98, 163] on input "checkbox" at bounding box center [101, 158] width 26 height 19
checkbox input "true"
click at [97, 222] on input "checkbox" at bounding box center [101, 218] width 26 height 19
checkbox input "true"
click at [96, 282] on input "checkbox" at bounding box center [101, 277] width 26 height 19
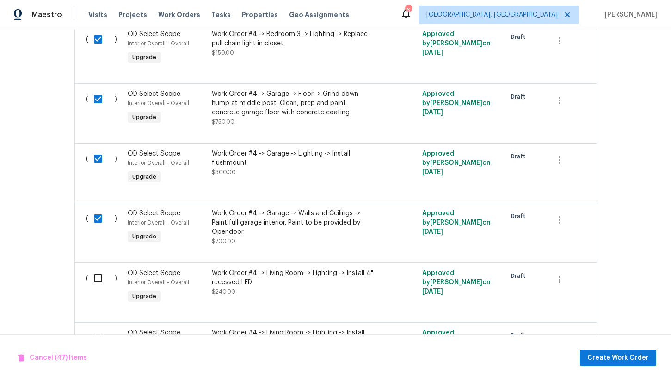
checkbox input "true"
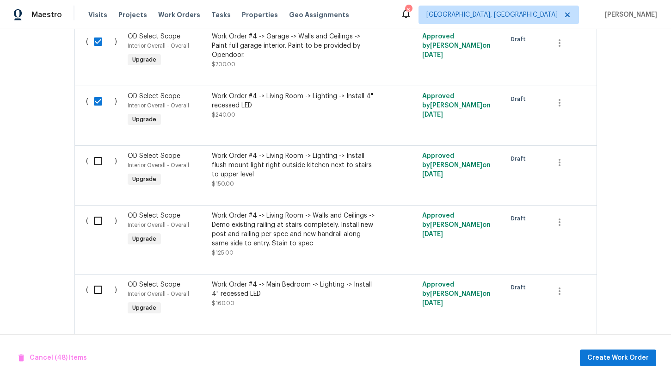
scroll to position [3677, 0]
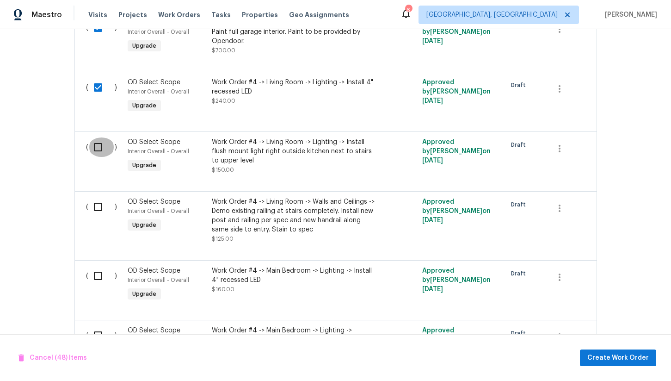
click at [98, 152] on input "checkbox" at bounding box center [101, 146] width 26 height 19
checkbox input "true"
click at [98, 214] on input "checkbox" at bounding box center [101, 206] width 26 height 19
checkbox input "true"
click at [96, 279] on input "checkbox" at bounding box center [101, 275] width 26 height 19
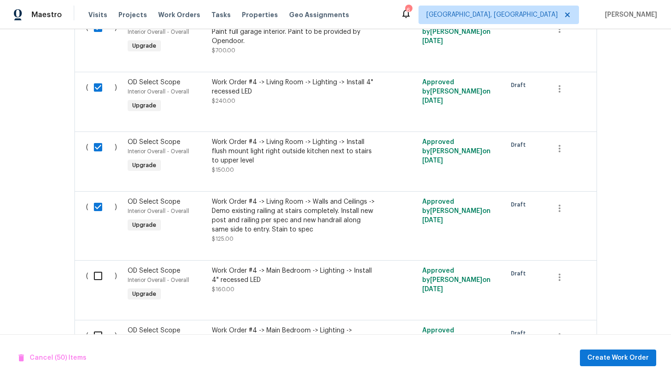
checkbox input "true"
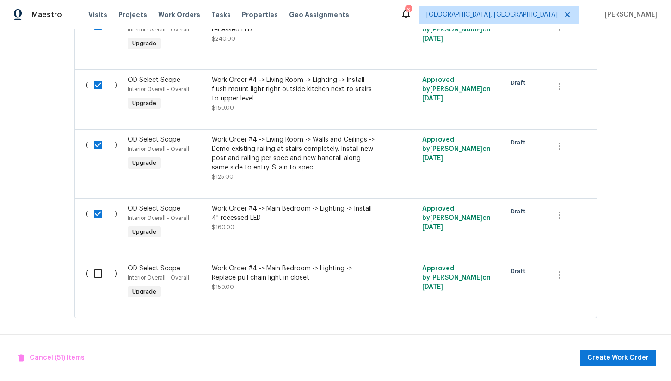
scroll to position [3742, 0]
click at [96, 270] on input "checkbox" at bounding box center [101, 273] width 26 height 19
checkbox input "true"
click at [618, 352] on span "Create Work Order" at bounding box center [618, 358] width 62 height 12
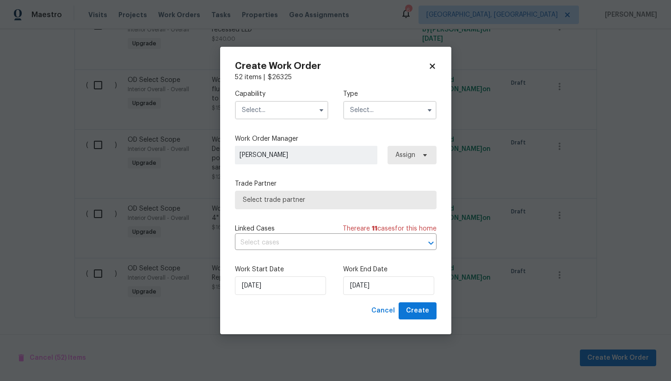
checkbox input "false"
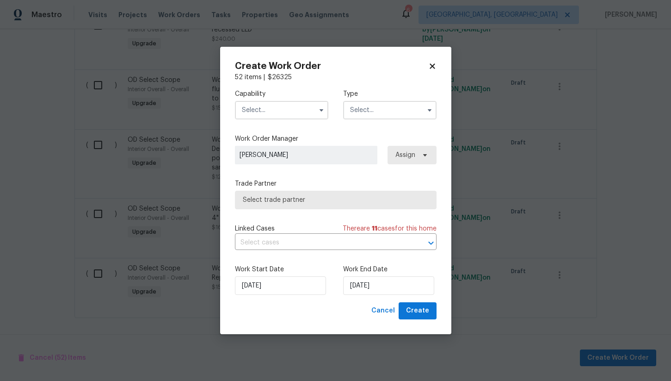
checkbox input "false"
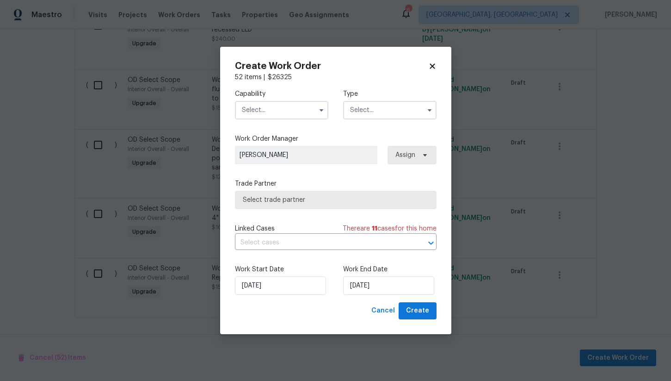
checkbox input "false"
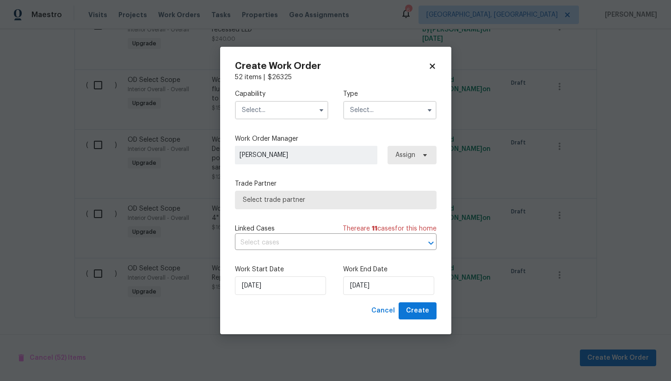
checkbox input "false"
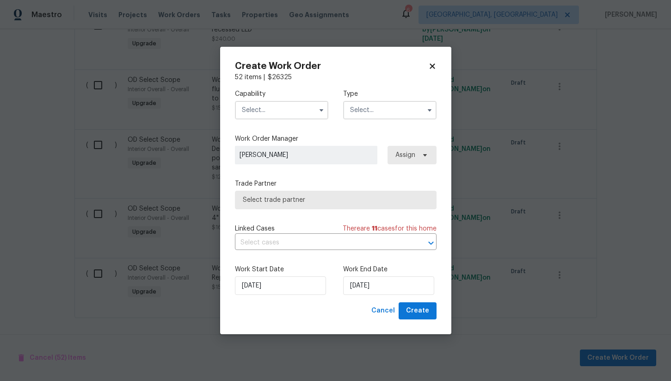
checkbox input "false"
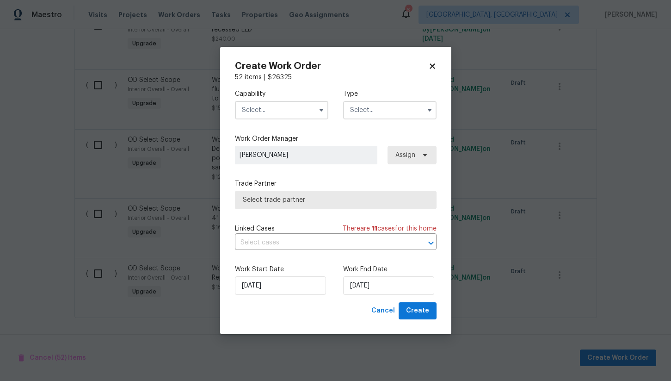
checkbox input "false"
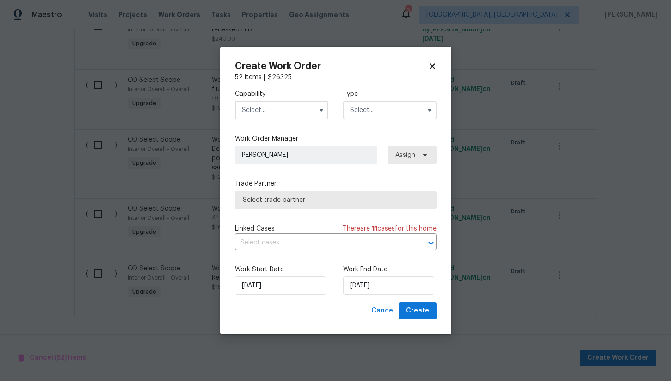
checkbox input "false"
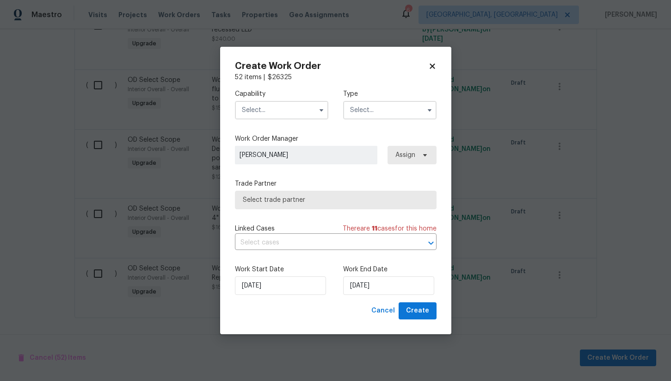
checkbox input "false"
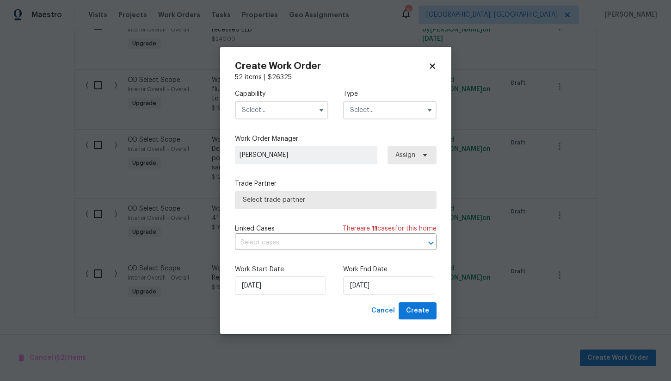
checkbox input "false"
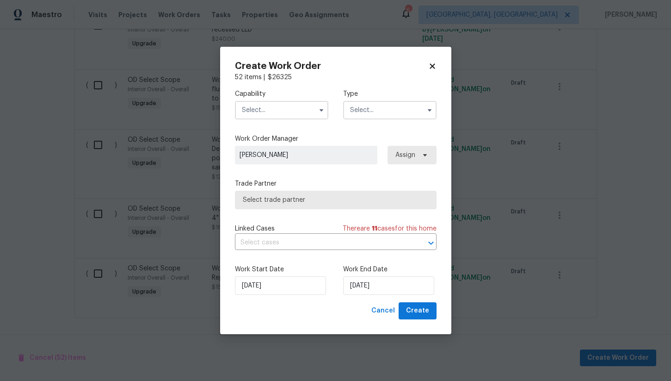
checkbox input "false"
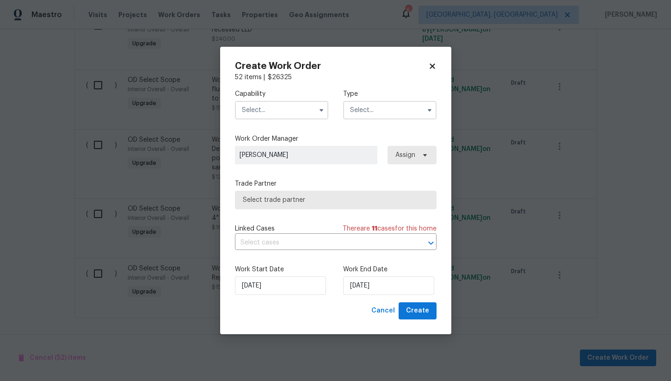
checkbox input "false"
click at [290, 114] on input "text" at bounding box center [281, 110] width 93 height 19
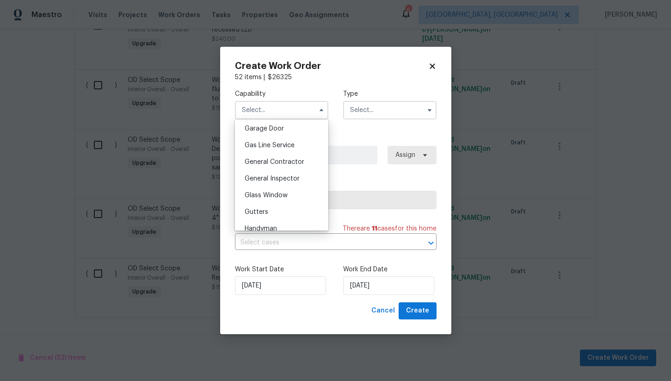
scroll to position [409, 0]
click at [288, 161] on span "General Contractor" at bounding box center [275, 163] width 60 height 6
type input "General Contractor"
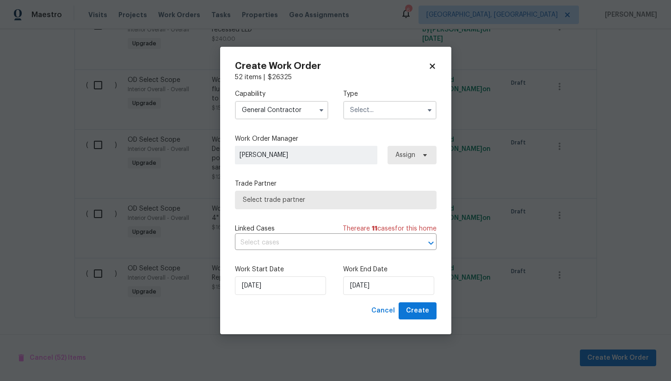
click at [383, 107] on input "text" at bounding box center [389, 110] width 93 height 19
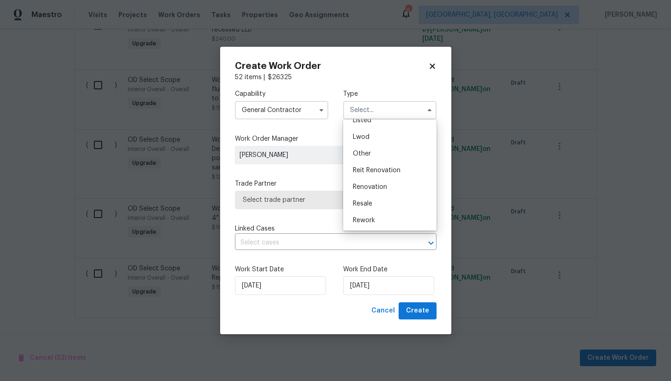
scroll to position [92, 0]
click at [377, 187] on span "Renovation" at bounding box center [370, 188] width 34 height 6
type input "Renovation"
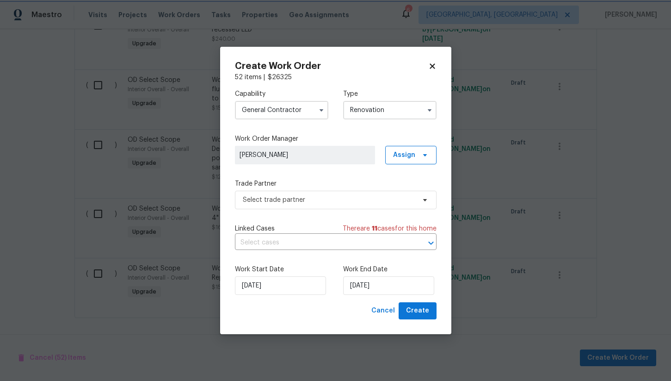
scroll to position [0, 0]
click at [279, 200] on span "Select trade partner" at bounding box center [329, 199] width 173 height 9
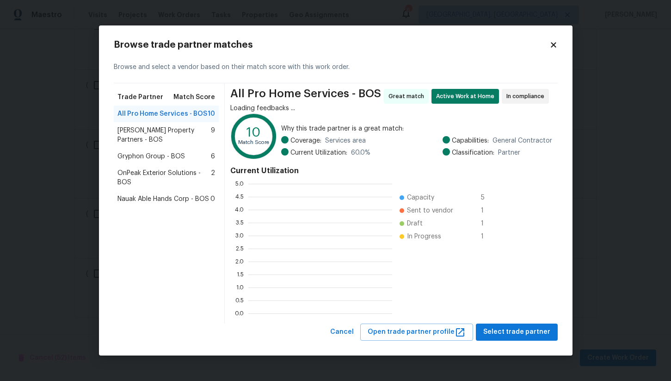
scroll to position [130, 144]
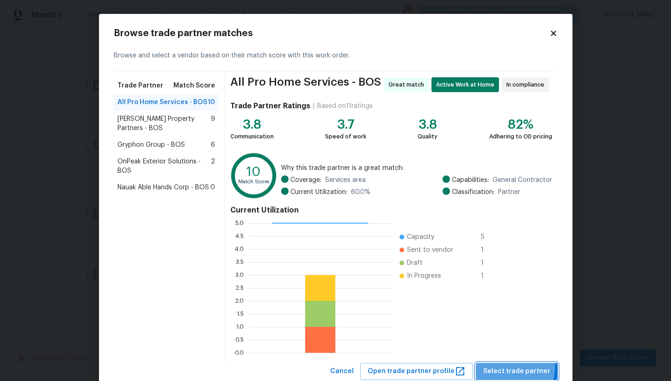
click at [508, 366] on span "Select trade partner" at bounding box center [516, 371] width 67 height 12
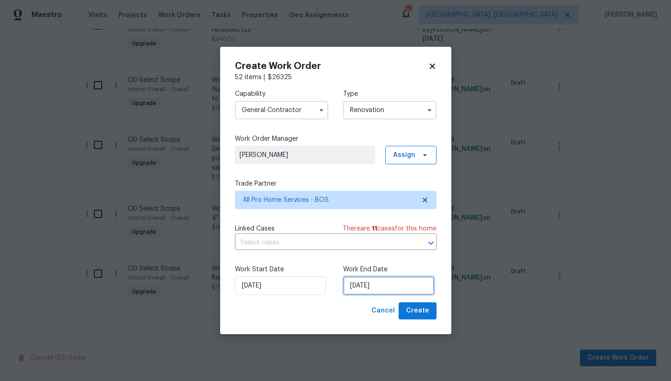
click at [378, 285] on input "9/15/2025" at bounding box center [388, 285] width 91 height 19
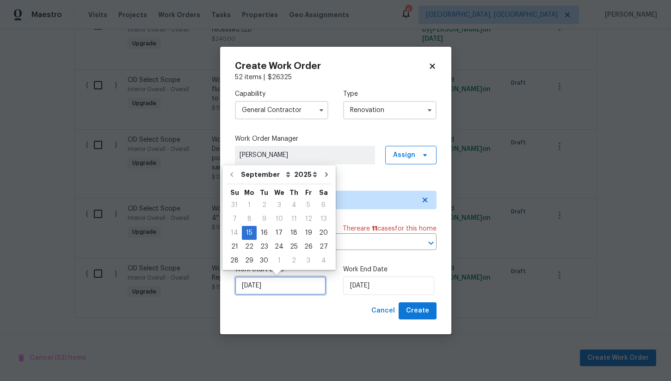
click at [293, 289] on input "9/15/2025" at bounding box center [280, 285] width 91 height 19
click at [247, 259] on div "29" at bounding box center [249, 260] width 15 height 13
type input "9/29/2025"
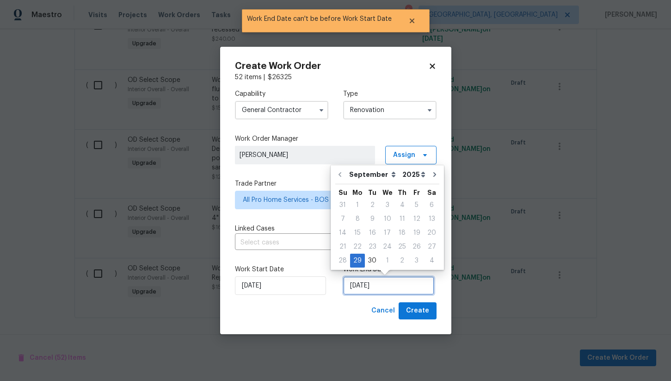
click at [364, 286] on input "9/29/2025" at bounding box center [388, 285] width 91 height 19
click at [434, 176] on button "Go to next month" at bounding box center [435, 174] width 14 height 19
type input "10/29/2025"
select select "9"
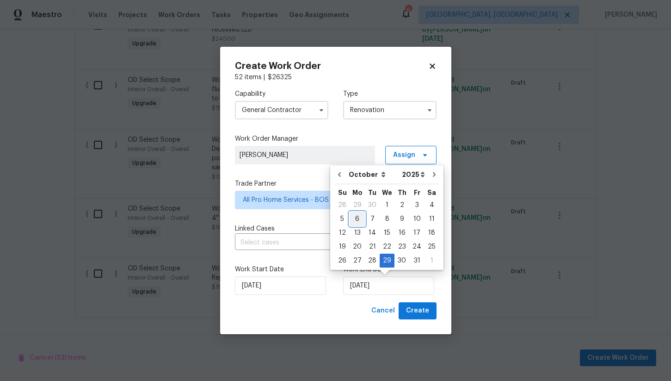
click at [358, 221] on div "6" at bounding box center [357, 218] width 15 height 13
type input "10/6/2025"
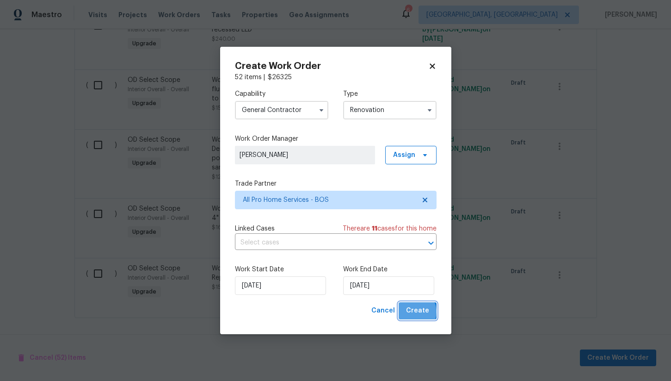
click at [415, 312] on span "Create" at bounding box center [417, 311] width 23 height 12
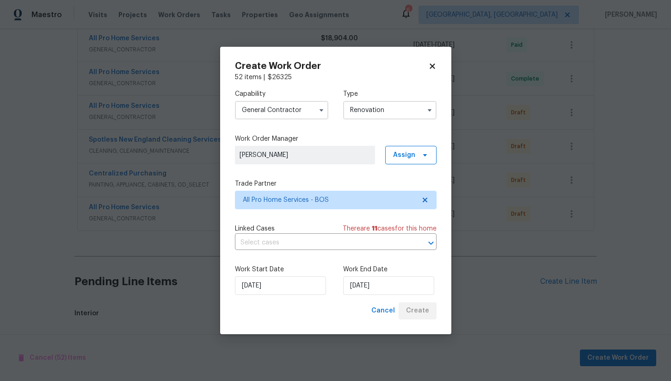
scroll to position [586, 0]
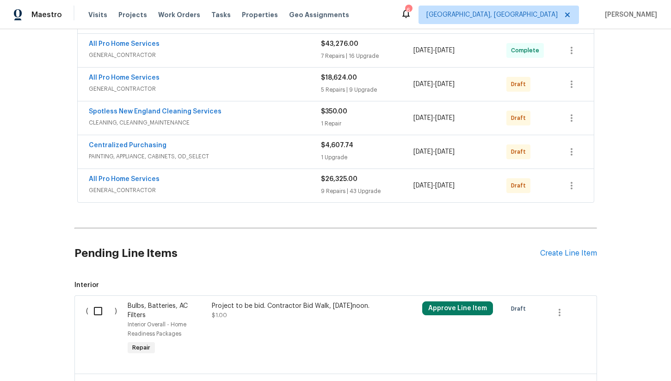
scroll to position [467, 0]
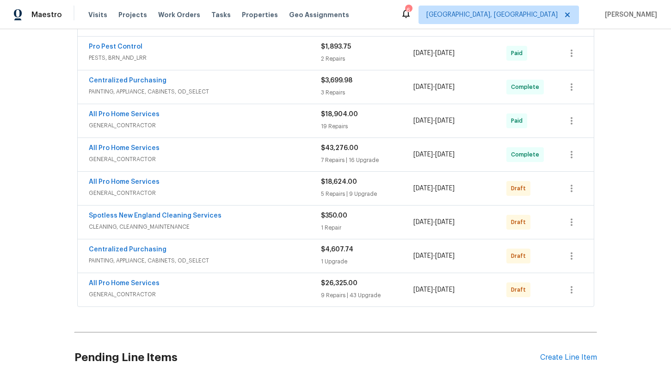
scroll to position [315, 0]
click at [574, 284] on icon "button" at bounding box center [571, 289] width 11 height 11
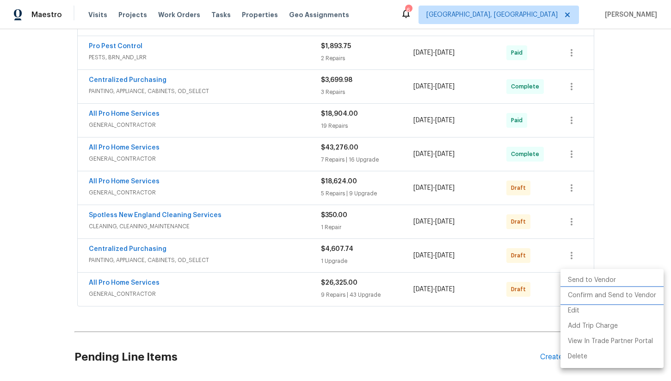
click at [592, 293] on li "Confirm and Send to Vendor" at bounding box center [612, 295] width 103 height 15
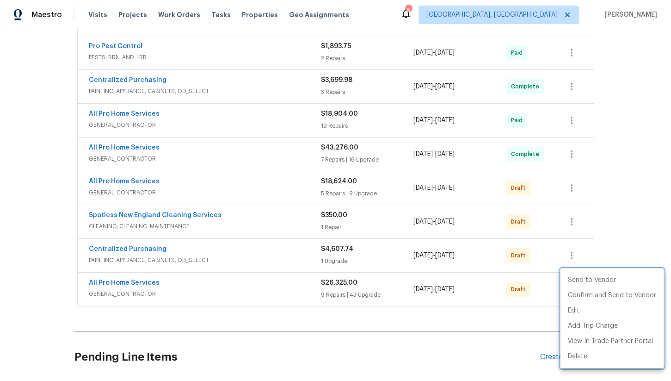
click at [568, 177] on div at bounding box center [335, 190] width 671 height 381
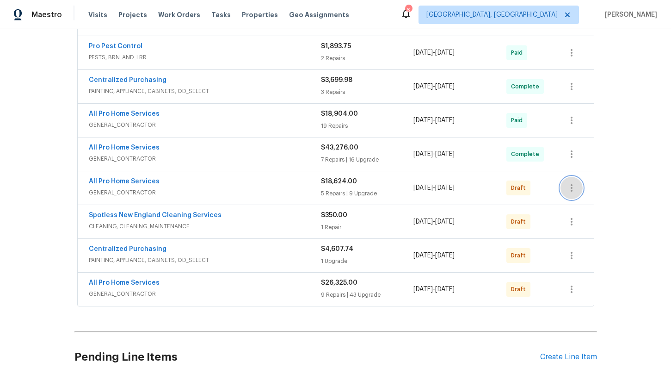
click at [575, 182] on icon "button" at bounding box center [571, 187] width 11 height 11
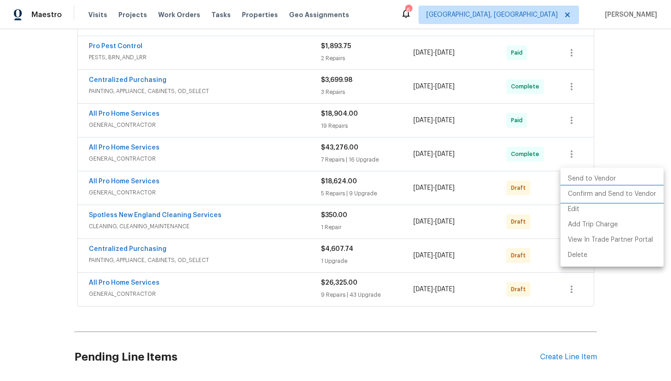
click at [601, 197] on li "Confirm and Send to Vendor" at bounding box center [612, 193] width 103 height 15
click at [638, 135] on div at bounding box center [335, 190] width 671 height 381
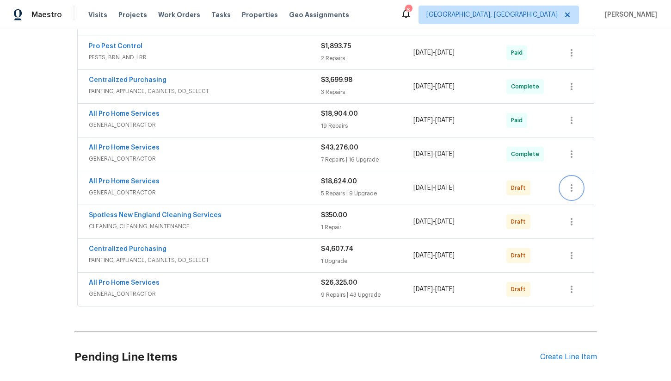
scroll to position [45, 0]
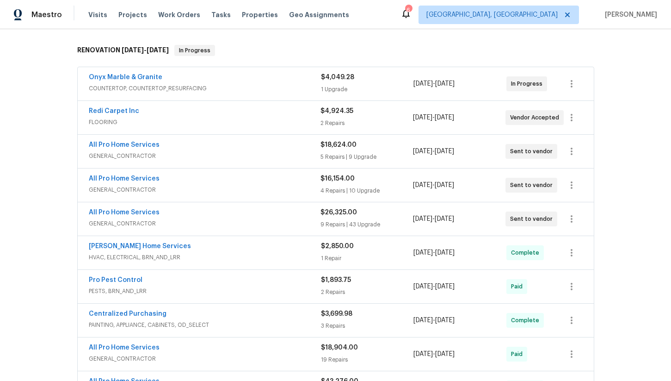
scroll to position [148, 0]
click at [574, 147] on icon "button" at bounding box center [571, 152] width 11 height 11
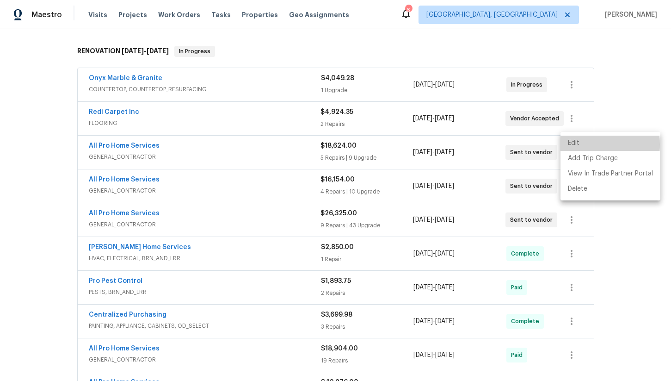
click at [574, 144] on li "Edit" at bounding box center [611, 143] width 100 height 15
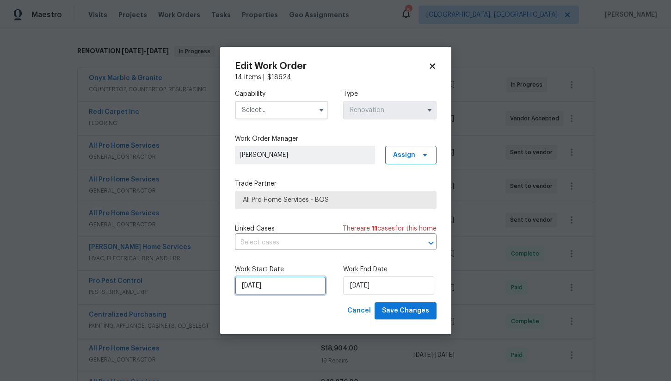
click at [272, 287] on input "[DATE]" at bounding box center [280, 285] width 91 height 19
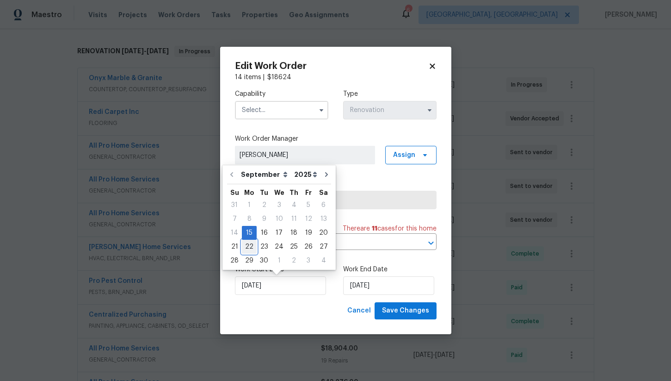
click at [247, 245] on div "22" at bounding box center [249, 246] width 15 height 13
type input "[DATE]"
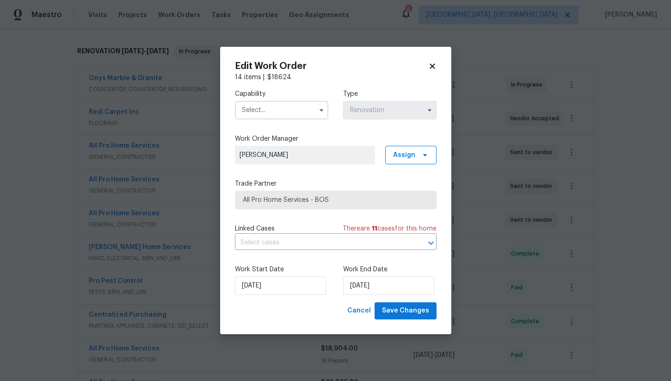
click at [269, 108] on input "text" at bounding box center [281, 110] width 93 height 19
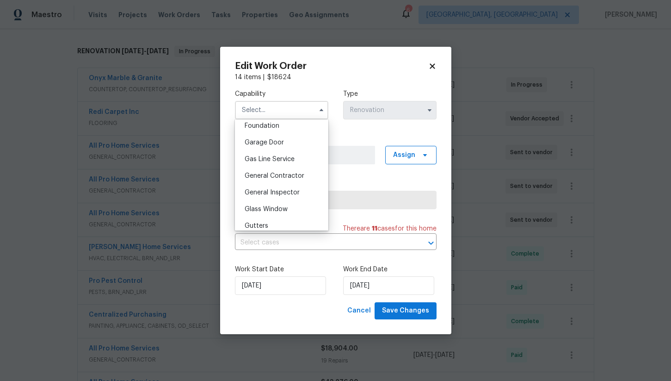
scroll to position [399, 0]
click at [288, 168] on div "General Contractor" at bounding box center [281, 173] width 89 height 17
type input "General Contractor"
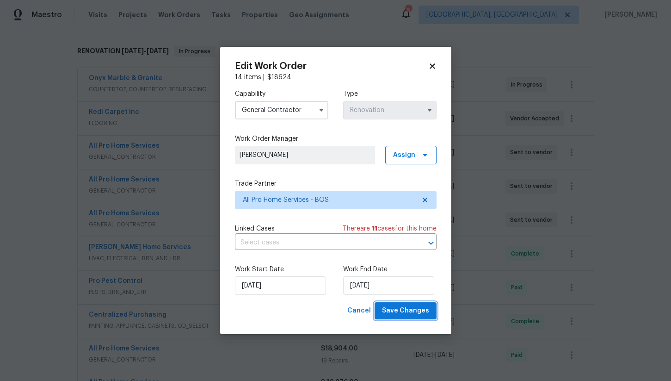
click at [395, 312] on span "Save Changes" at bounding box center [405, 311] width 47 height 12
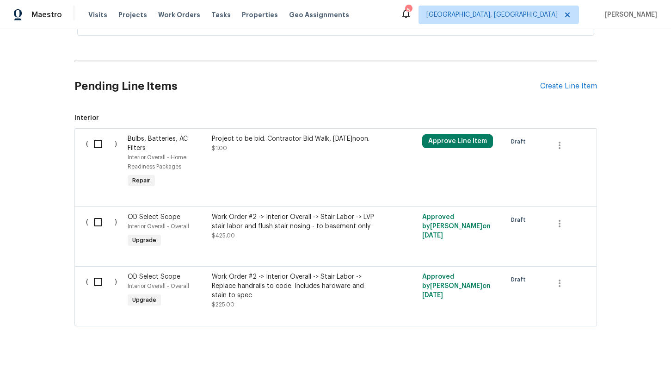
scroll to position [571, 0]
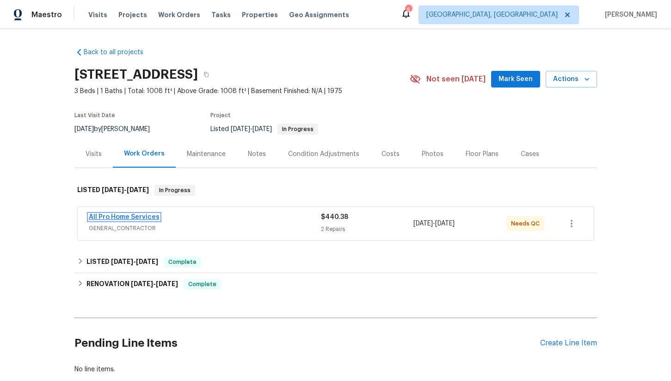
click at [140, 217] on link "All Pro Home Services" at bounding box center [124, 217] width 71 height 6
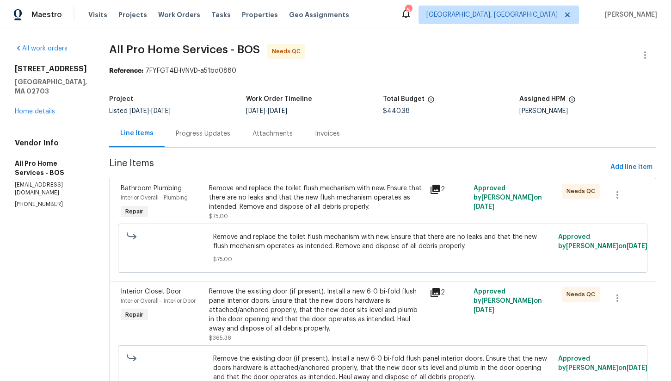
scroll to position [58, 0]
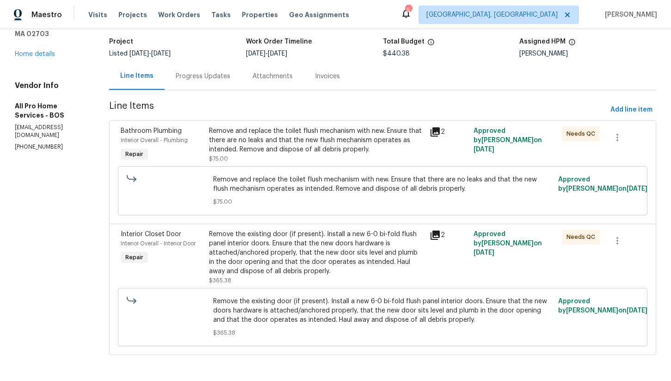
click at [369, 253] on div "Remove the existing door (if present). Install a new 6-0 bi-fold flush panel in…" at bounding box center [316, 252] width 215 height 46
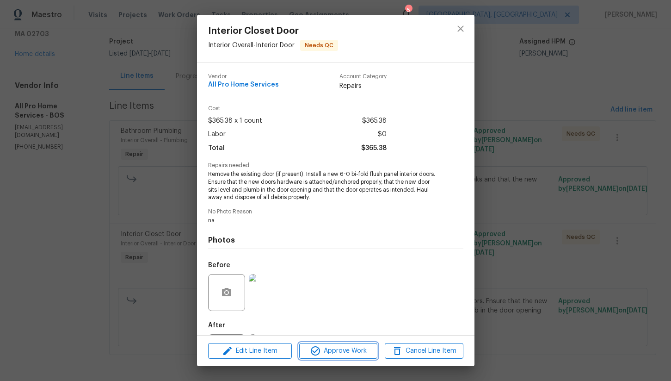
click at [358, 353] on span "Approve Work" at bounding box center [338, 351] width 73 height 12
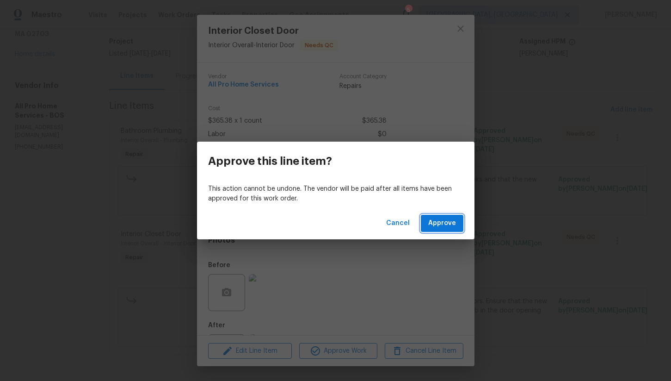
click at [444, 220] on span "Approve" at bounding box center [442, 223] width 28 height 12
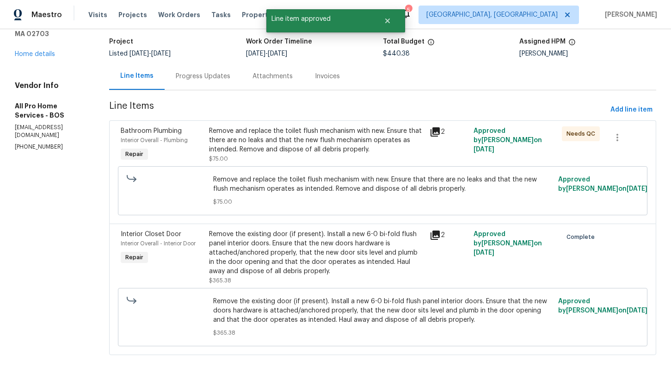
click at [297, 153] on div "Remove and replace the toilet flush mechanism with new. Ensure that there are n…" at bounding box center [316, 140] width 215 height 28
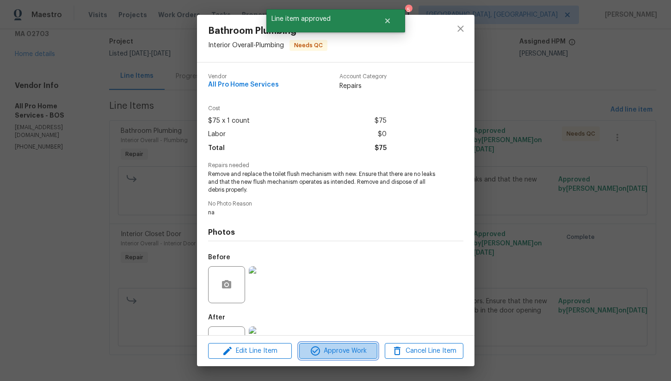
click at [338, 350] on span "Approve Work" at bounding box center [338, 351] width 73 height 12
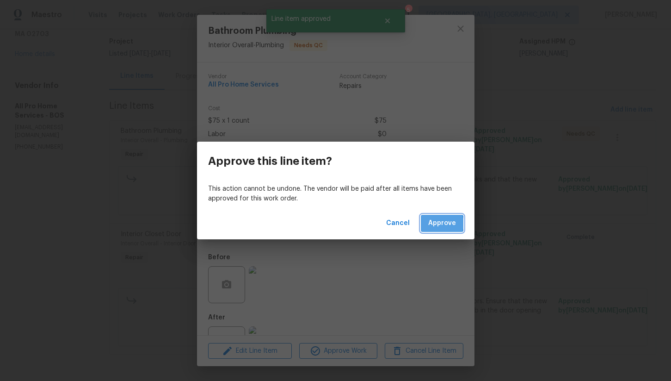
click at [441, 223] on span "Approve" at bounding box center [442, 223] width 28 height 12
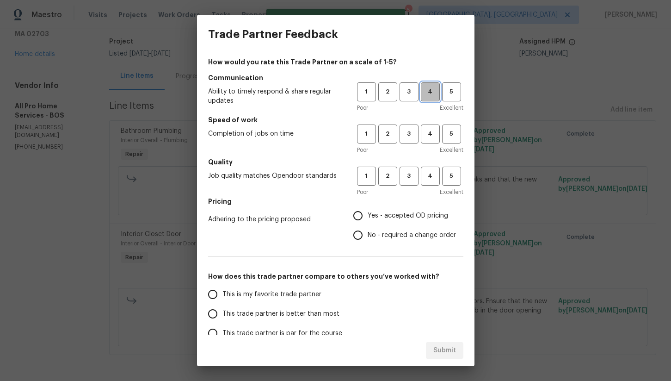
click at [424, 96] on span "4" at bounding box center [430, 91] width 17 height 11
click at [426, 125] on button "4" at bounding box center [430, 133] width 19 height 19
click at [426, 172] on span "4" at bounding box center [430, 176] width 17 height 11
click at [382, 235] on span "No - required a change order" at bounding box center [412, 235] width 88 height 10
click at [368, 235] on input "No - required a change order" at bounding box center [357, 234] width 19 height 19
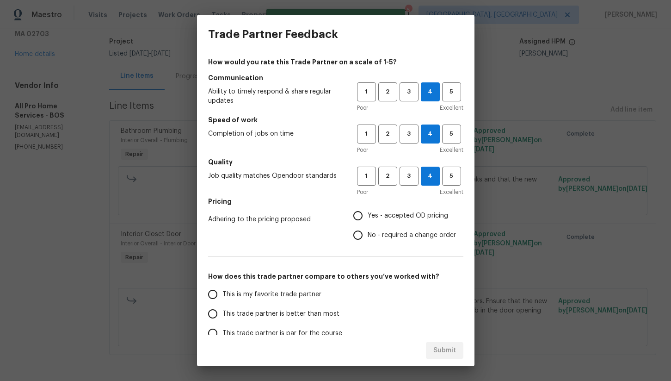
radio input "true"
click at [281, 314] on span "This trade partner is better than most" at bounding box center [280, 314] width 117 height 10
click at [222, 314] on input "This trade partner is better than most" at bounding box center [212, 313] width 19 height 19
radio input "false"
click at [386, 219] on span "Yes - accepted OD pricing" at bounding box center [408, 216] width 80 height 10
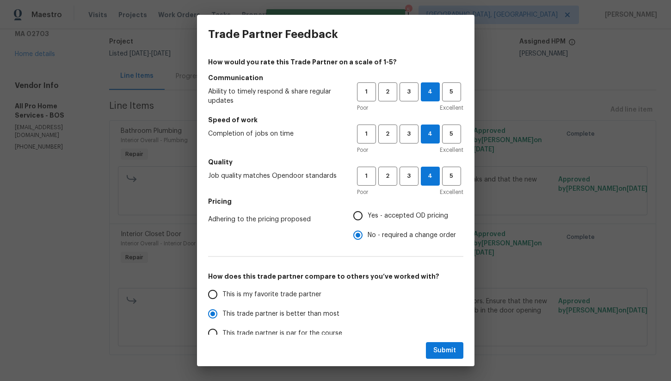
click at [368, 219] on input "Yes - accepted OD pricing" at bounding box center [357, 215] width 19 height 19
radio input "false"
radio input "true"
click at [440, 349] on span "Submit" at bounding box center [444, 351] width 23 height 12
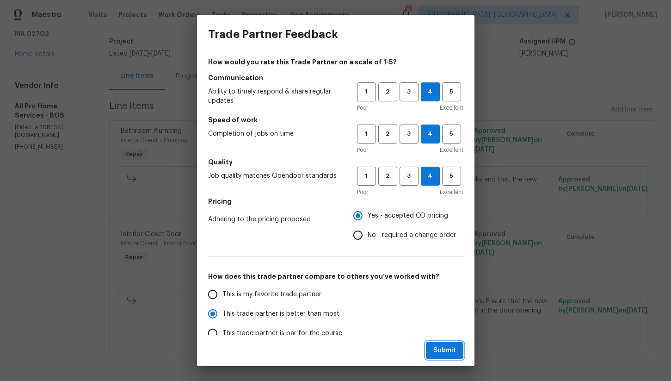
radio input "false"
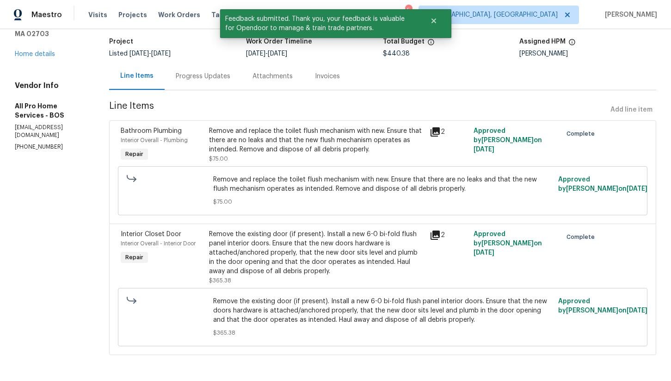
click at [35, 49] on div "All work orders [STREET_ADDRESS] Home details Vendor Info All Pro Home Services…" at bounding box center [51, 69] width 72 height 164
click at [36, 51] on link "Home details" at bounding box center [35, 54] width 40 height 6
